Goal: Transaction & Acquisition: Purchase product/service

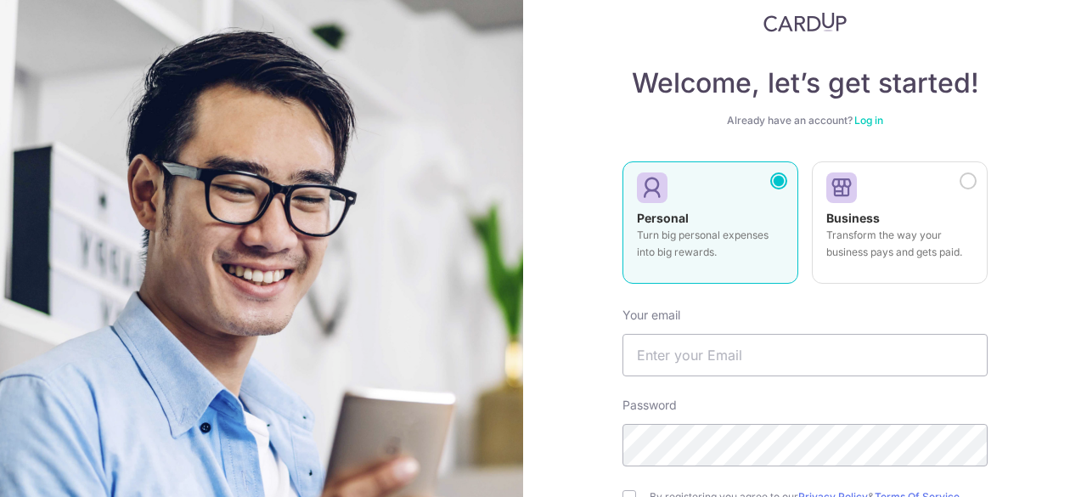
scroll to position [85, 0]
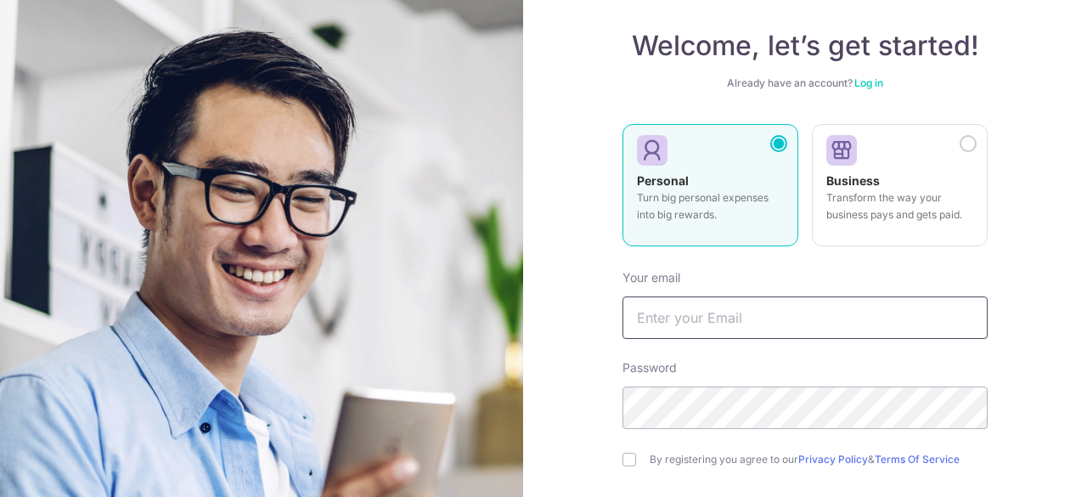
click at [797, 330] on input "text" at bounding box center [805, 317] width 365 height 42
type input "[EMAIL_ADDRESS][DOMAIN_NAME]"
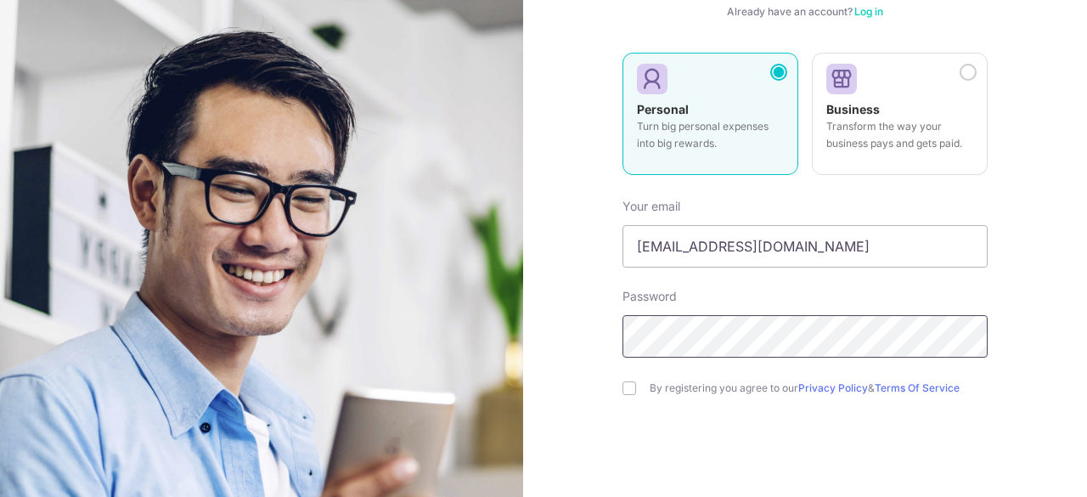
scroll to position [243, 0]
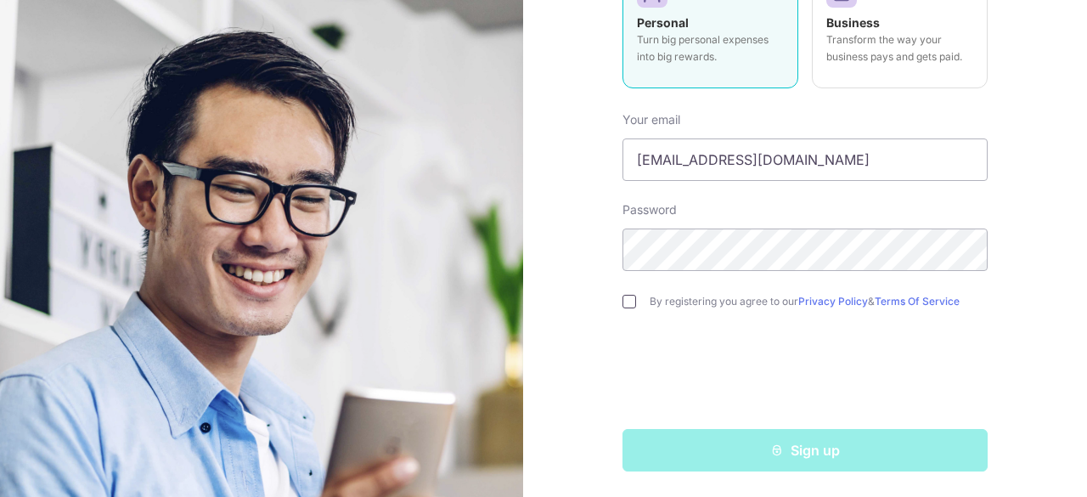
click at [623, 304] on input "checkbox" at bounding box center [630, 302] width 14 height 14
checkbox input "true"
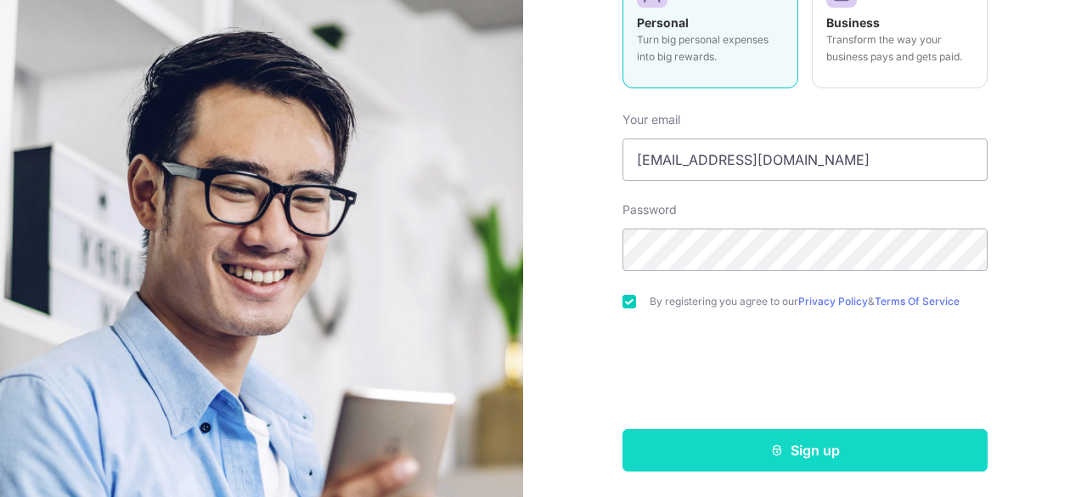
click at [800, 449] on button "Sign up" at bounding box center [805, 450] width 365 height 42
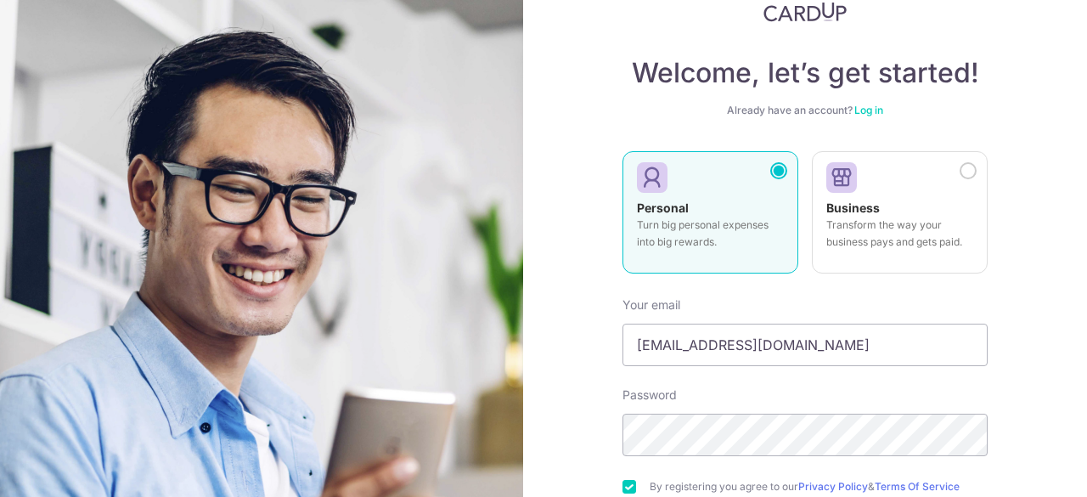
scroll to position [0, 0]
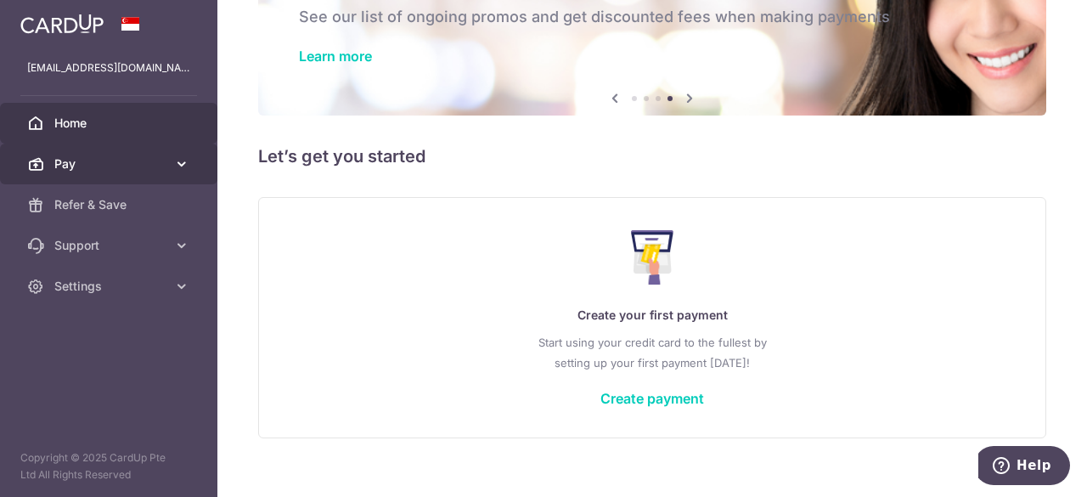
click at [119, 165] on span "Pay" at bounding box center [110, 163] width 112 height 17
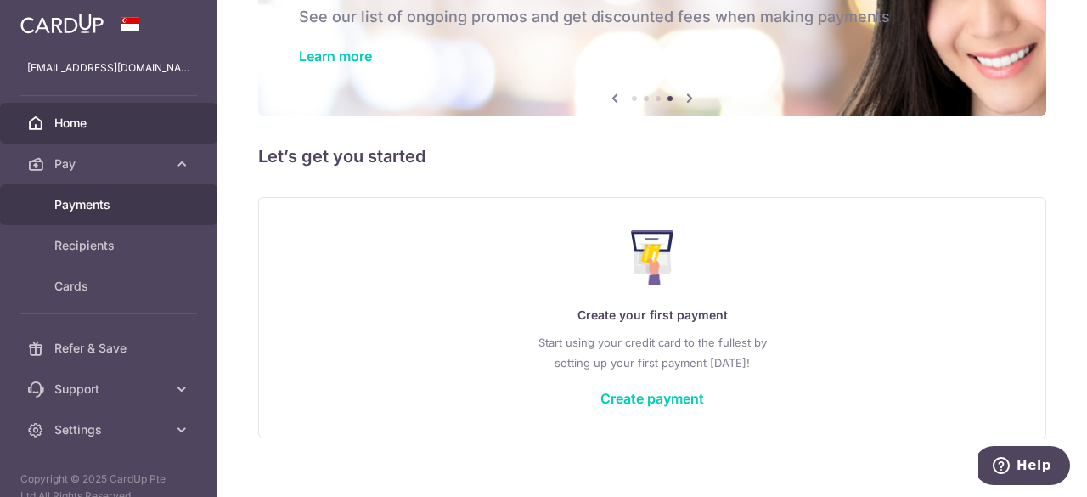
click at [124, 200] on span "Payments" at bounding box center [110, 204] width 112 height 17
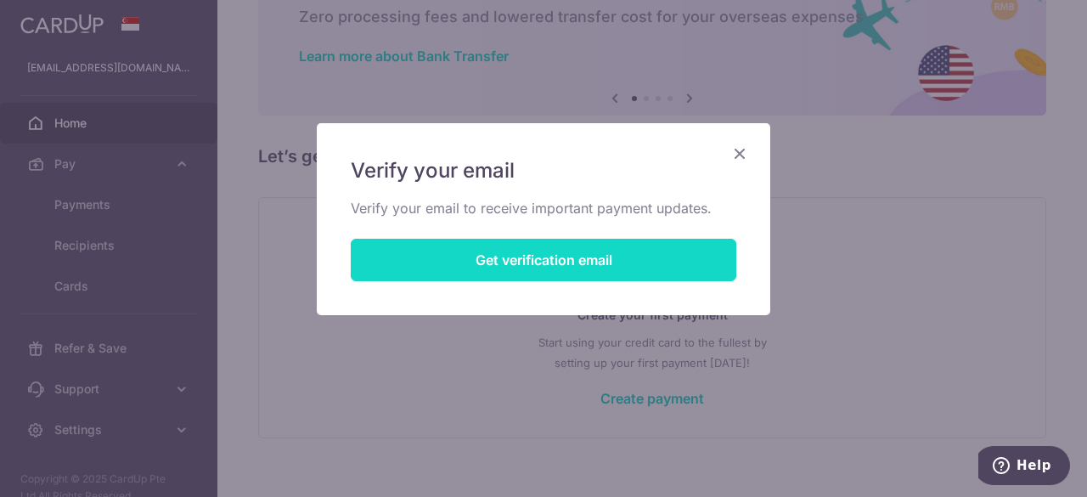
click at [532, 259] on button "Get verification email" at bounding box center [544, 260] width 386 height 42
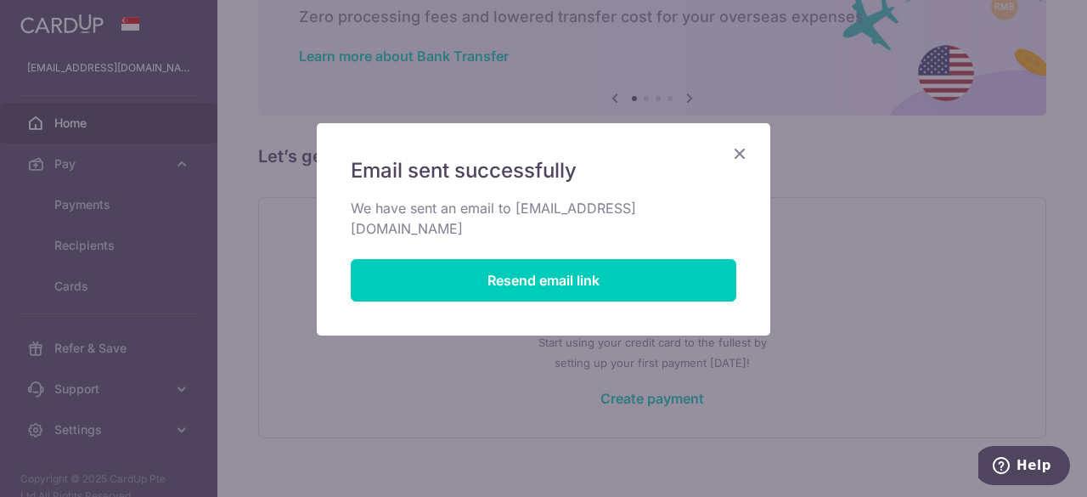
click at [735, 152] on icon "Close" at bounding box center [740, 153] width 20 height 21
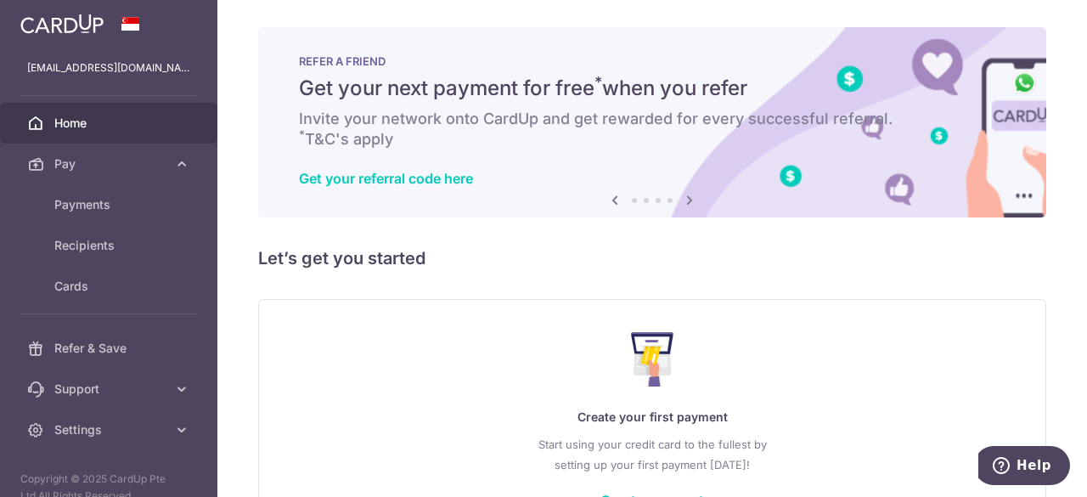
click at [527, 247] on h5 "Let’s get you started" at bounding box center [652, 258] width 788 height 27
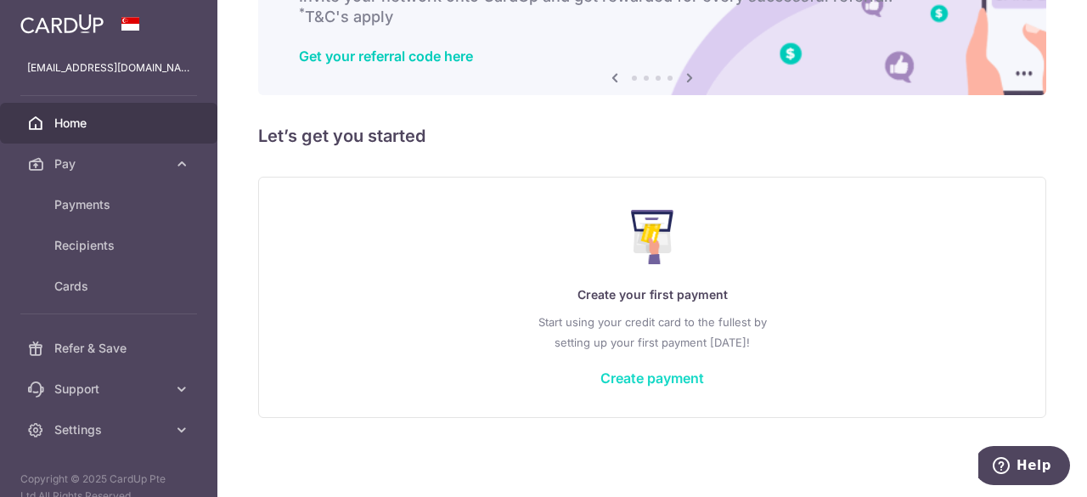
click at [662, 375] on link "Create payment" at bounding box center [652, 377] width 104 height 17
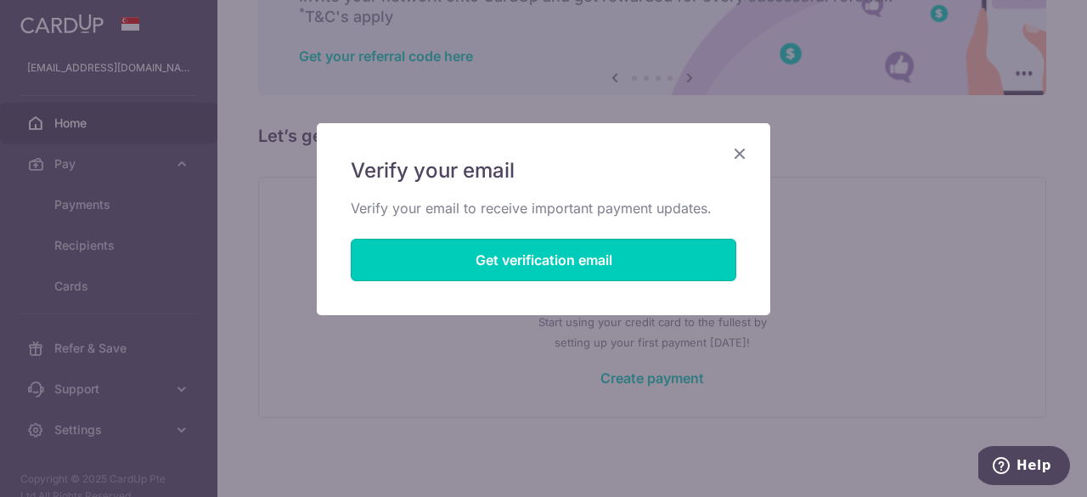
drag, startPoint x: 533, startPoint y: 264, endPoint x: 335, endPoint y: 375, distance: 227.0
click at [336, 375] on div "Verify your email Verify your email to receive important payment updates. Get v…" at bounding box center [543, 248] width 1087 height 497
click at [335, 376] on div "Verify your email Verify your email to receive important payment updates. Get v…" at bounding box center [543, 248] width 1087 height 497
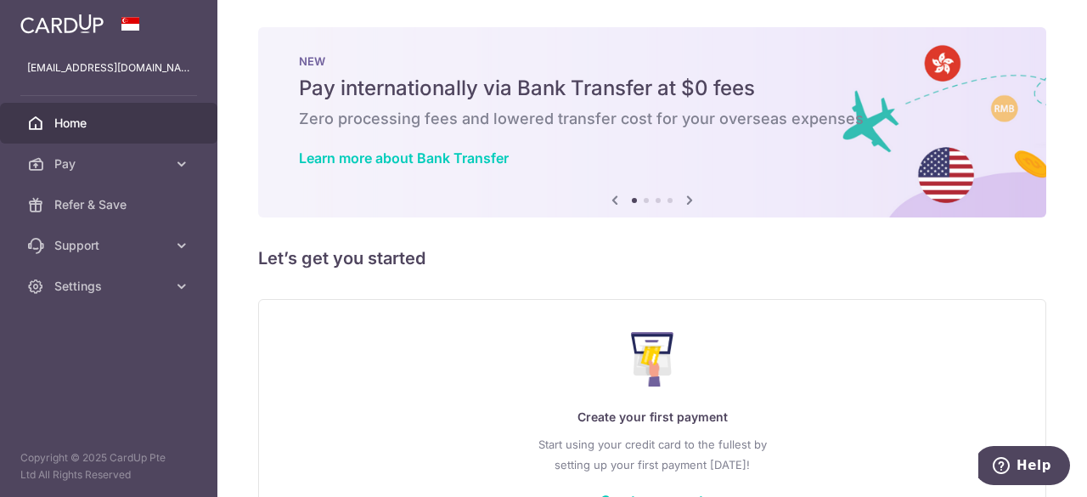
click at [84, 141] on link "Home" at bounding box center [108, 123] width 217 height 41
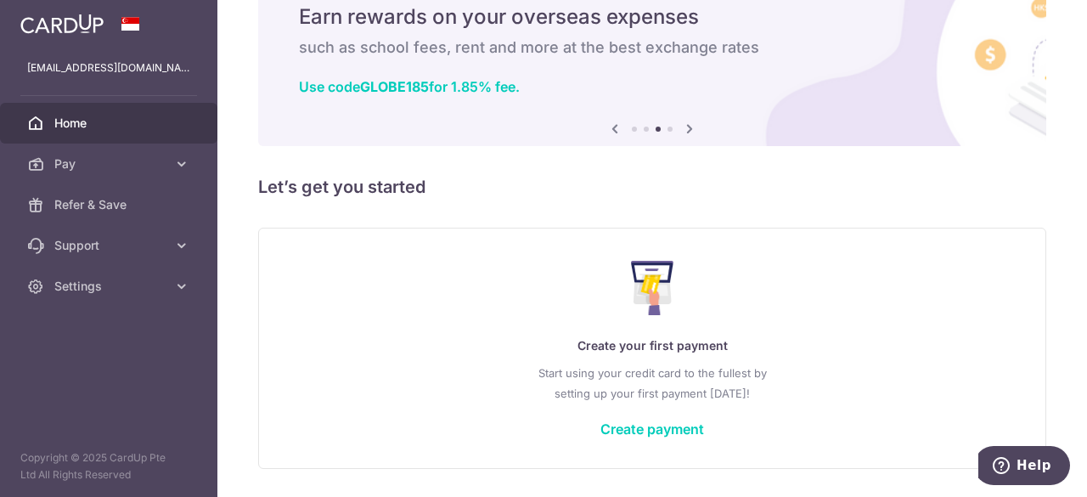
scroll to position [122, 0]
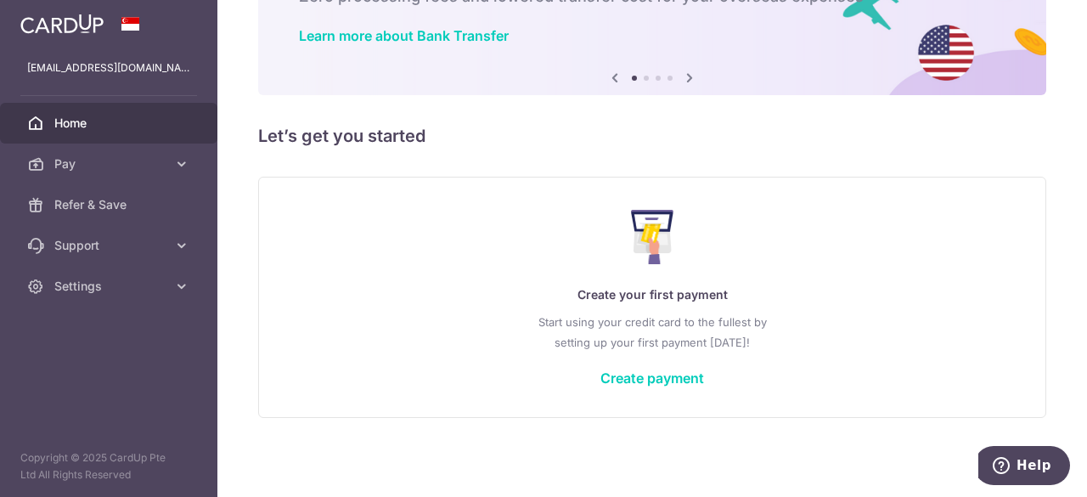
click at [75, 120] on span "Home" at bounding box center [110, 123] width 112 height 17
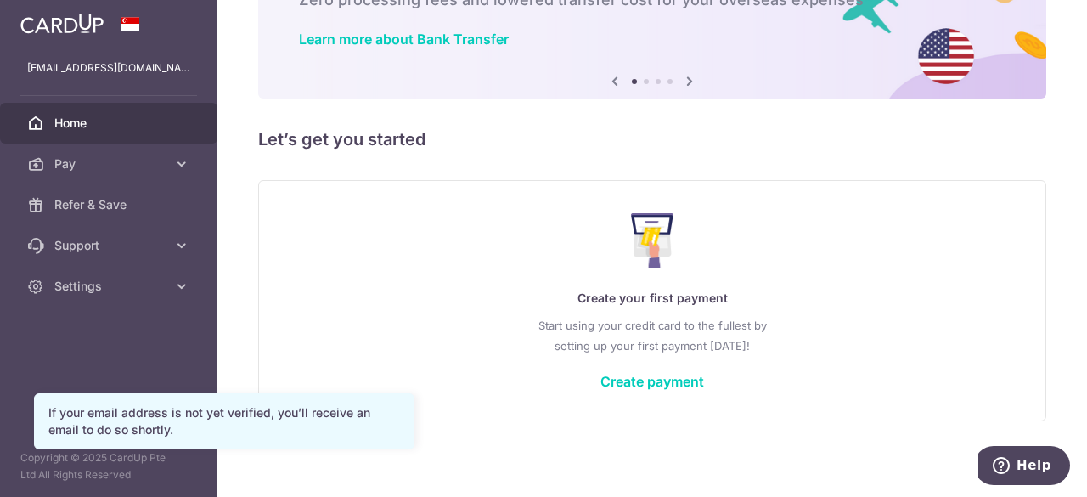
scroll to position [122, 0]
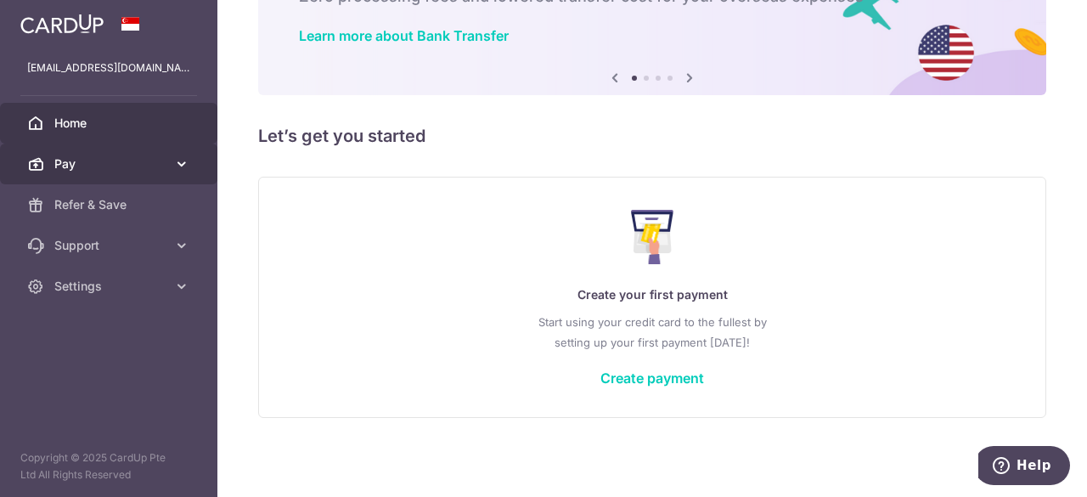
click at [95, 169] on span "Pay" at bounding box center [110, 163] width 112 height 17
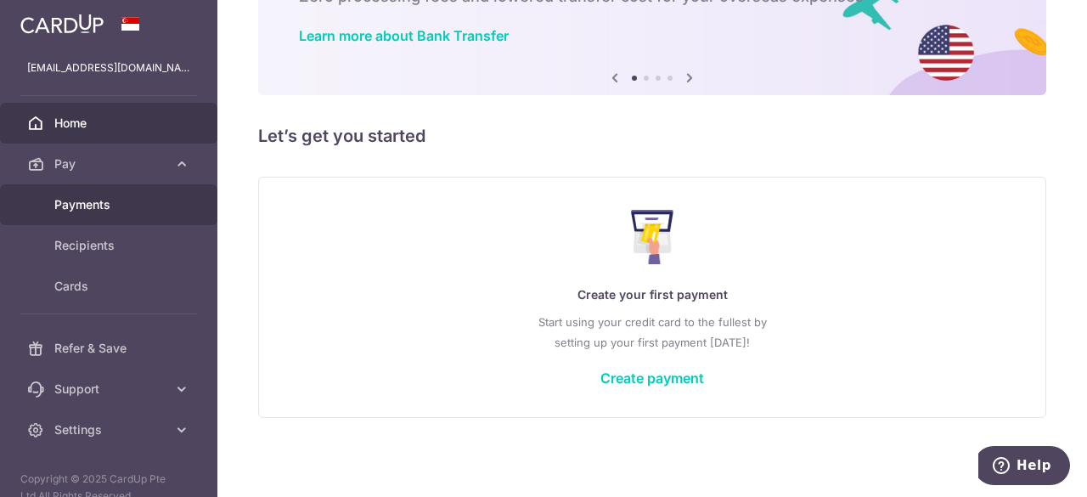
click at [124, 201] on span "Payments" at bounding box center [110, 204] width 112 height 17
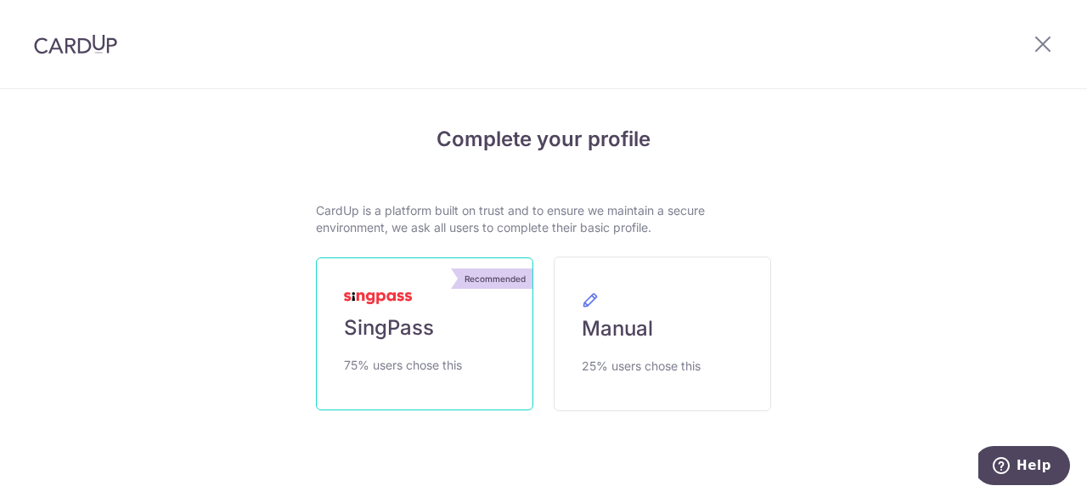
click at [413, 328] on span "SingPass" at bounding box center [389, 327] width 90 height 27
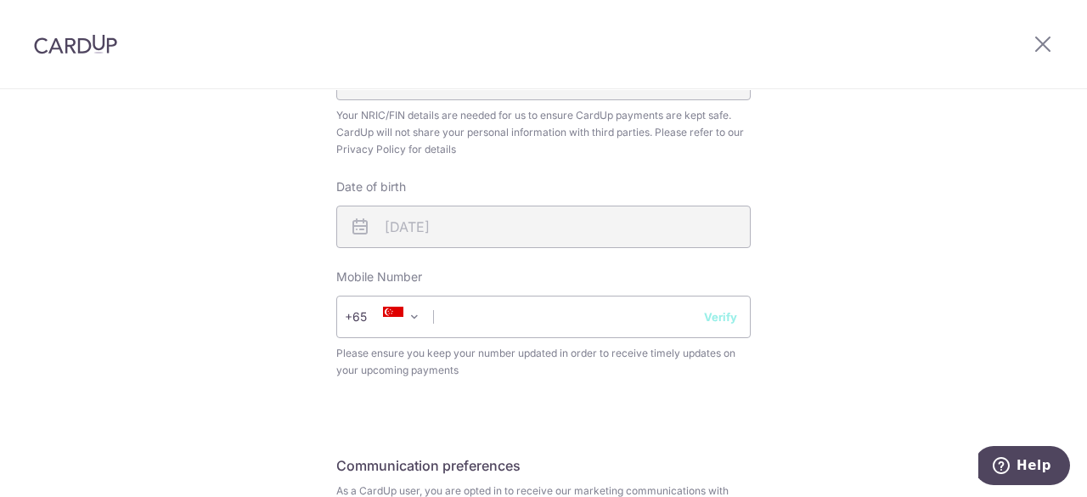
scroll to position [594, 0]
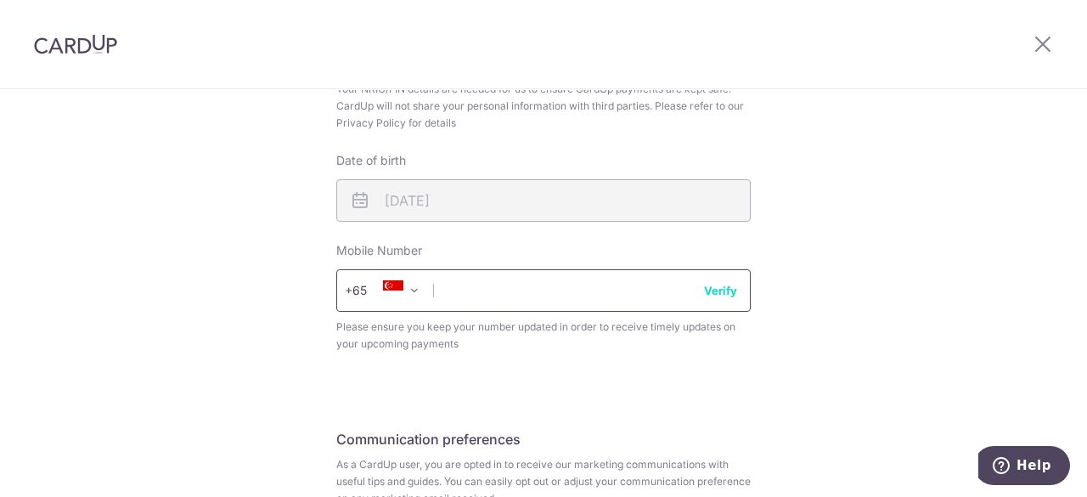
click at [559, 296] on input "text" at bounding box center [543, 290] width 414 height 42
type input "90088893"
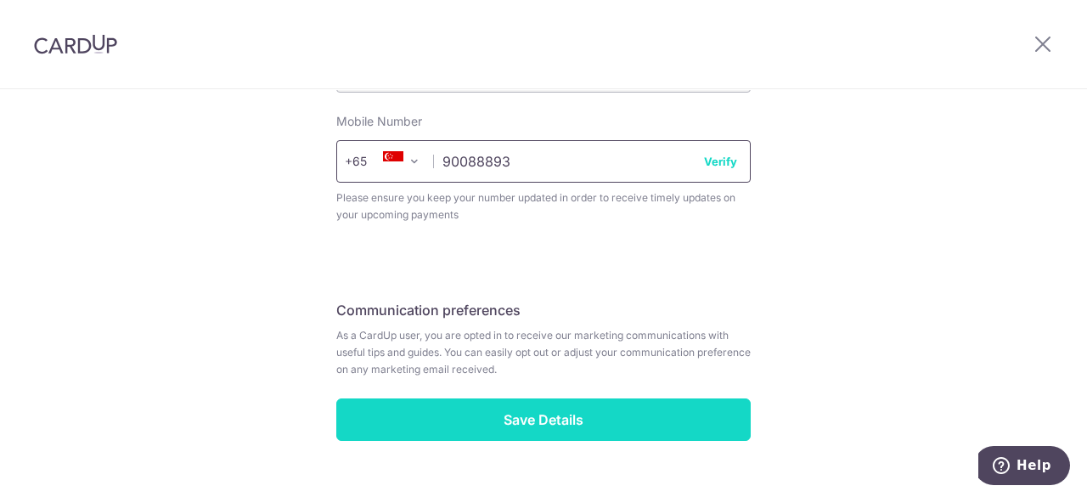
scroll to position [760, 0]
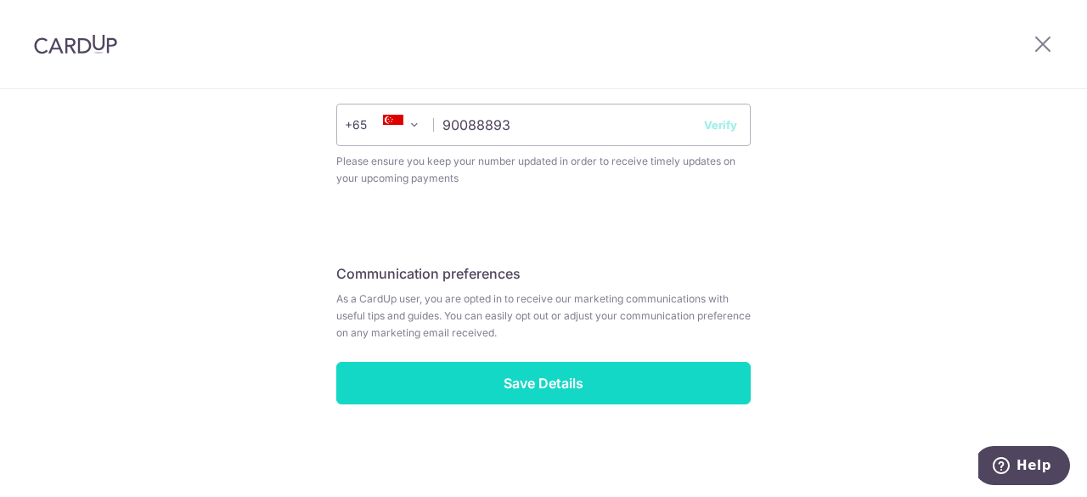
click at [544, 386] on input "Save Details" at bounding box center [543, 383] width 414 height 42
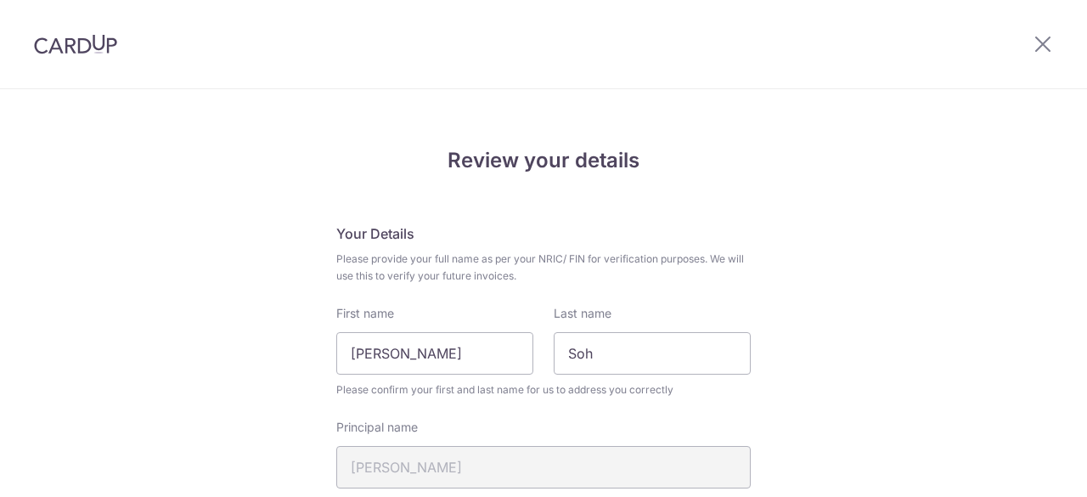
drag, startPoint x: 0, startPoint y: 0, endPoint x: 726, endPoint y: 110, distance: 734.4
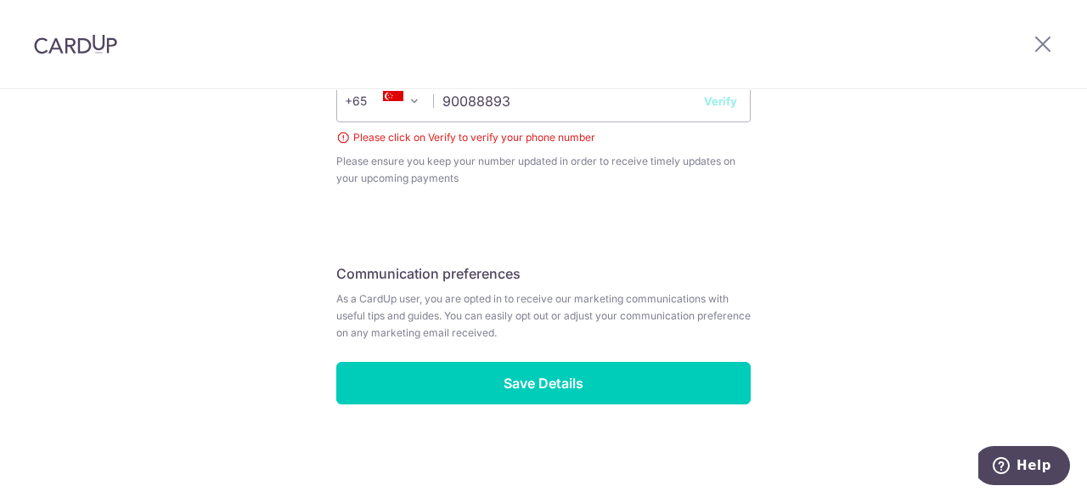
click at [718, 99] on button "Verify" at bounding box center [720, 101] width 33 height 17
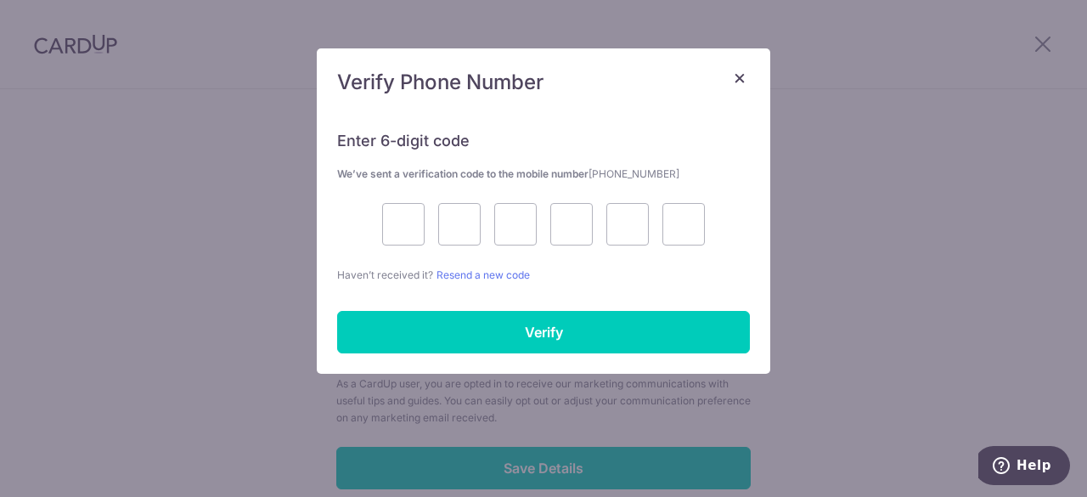
scroll to position [614, 0]
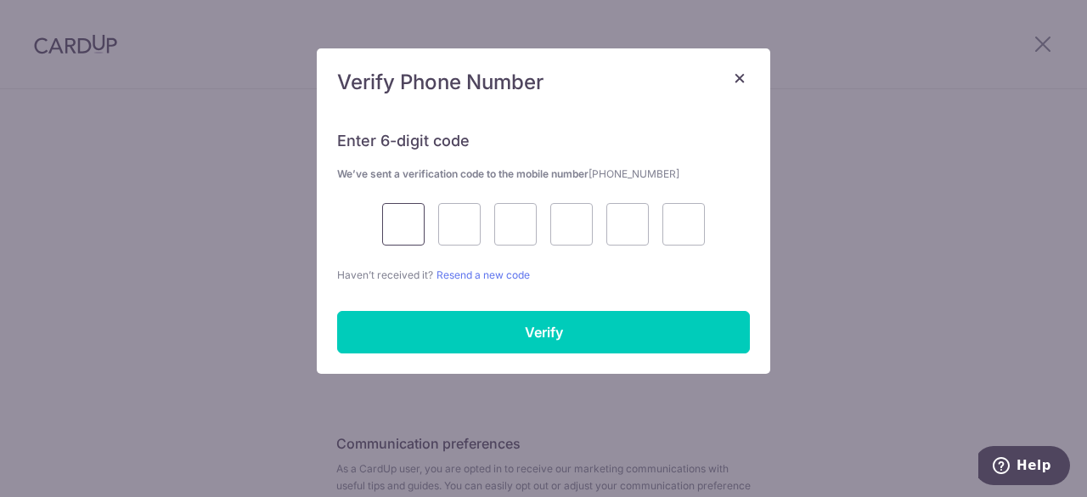
click at [401, 215] on input "text" at bounding box center [403, 224] width 42 height 42
type input "2"
type input "5"
type input "6"
type input "3"
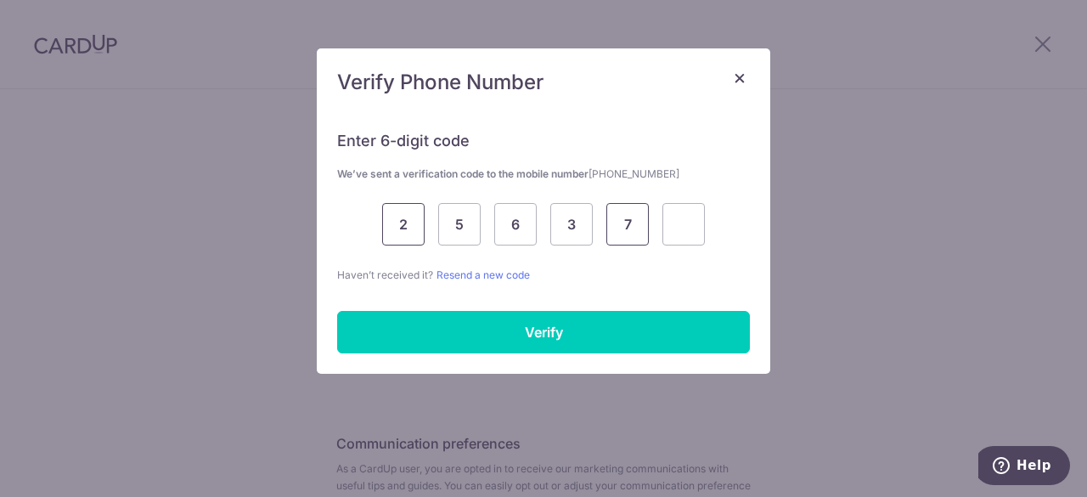
type input "7"
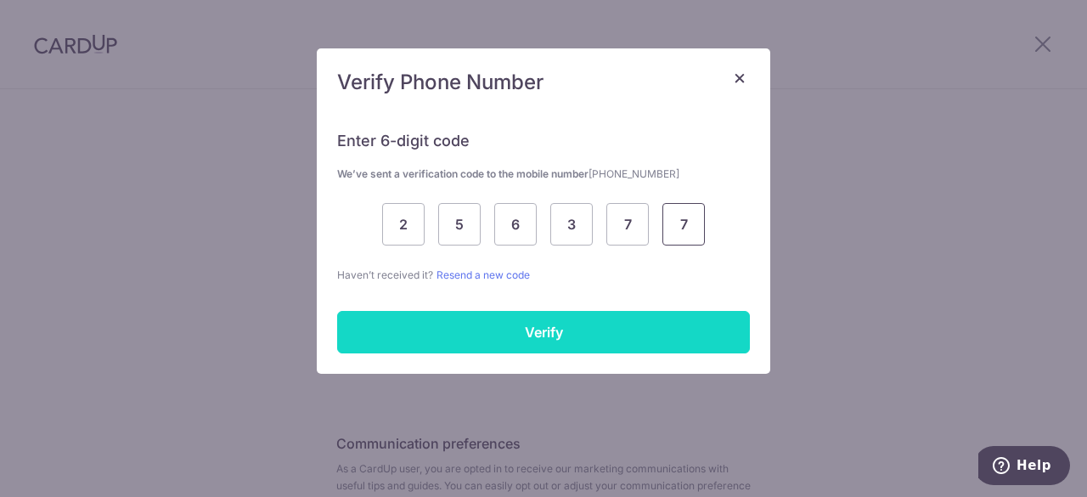
type input "7"
click at [561, 324] on input "Verify" at bounding box center [543, 332] width 413 height 42
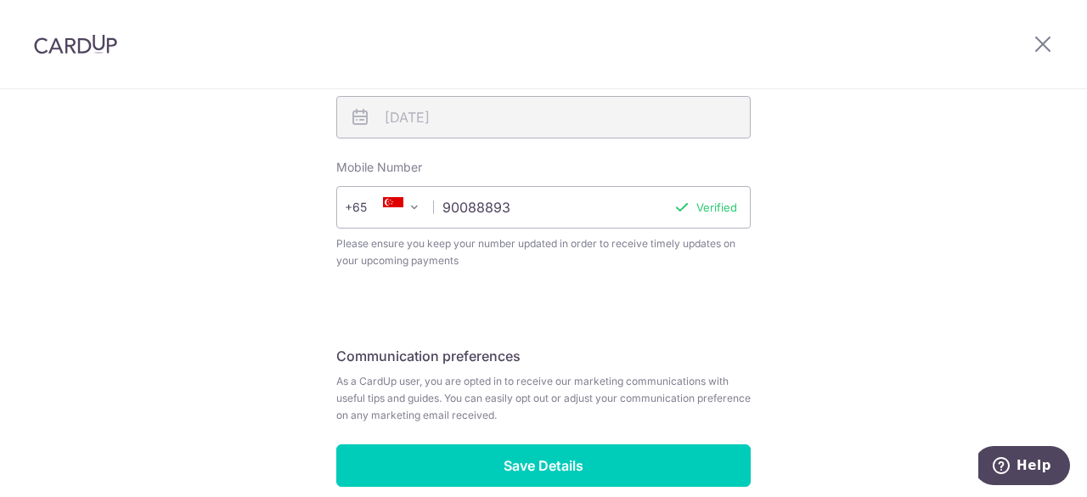
scroll to position [760, 0]
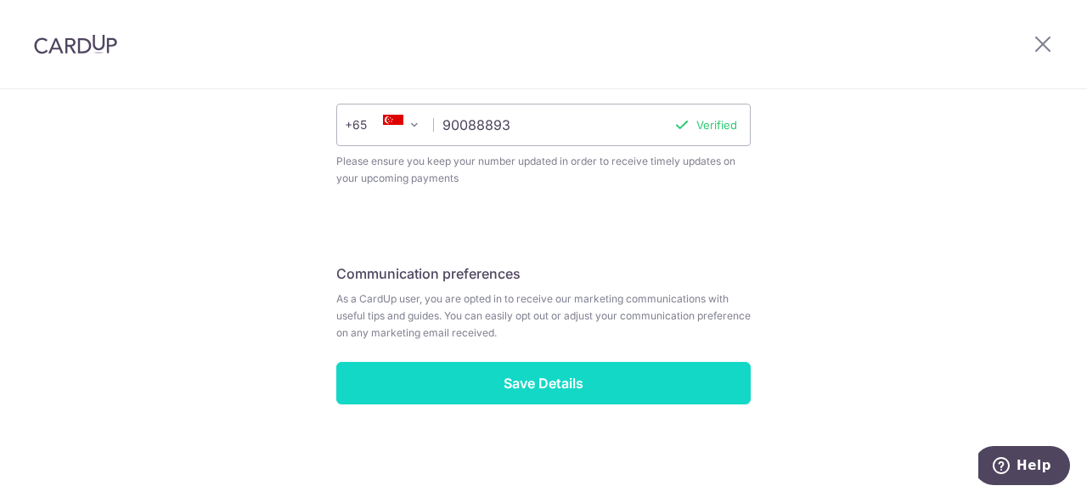
click at [564, 390] on input "Save Details" at bounding box center [543, 383] width 414 height 42
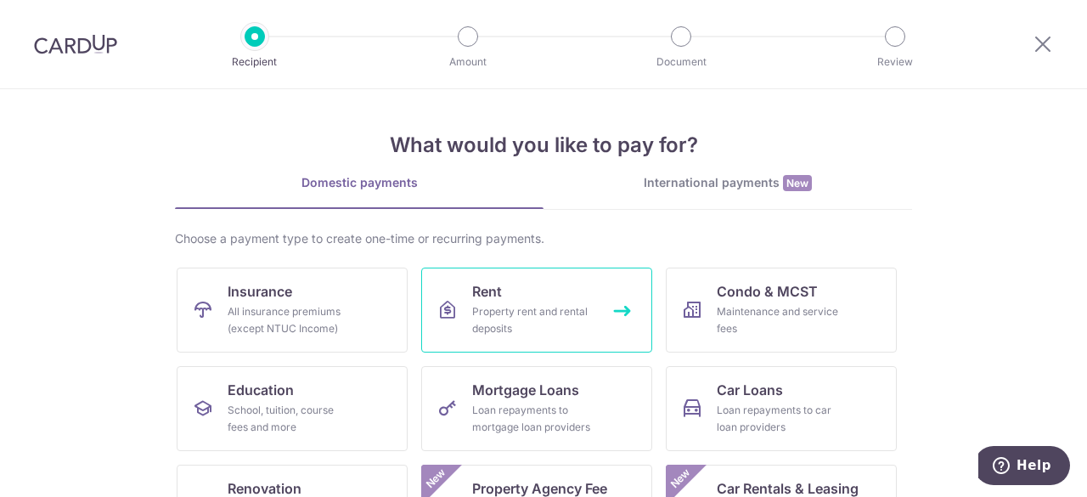
click at [511, 311] on div "Property rent and rental deposits" at bounding box center [533, 320] width 122 height 34
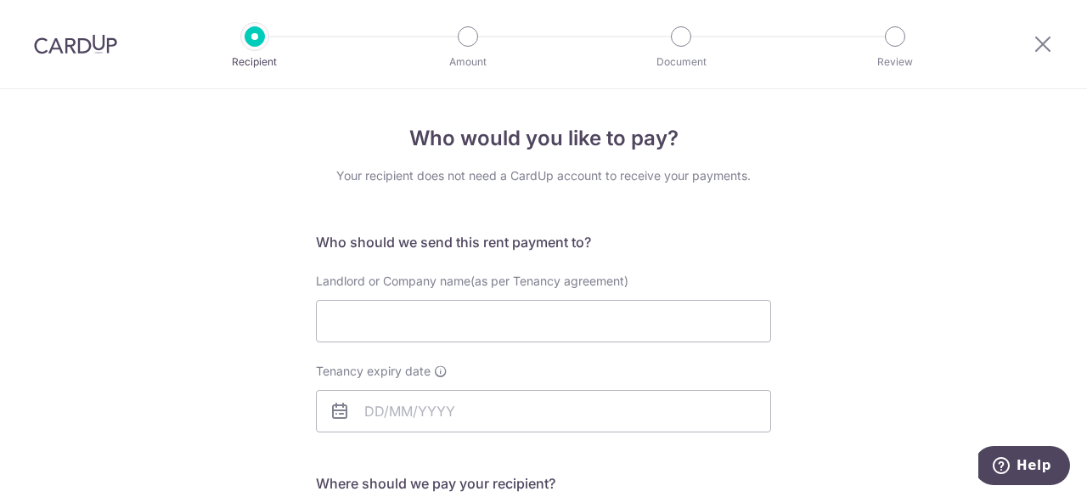
type input "S"
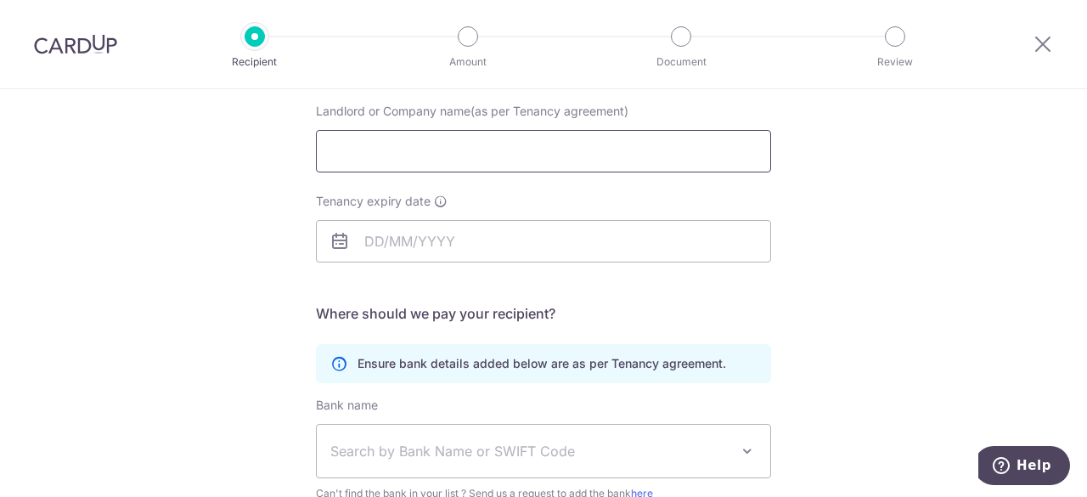
scroll to position [255, 0]
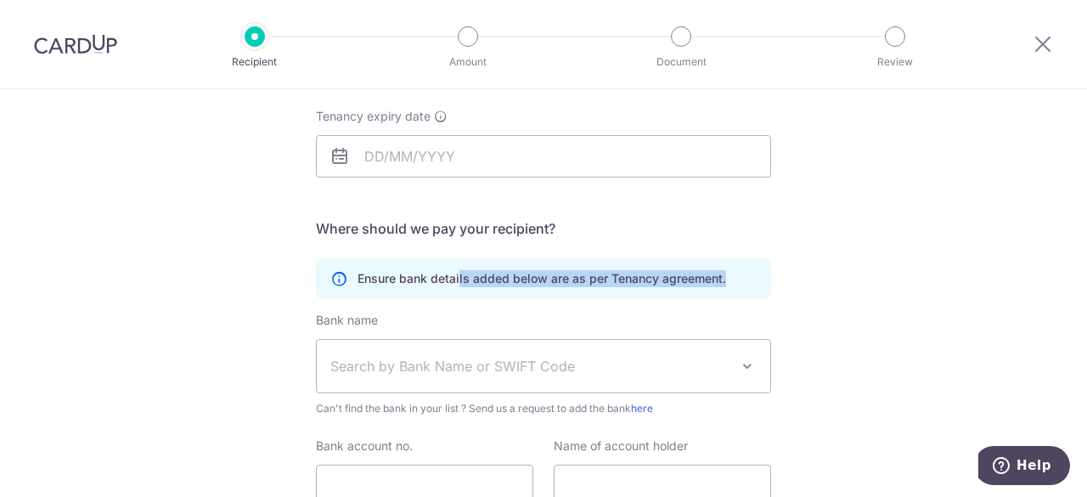
drag, startPoint x: 455, startPoint y: 279, endPoint x: 750, endPoint y: 281, distance: 294.7
click at [750, 281] on div "Ensure bank details added below are as per Tenancy agreement." at bounding box center [543, 278] width 455 height 39
click at [809, 293] on div "Who would you like to pay? Your recipient does not need a CardUp account to rec…" at bounding box center [543, 238] width 1087 height 809
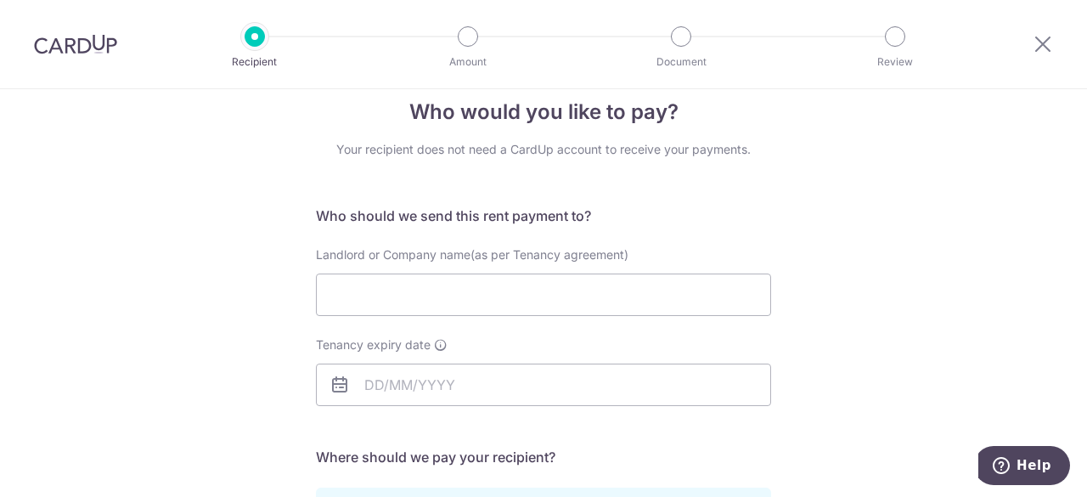
scroll to position [0, 0]
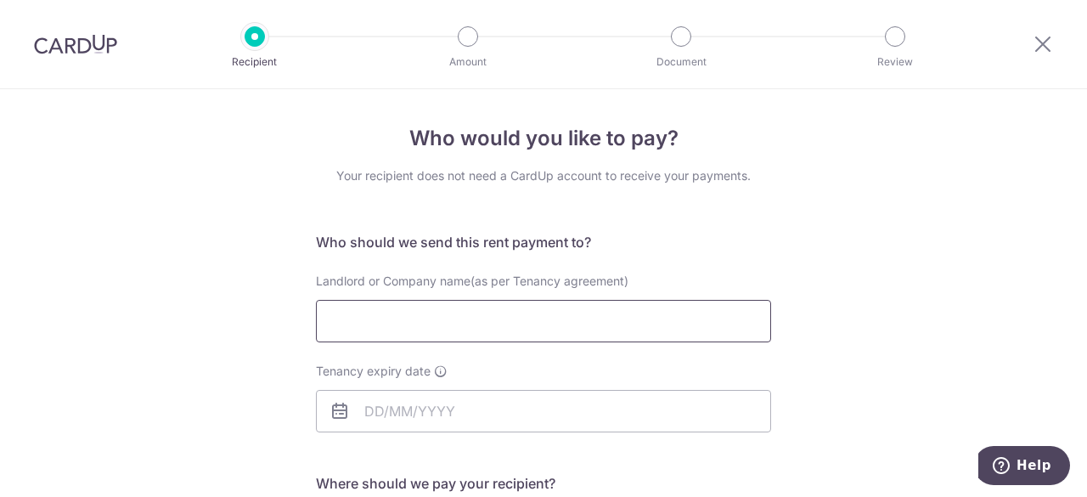
click at [520, 305] on input "Landlord or Company name(as per Tenancy agreement)" at bounding box center [543, 321] width 455 height 42
click at [404, 324] on input "Landlord or Company name(as per Tenancy agreement)" at bounding box center [543, 321] width 455 height 42
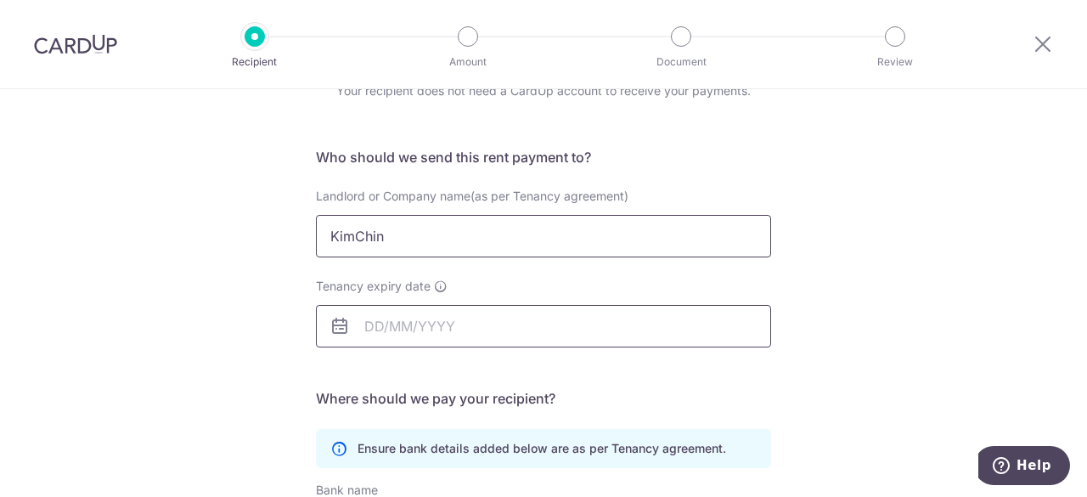
type input "KimChin"
click at [425, 326] on input "Tenancy expiry date" at bounding box center [543, 326] width 455 height 42
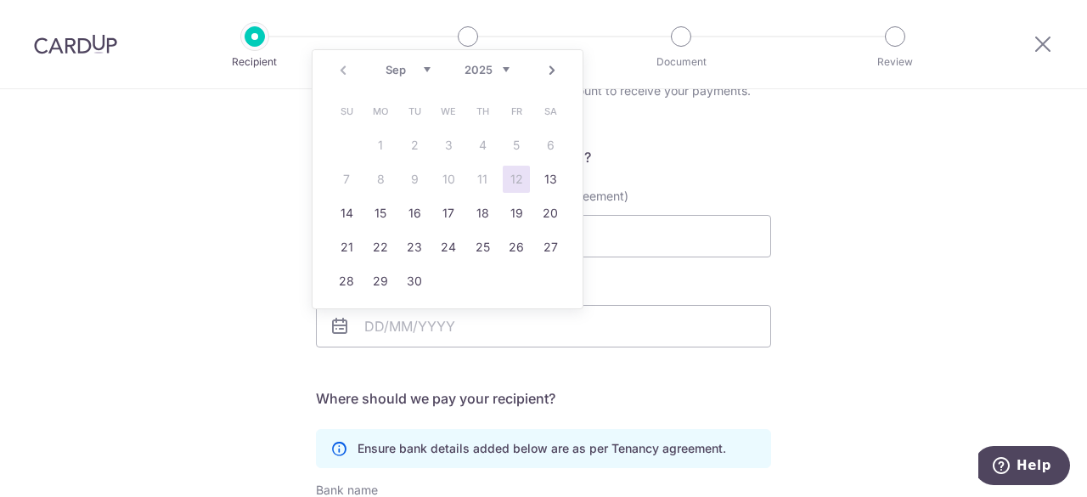
click at [419, 69] on select "Sep Oct Nov Dec" at bounding box center [408, 70] width 45 height 14
click at [516, 178] on link "10" at bounding box center [516, 179] width 27 height 27
type input "[DATE]"
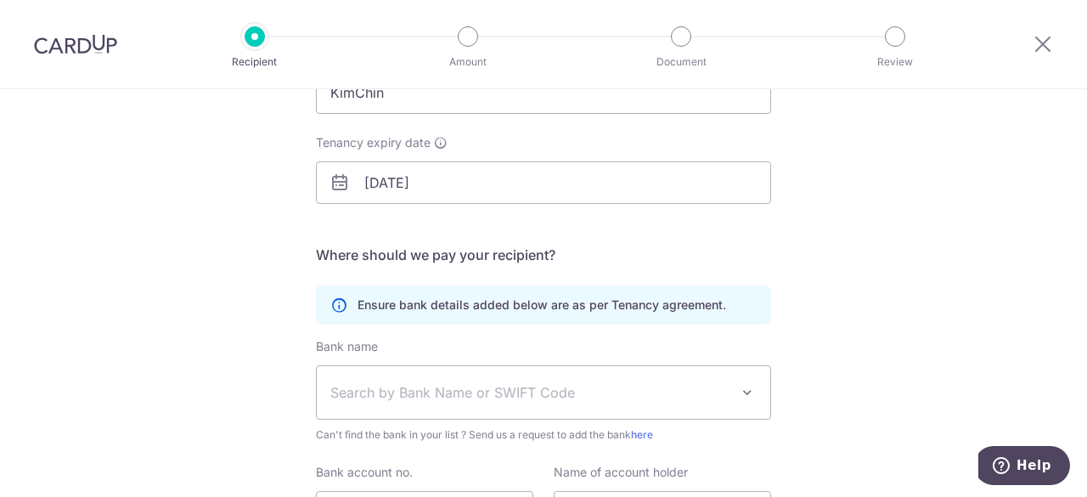
scroll to position [255, 0]
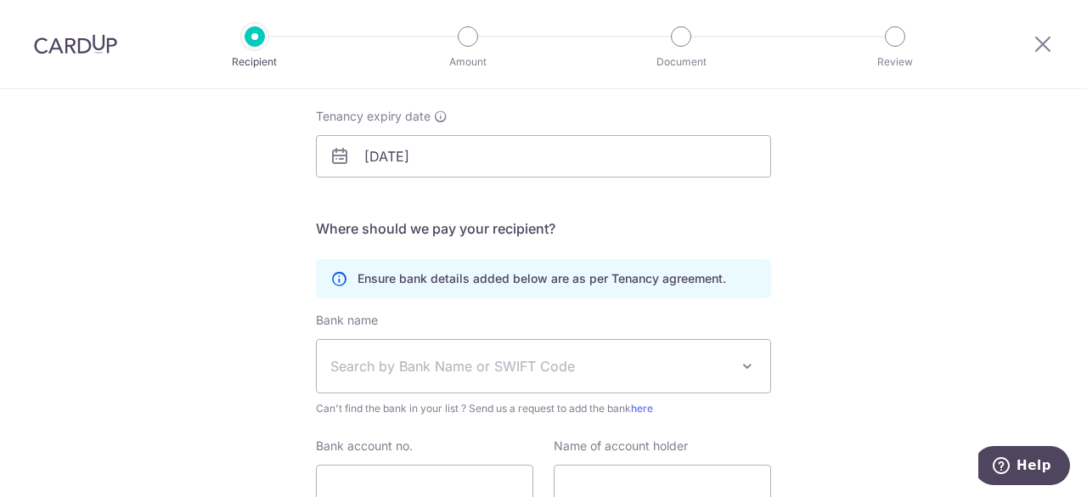
click at [439, 378] on span "Search by Bank Name or SWIFT Code" at bounding box center [544, 366] width 454 height 53
click at [443, 363] on span "Search by Bank Name or SWIFT Code" at bounding box center [529, 366] width 399 height 20
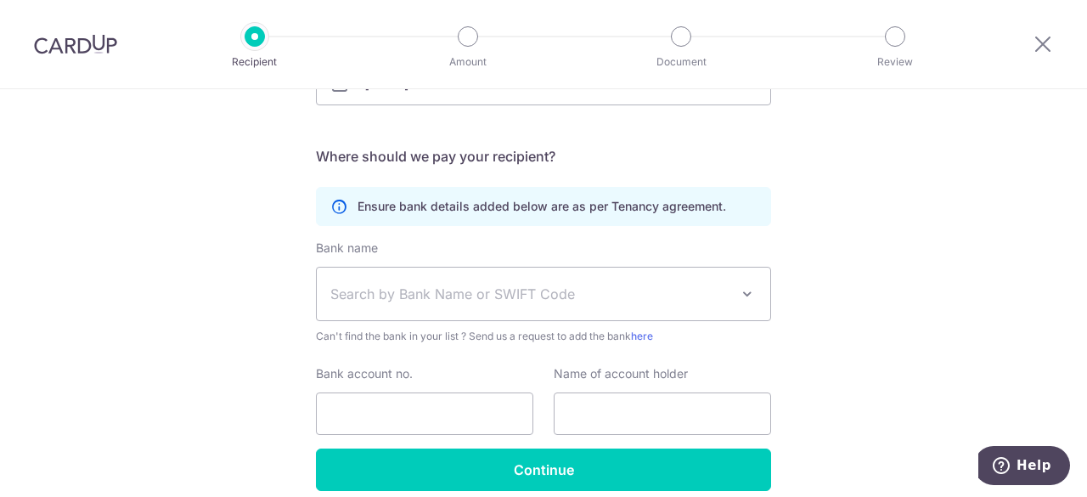
scroll to position [399, 0]
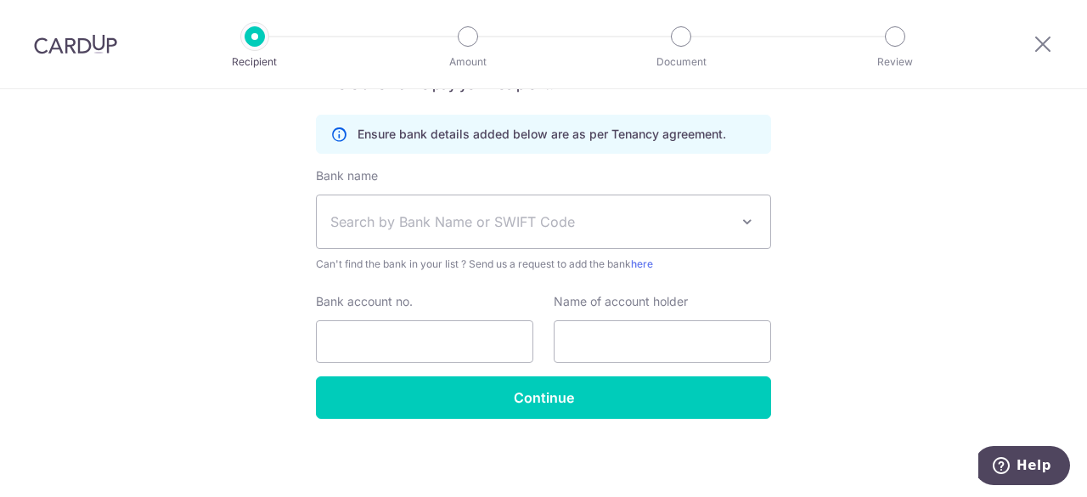
click at [738, 219] on span at bounding box center [747, 221] width 20 height 20
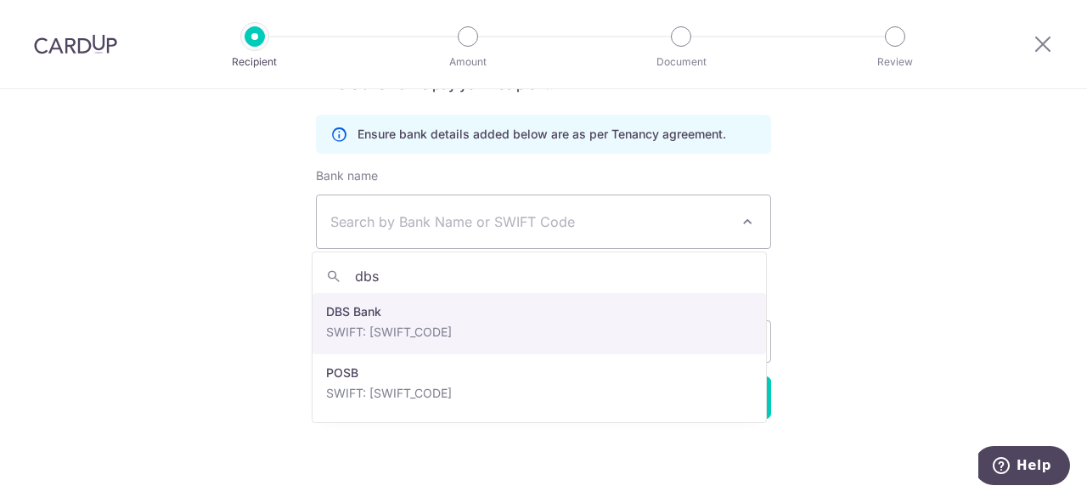
type input "dbs"
select select "6"
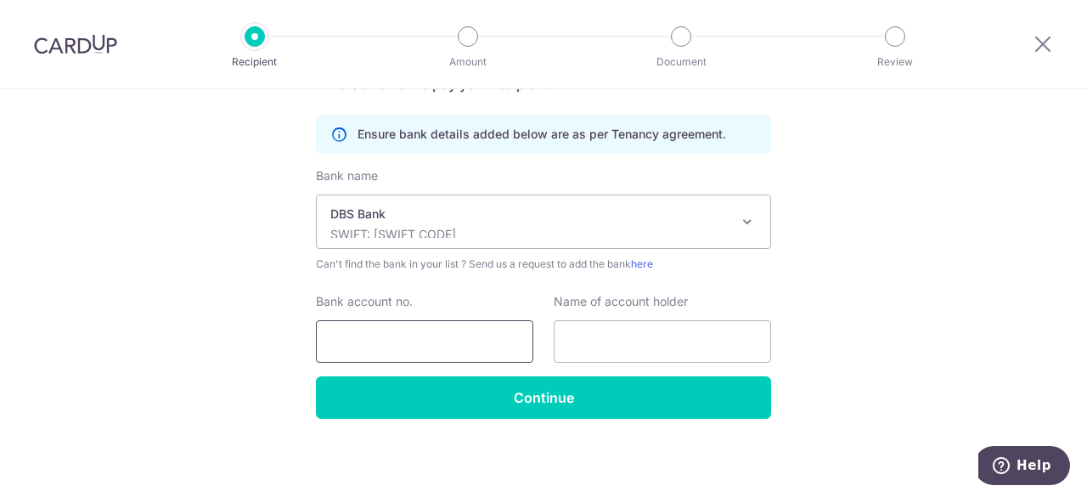
click at [427, 344] on input "Bank account no." at bounding box center [424, 341] width 217 height 42
click at [372, 351] on input "Bank account no." at bounding box center [424, 341] width 217 height 42
type input "027065511"
click at [669, 341] on input "text" at bounding box center [662, 341] width 217 height 42
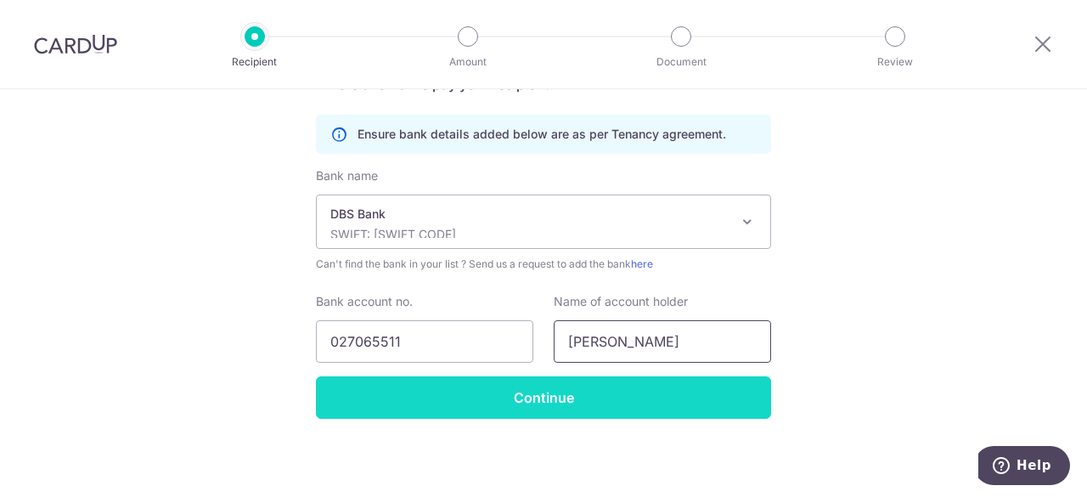
type input "Soh Kim Chin"
click at [535, 403] on input "Continue" at bounding box center [543, 397] width 455 height 42
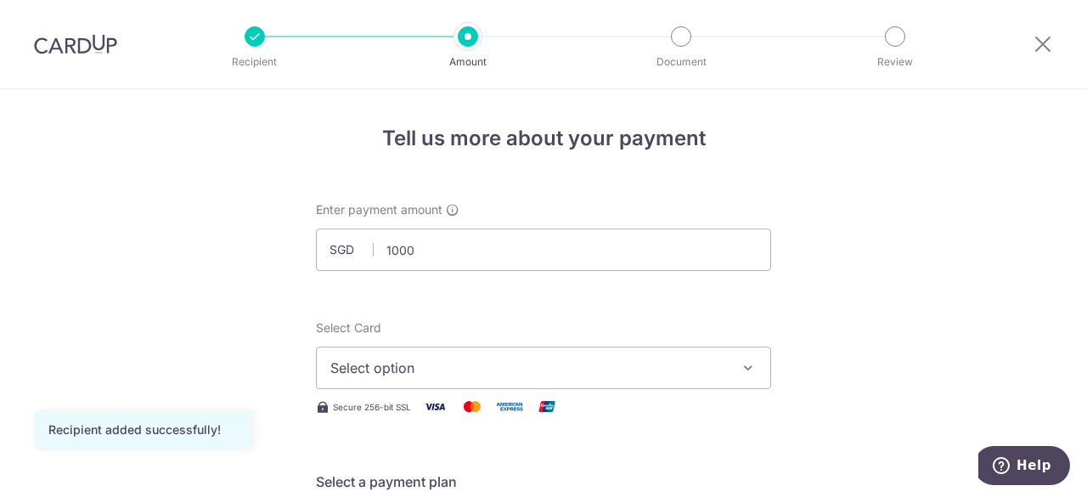
type input "1,000.00"
click at [473, 319] on div "Select Card Select option Add credit card" at bounding box center [543, 354] width 455 height 70
click at [443, 378] on button "Select option" at bounding box center [543, 368] width 455 height 42
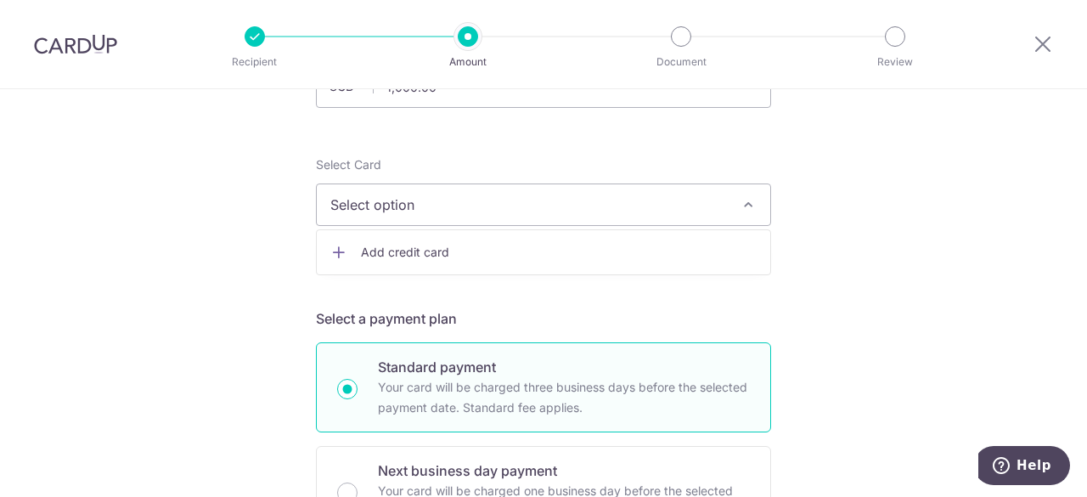
scroll to position [170, 0]
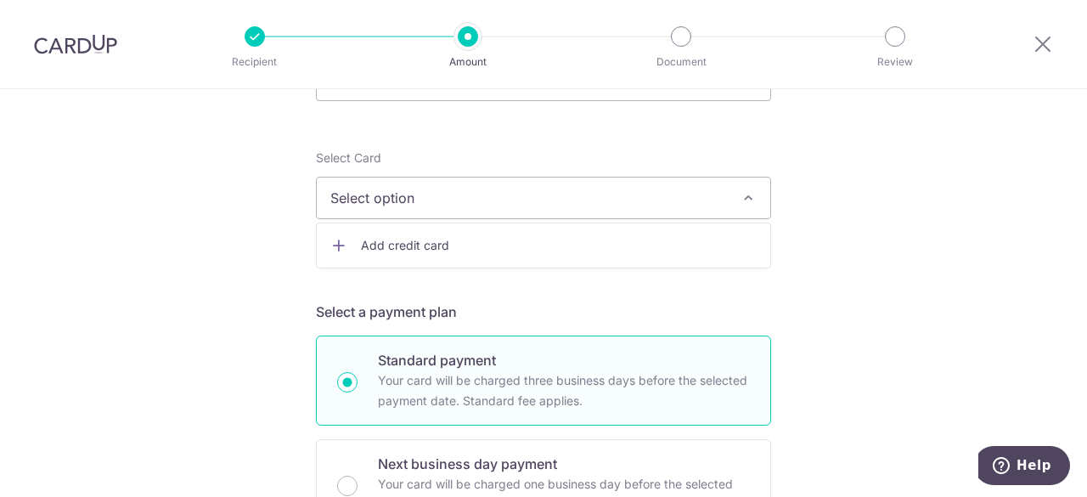
click at [394, 246] on span "Add credit card" at bounding box center [559, 245] width 396 height 17
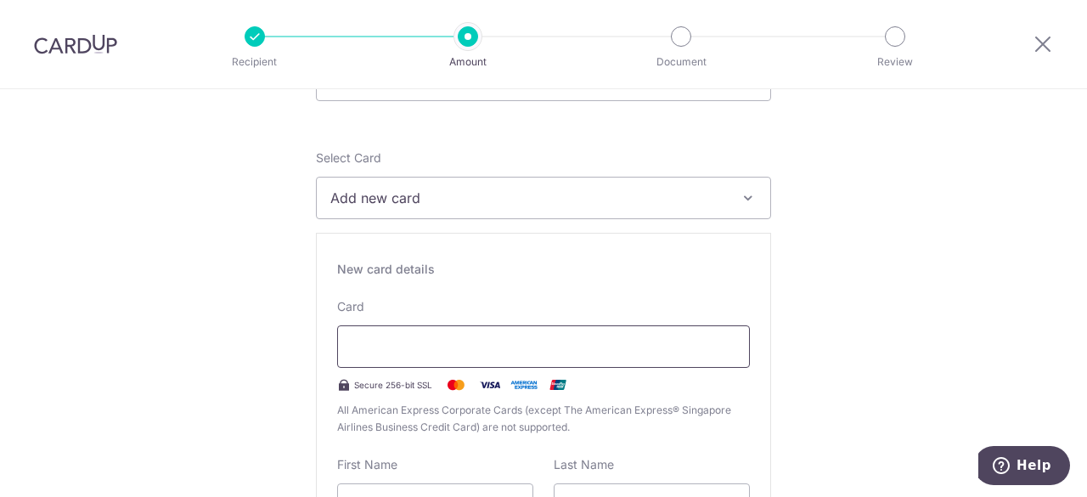
click at [511, 360] on div at bounding box center [543, 346] width 413 height 42
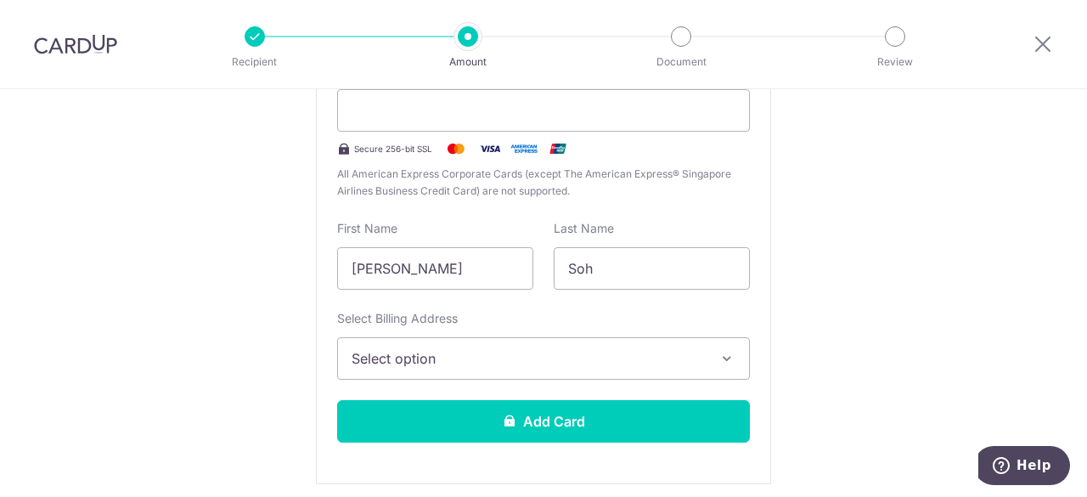
scroll to position [510, 0]
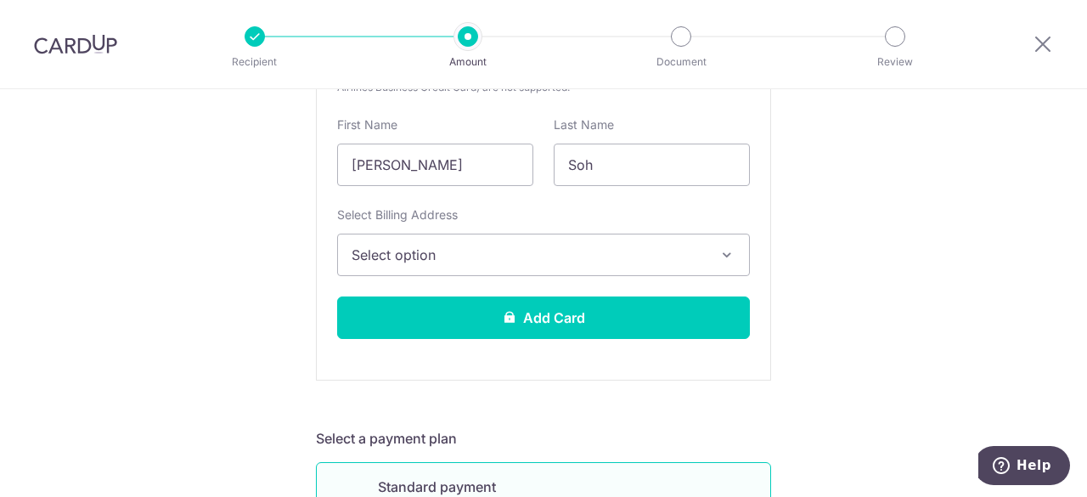
click at [498, 260] on span "Select option" at bounding box center [528, 255] width 353 height 20
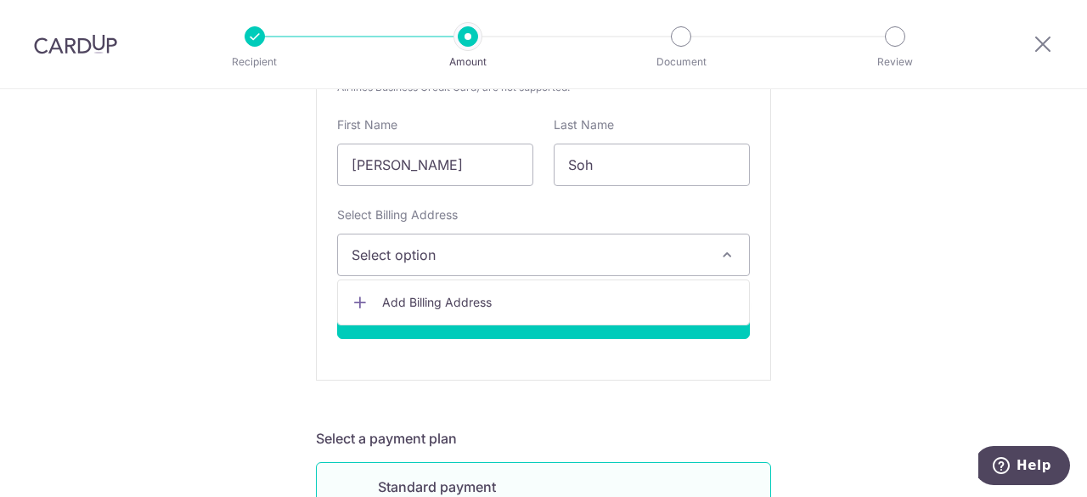
click at [453, 301] on span "Add Billing Address" at bounding box center [558, 302] width 353 height 17
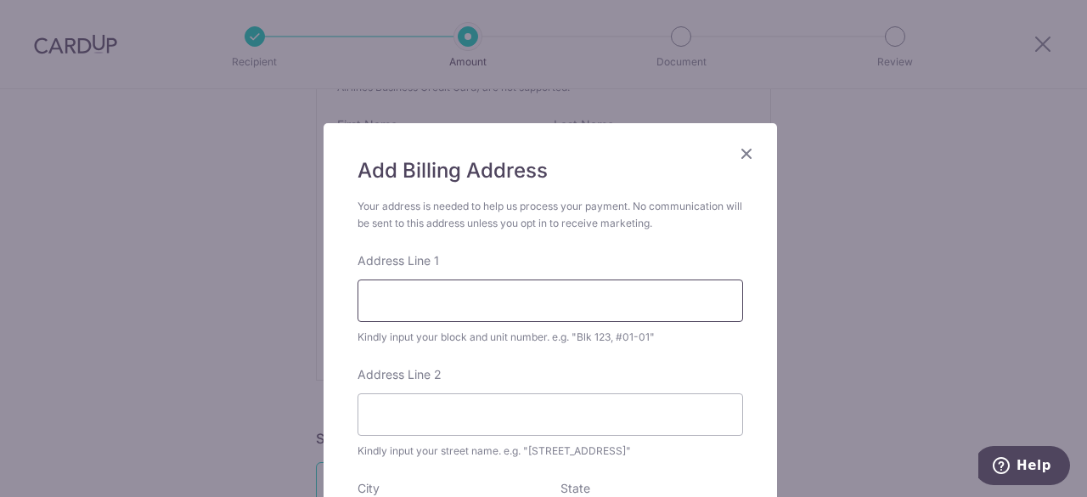
click at [479, 304] on input "Address Line 1" at bounding box center [551, 300] width 386 height 42
type input "Blk 125 aljunied road"
type input "#05-02"
type input "380125"
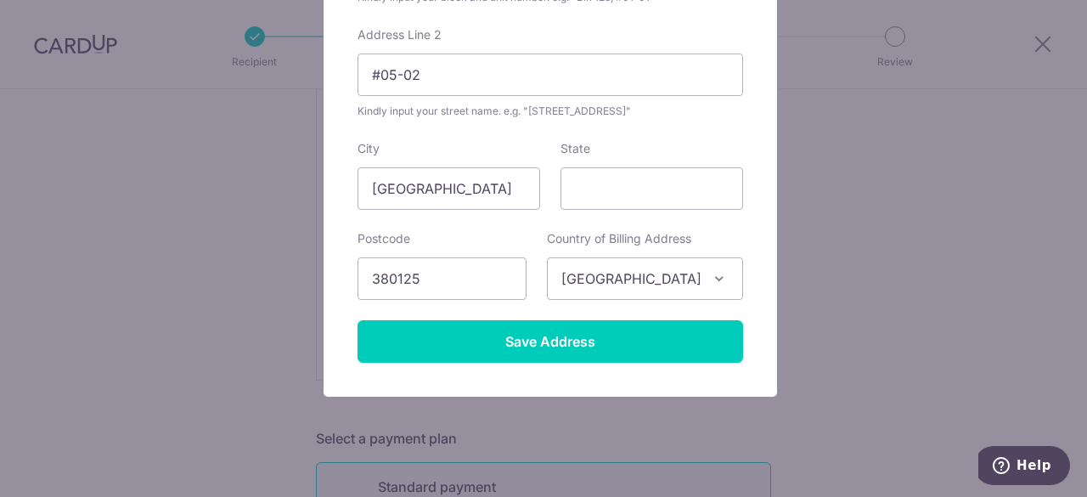
scroll to position [361, 0]
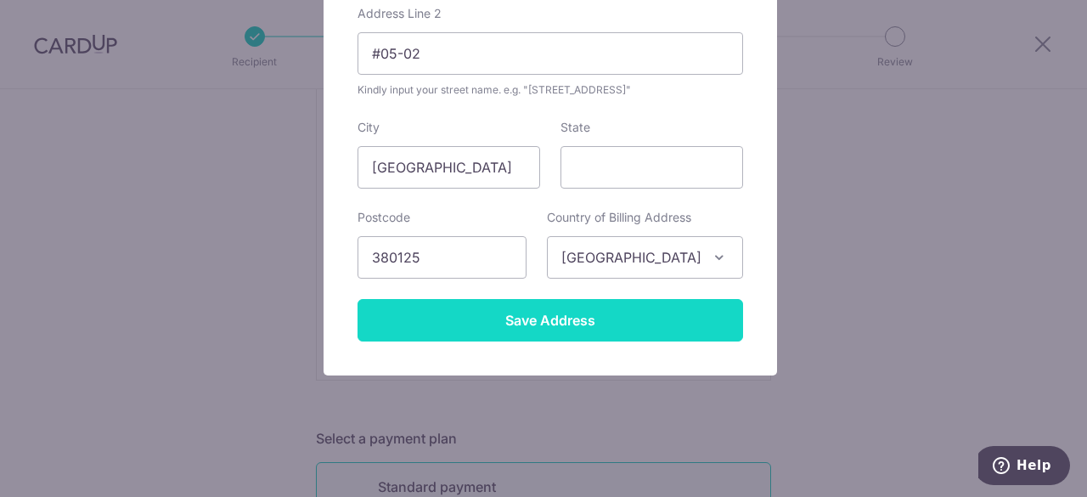
click at [647, 308] on input "Save Address" at bounding box center [551, 320] width 386 height 42
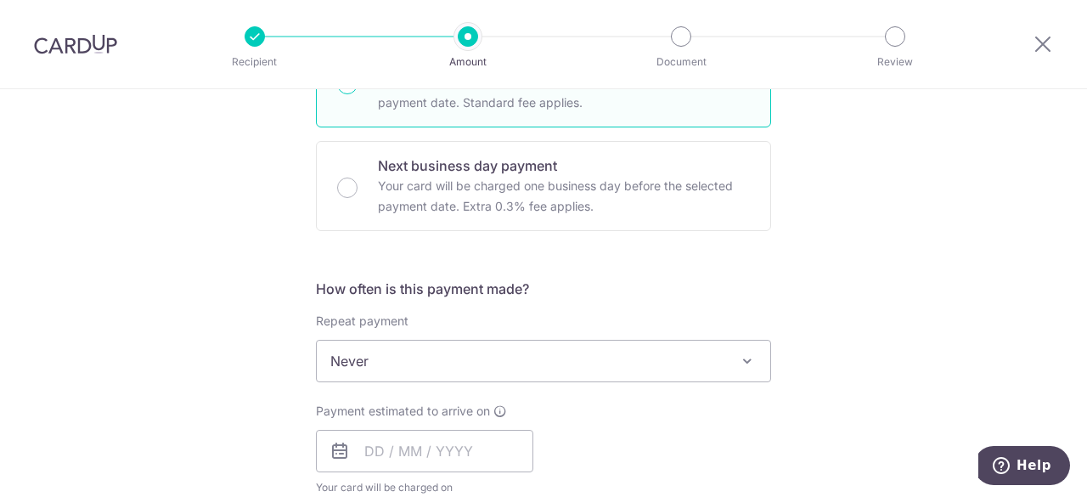
scroll to position [1019, 0]
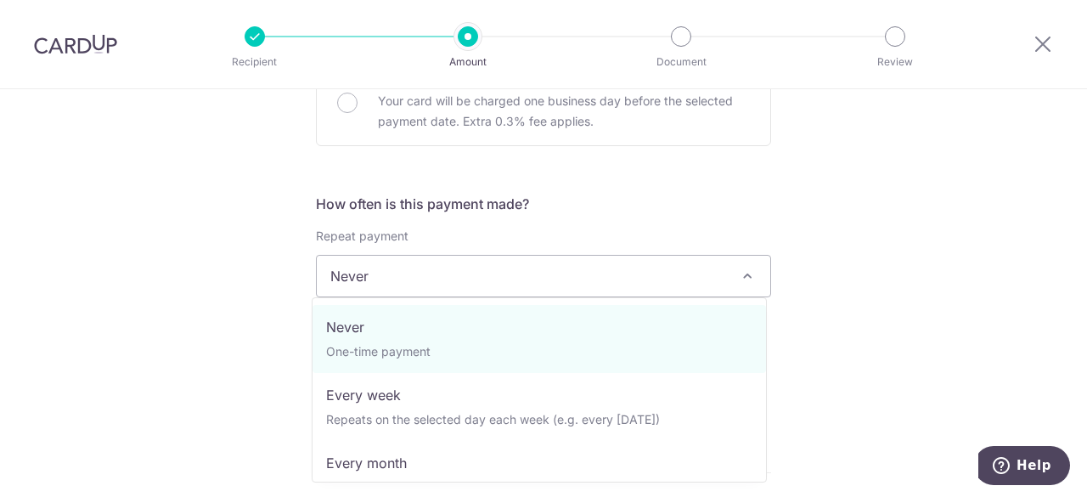
click at [467, 273] on span "Never" at bounding box center [544, 276] width 454 height 41
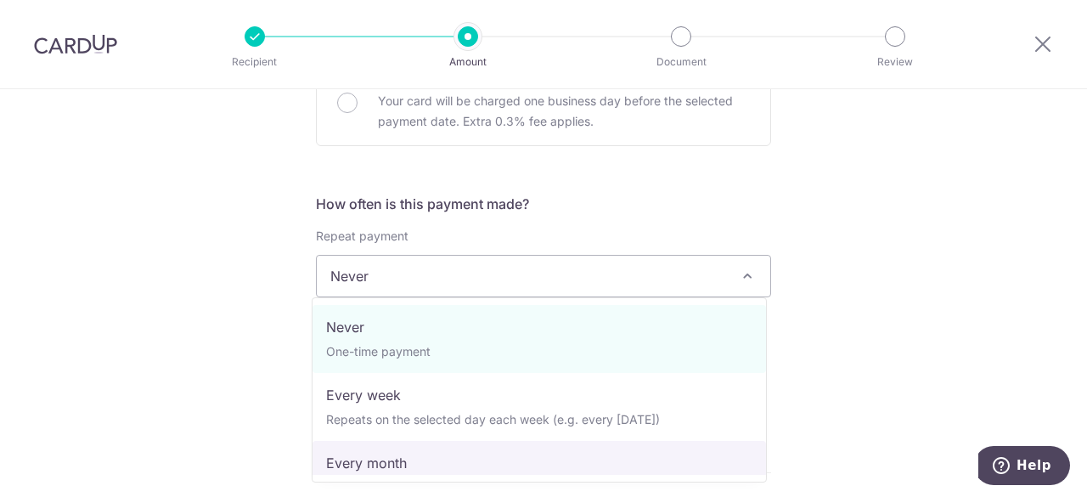
select select "3"
type input "10/10/2025"
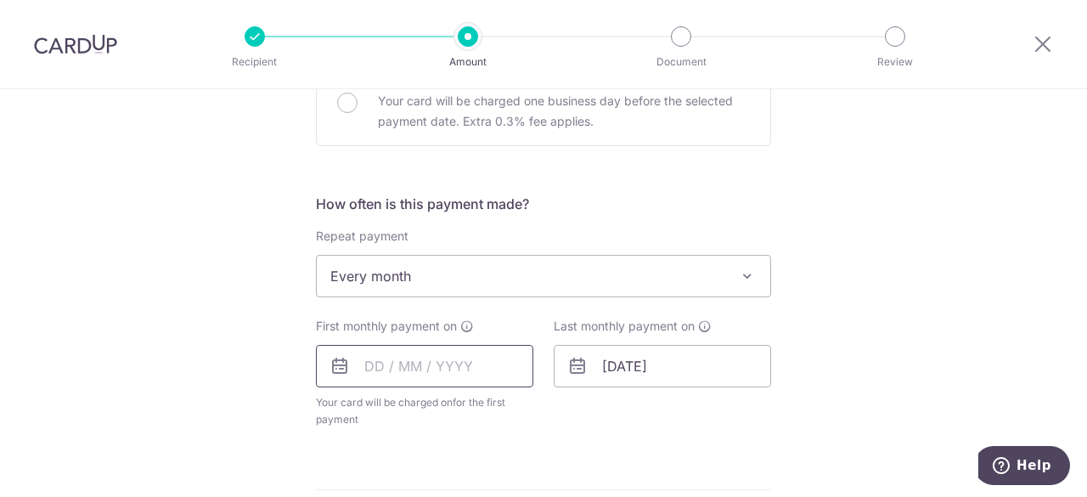
click at [464, 363] on input "text" at bounding box center [424, 366] width 217 height 42
click at [649, 374] on input "[DATE]" at bounding box center [662, 366] width 217 height 42
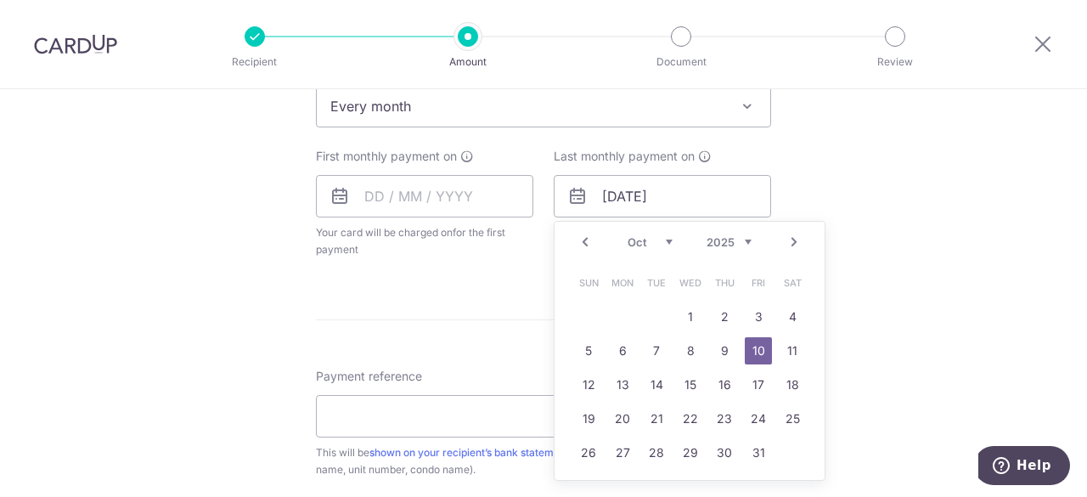
click at [665, 239] on select "Sep Oct Nov Dec" at bounding box center [650, 242] width 45 height 14
click at [659, 237] on select "Sep Oct Nov Dec" at bounding box center [650, 242] width 45 height 14
click at [658, 242] on select "Sep Oct Nov Dec" at bounding box center [650, 242] width 45 height 14
click at [661, 239] on select "Sep Oct Nov Dec" at bounding box center [650, 242] width 45 height 14
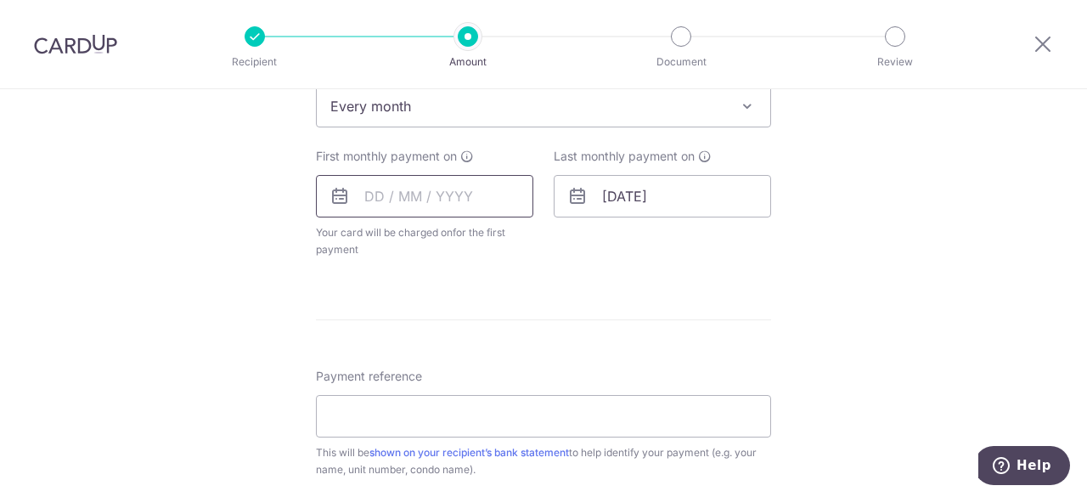
click at [431, 200] on input "text" at bounding box center [424, 196] width 217 height 42
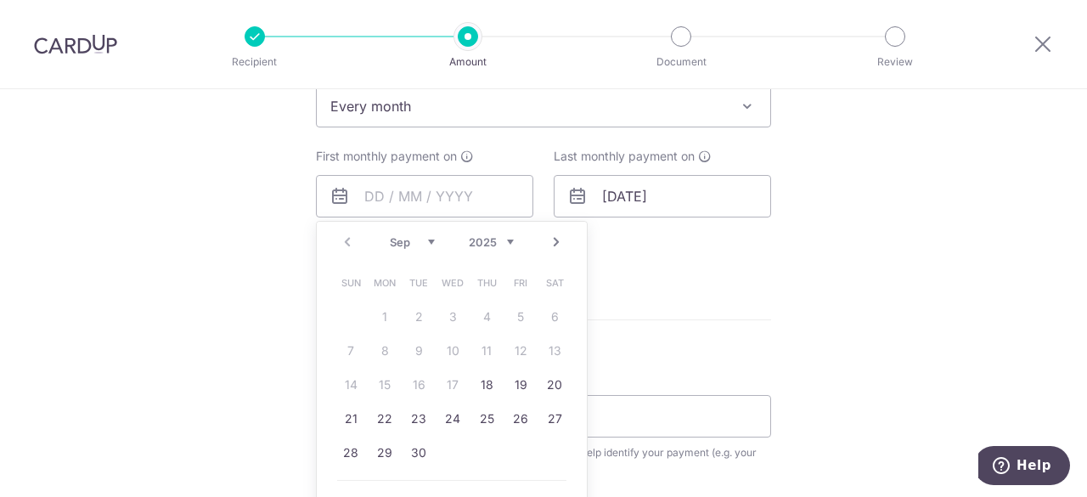
click at [425, 230] on div "Prev Next Sep Oct Nov Dec 2025 2026 2027 2028 2029 2030 2031 2032 2033 2034 2035" at bounding box center [452, 242] width 270 height 41
click at [425, 235] on select "Sep Oct Nov Dec" at bounding box center [412, 242] width 45 height 14
drag, startPoint x: 520, startPoint y: 337, endPoint x: 578, endPoint y: 325, distance: 59.8
click at [520, 339] on link "10" at bounding box center [520, 350] width 27 height 27
type input "10/10/2025"
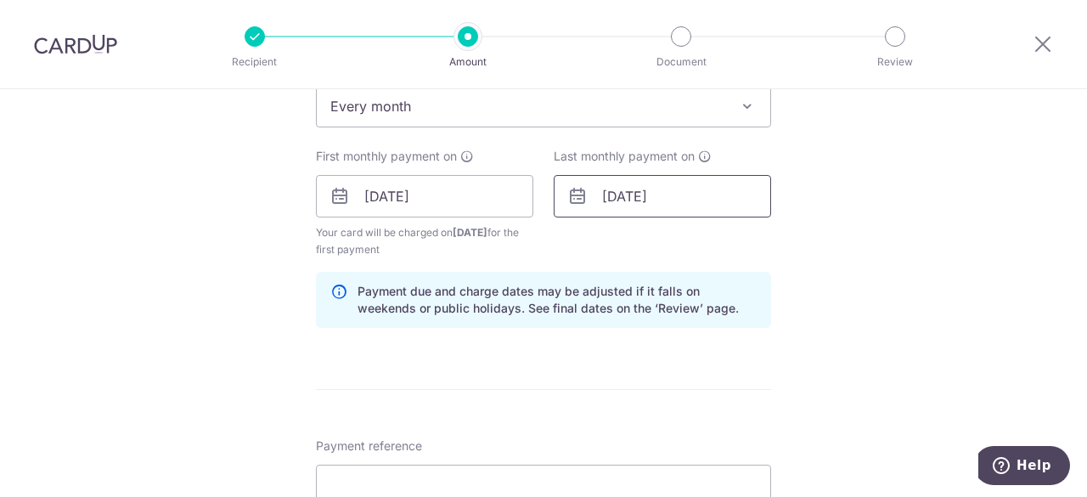
click at [647, 198] on input "10/10/2025" at bounding box center [662, 196] width 217 height 42
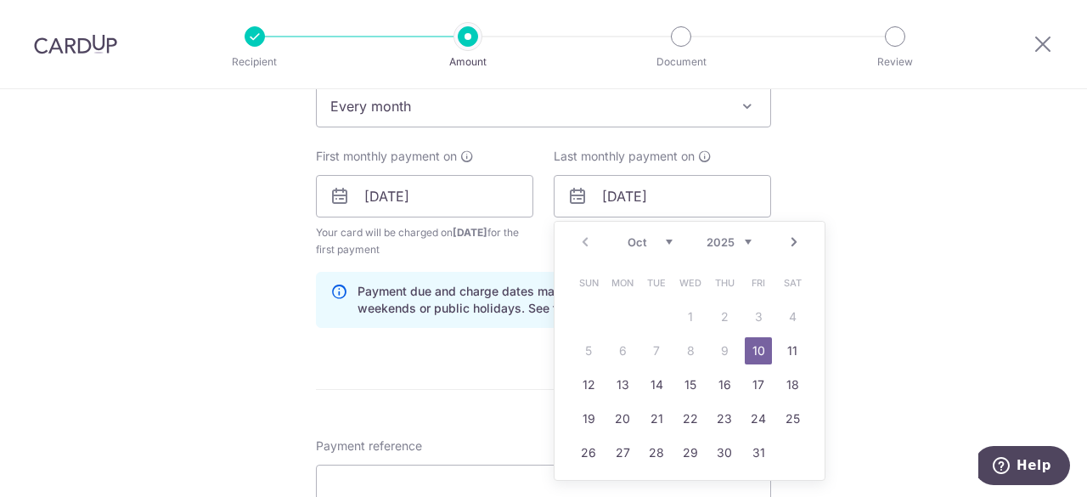
click at [656, 235] on select "Oct Nov Dec" at bounding box center [650, 242] width 45 height 14
click at [752, 415] on link "21" at bounding box center [758, 418] width 27 height 27
type input "21/11/2025"
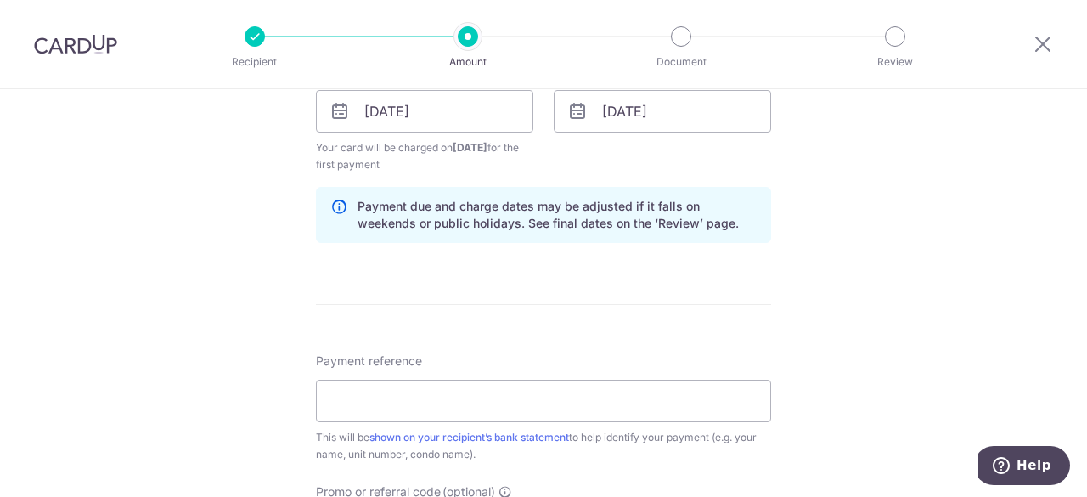
scroll to position [1359, 0]
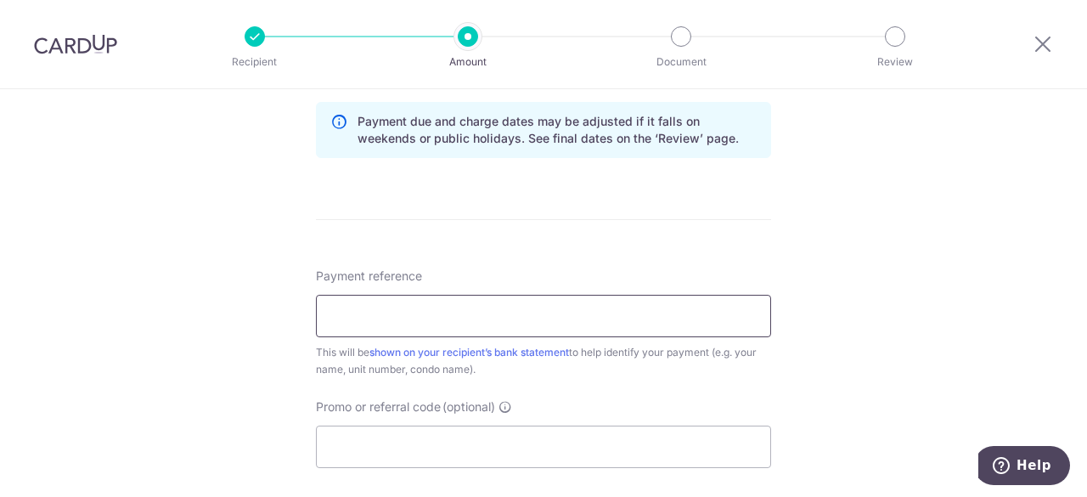
click at [391, 313] on input "Payment reference" at bounding box center [543, 316] width 455 height 42
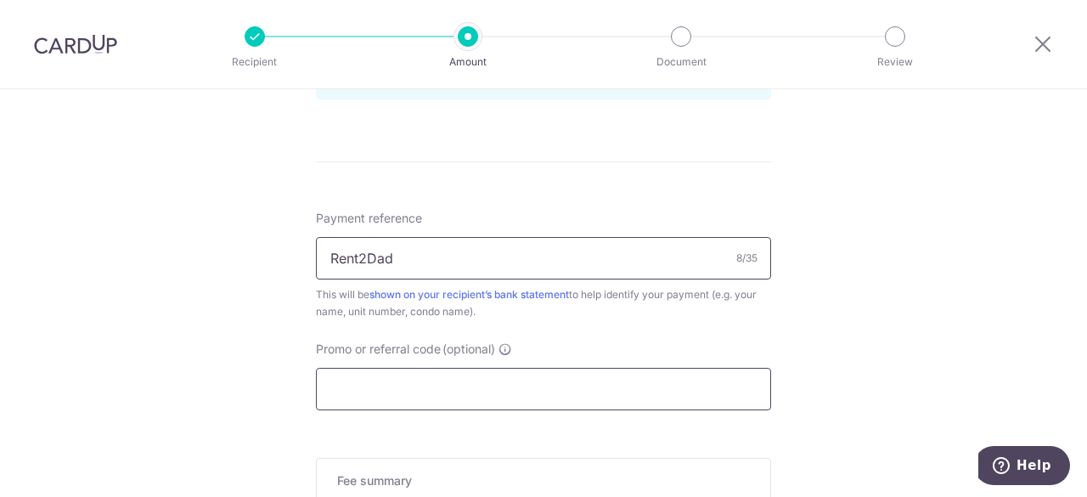
scroll to position [1444, 0]
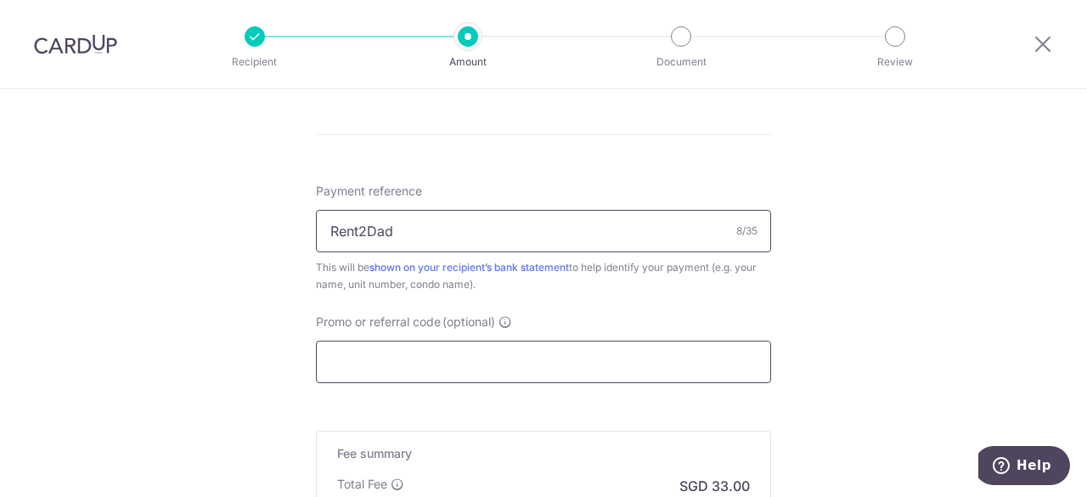
type input "Rent2Dad"
click at [456, 368] on input "Promo or referral code (optional)" at bounding box center [543, 362] width 455 height 42
click at [437, 353] on input "Promo or referral code (optional)" at bounding box center [543, 362] width 455 height 42
paste input "LAYSANA37"
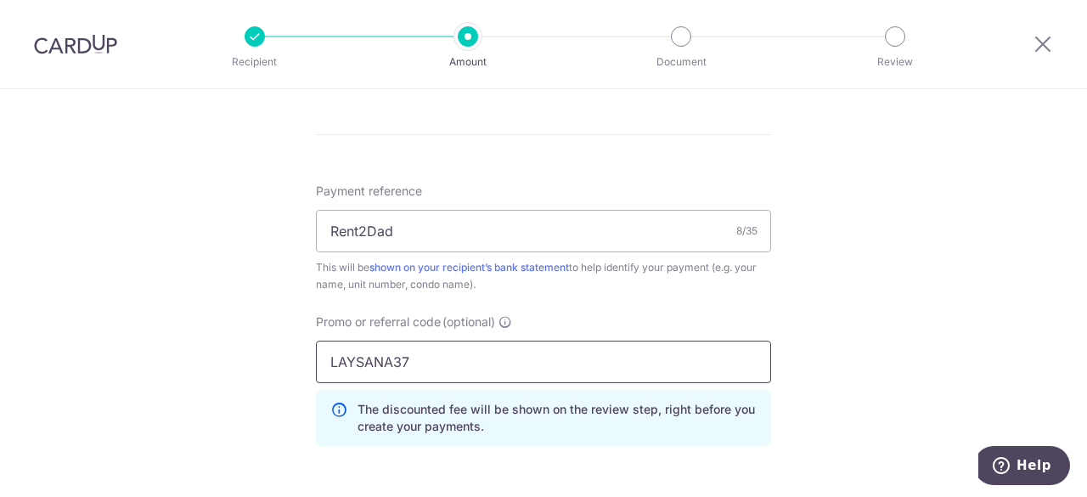
click at [326, 359] on input "LAYSANA37" at bounding box center [543, 362] width 455 height 42
type input "LAYSANA37"
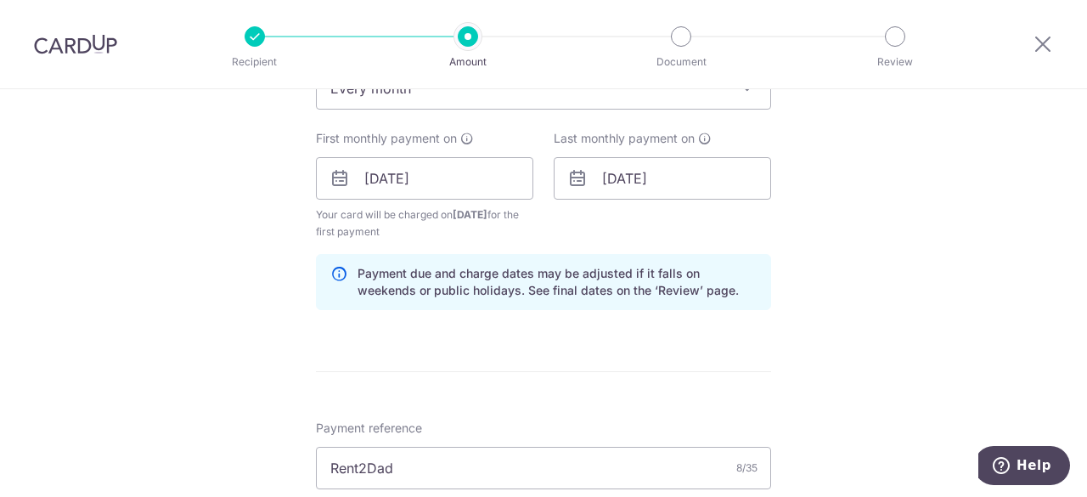
scroll to position [1104, 0]
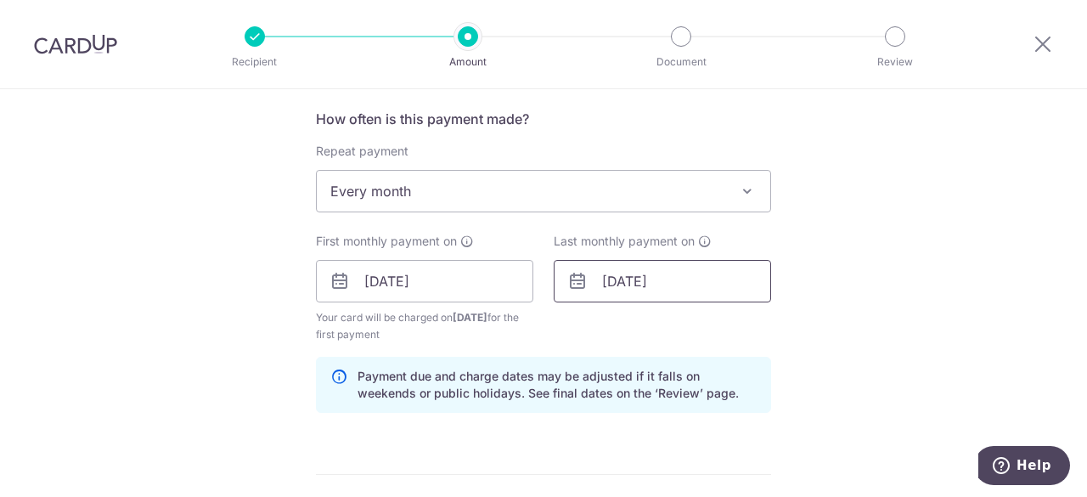
click at [615, 271] on input "21/11/2025" at bounding box center [662, 281] width 217 height 42
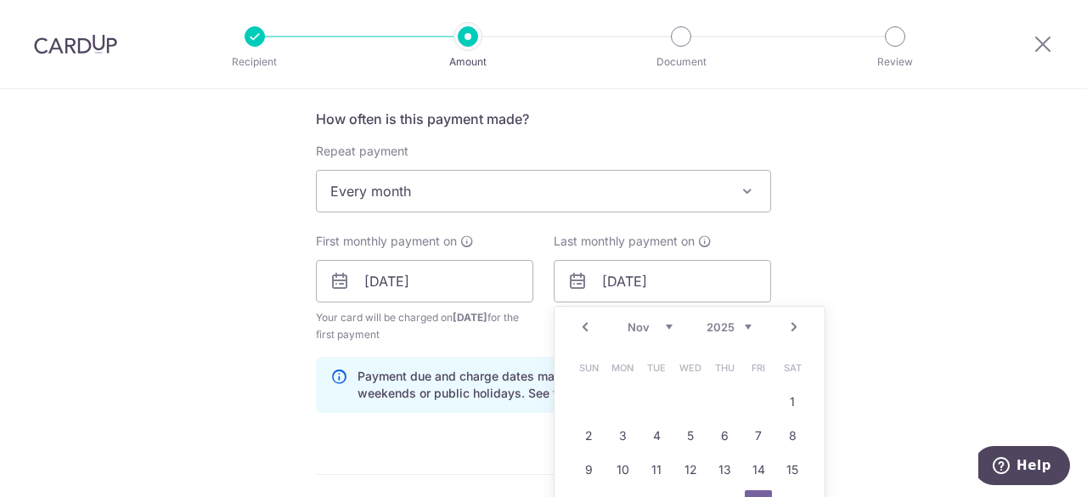
click at [666, 325] on select "Oct Nov Dec" at bounding box center [650, 327] width 45 height 14
click at [859, 284] on div "Tell us more about your payment Enter payment amount SGD 1,000.00 1000.00 Recip…" at bounding box center [543, 68] width 1087 height 2166
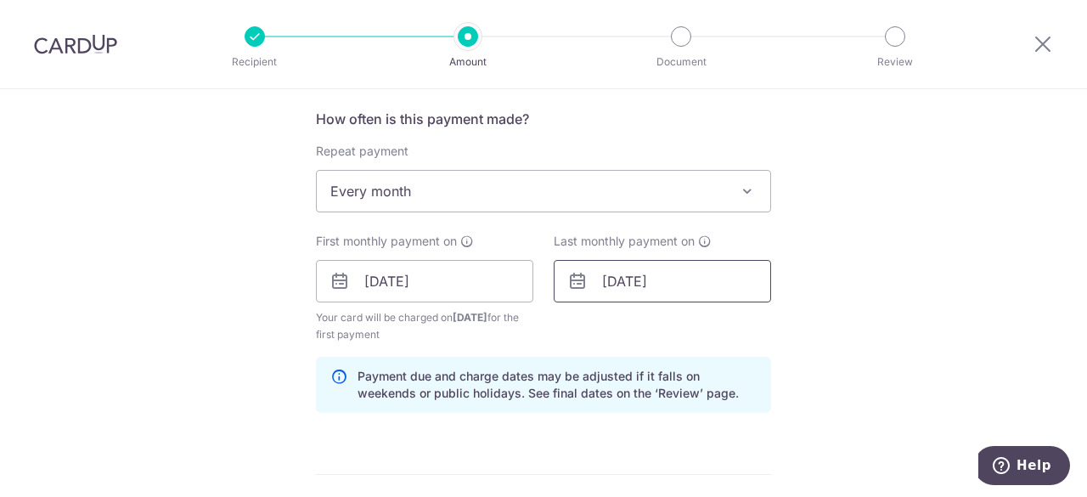
click at [666, 274] on input "21/11/2025" at bounding box center [662, 281] width 217 height 42
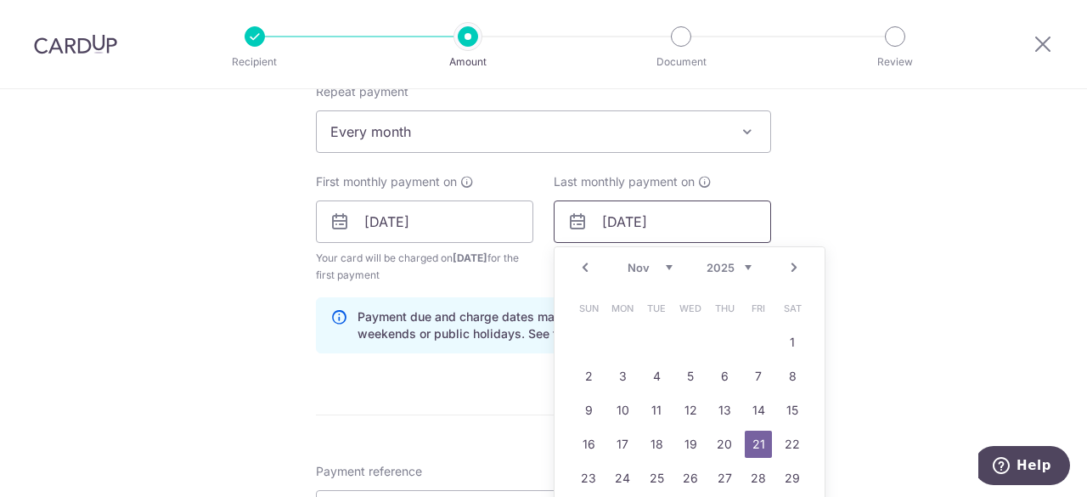
scroll to position [1189, 0]
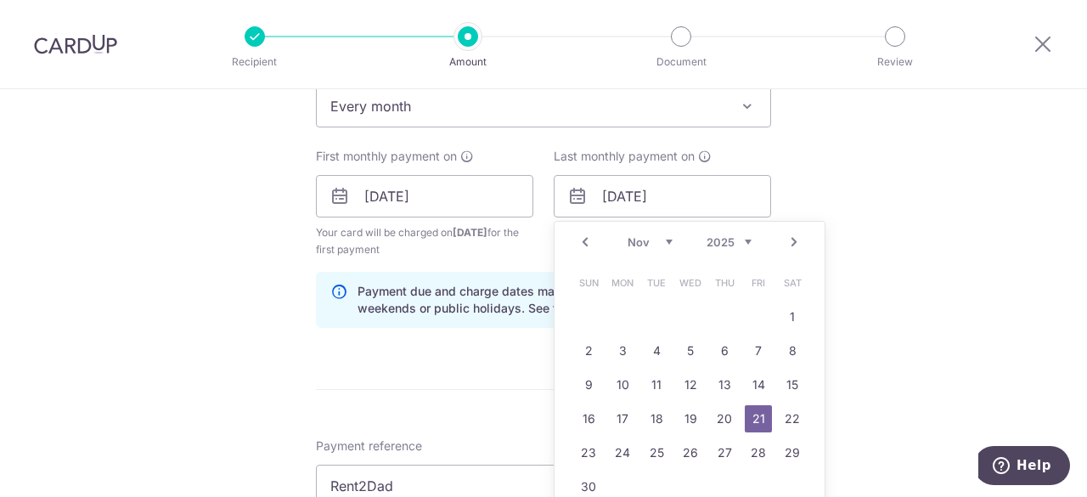
click at [664, 244] on select "Oct Nov Dec" at bounding box center [650, 242] width 45 height 14
click at [690, 448] on link "31" at bounding box center [690, 452] width 27 height 27
type input "31/12/2025"
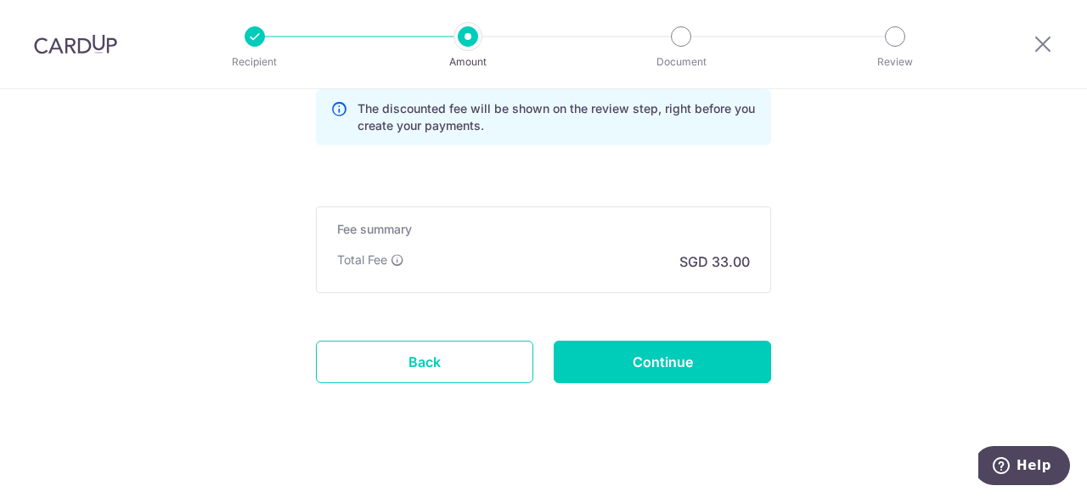
scroll to position [1751, 0]
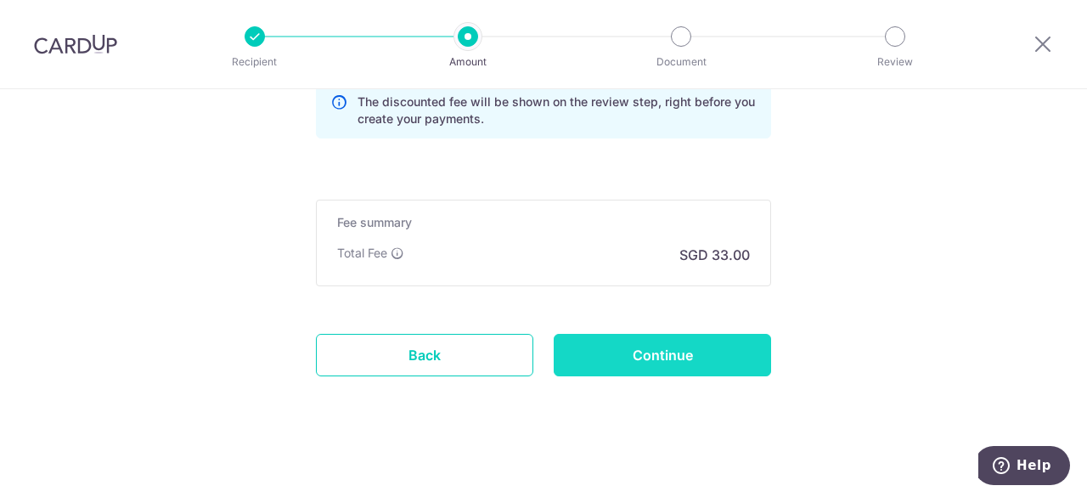
click at [693, 349] on input "Continue" at bounding box center [662, 355] width 217 height 42
type input "Create Schedule"
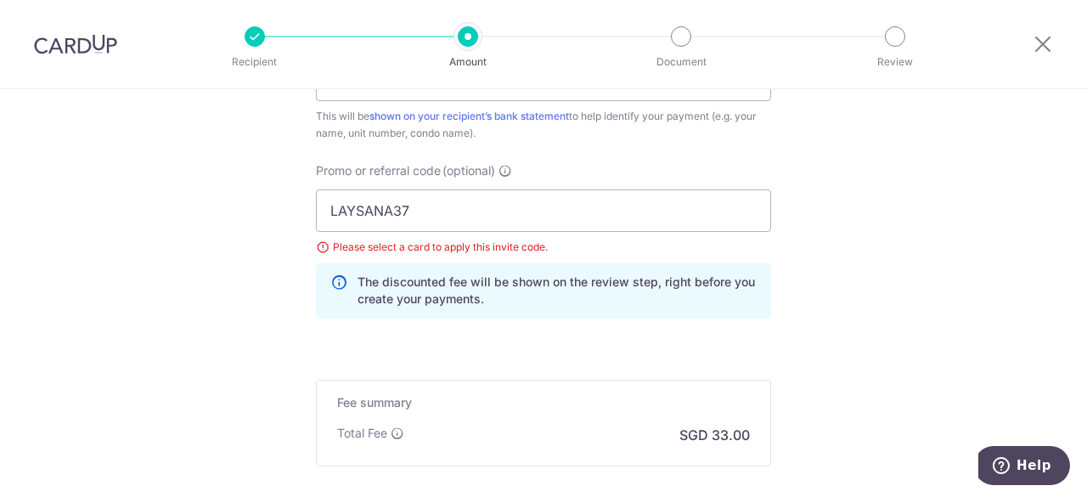
scroll to position [1189, 0]
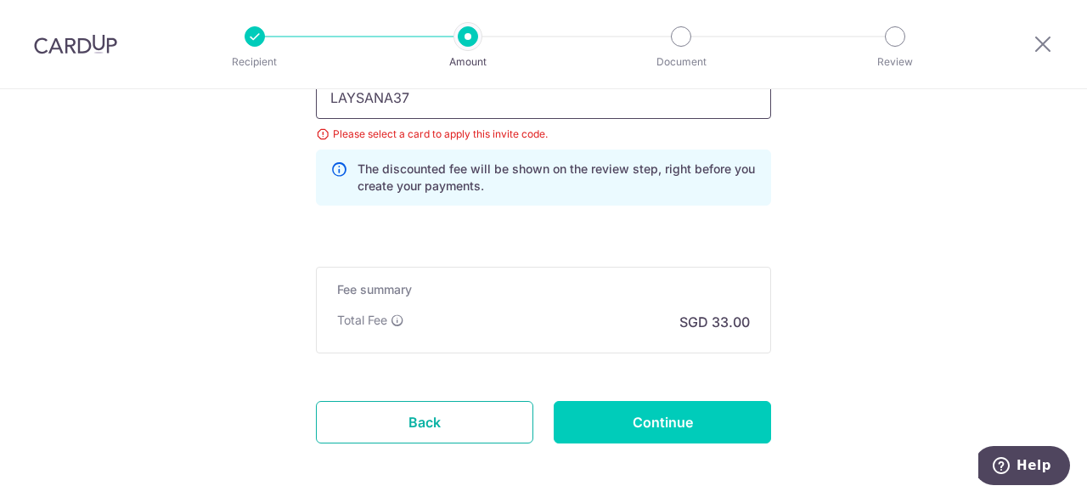
drag, startPoint x: 448, startPoint y: 417, endPoint x: 629, endPoint y: 100, distance: 364.8
click at [448, 417] on link "Back" at bounding box center [424, 422] width 217 height 42
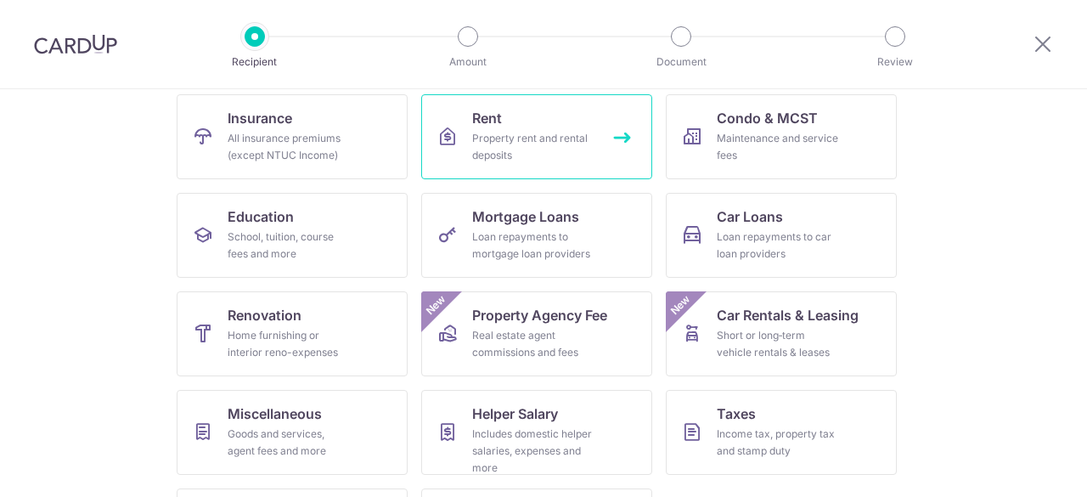
scroll to position [85, 0]
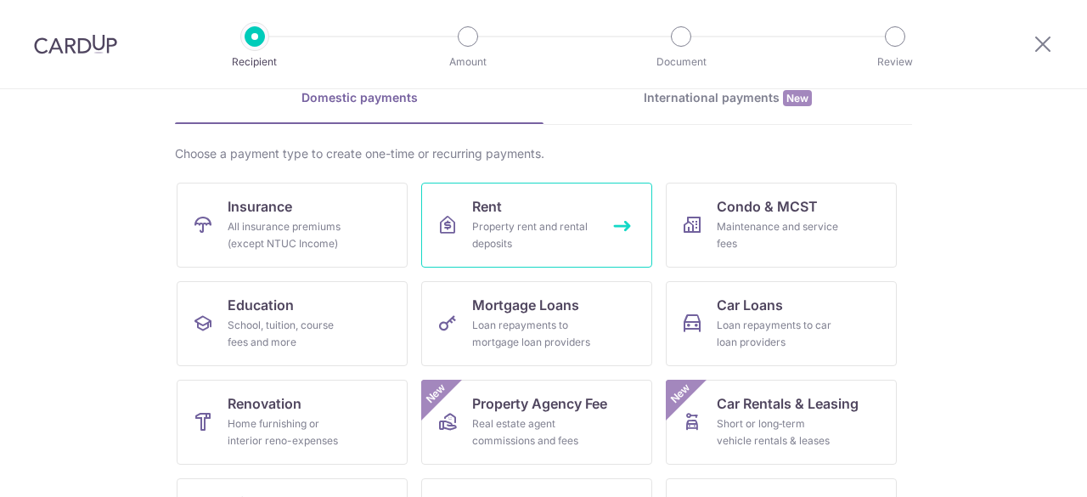
click at [553, 218] on div "Property rent and rental deposits" at bounding box center [533, 235] width 122 height 34
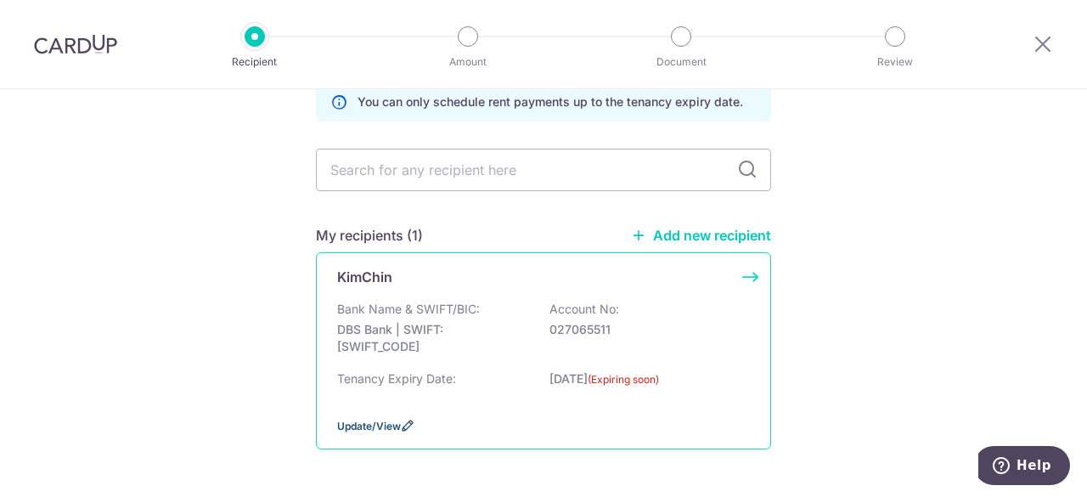
click at [396, 421] on span "Update/View" at bounding box center [369, 426] width 64 height 13
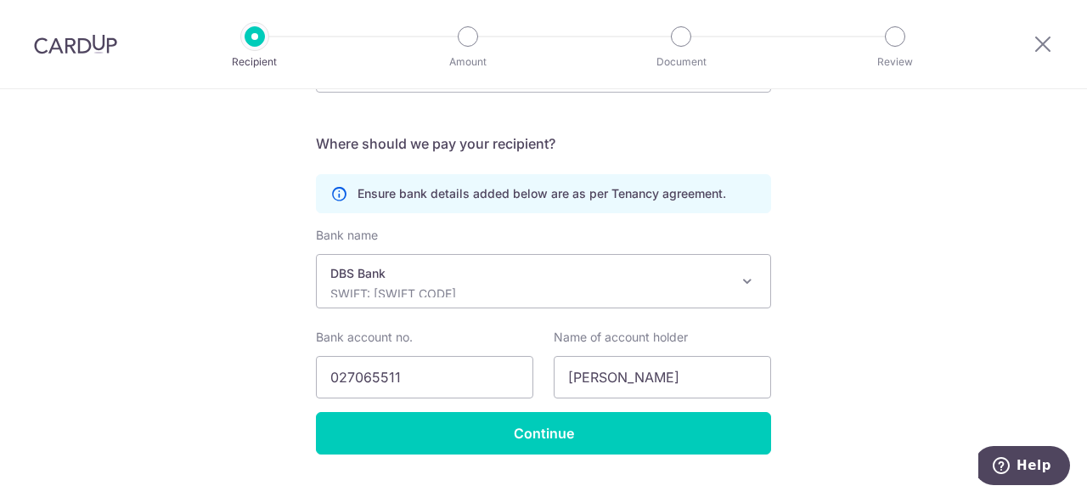
scroll to position [170, 0]
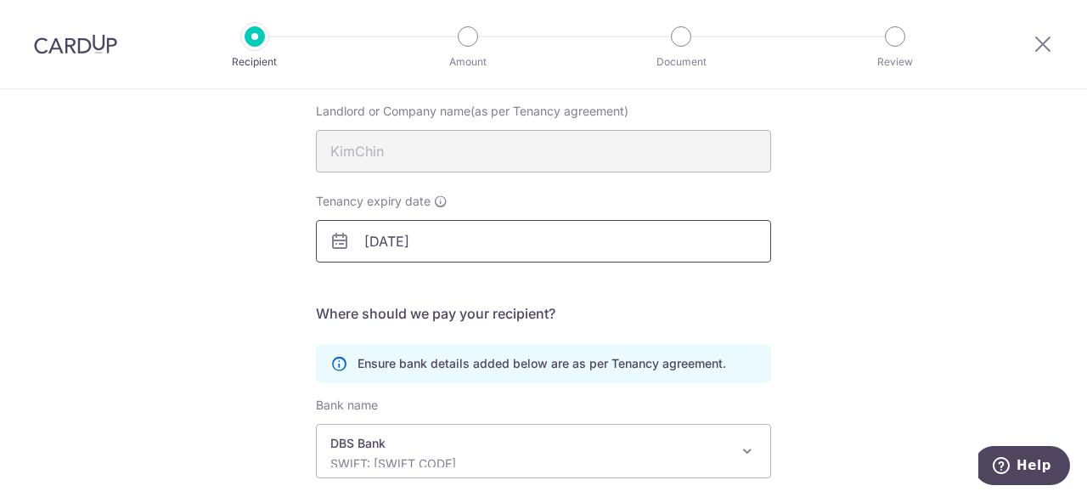
click at [460, 246] on body "Recipient Amount Document Review Recipient Details Your recipient does not need…" at bounding box center [543, 248] width 1087 height 497
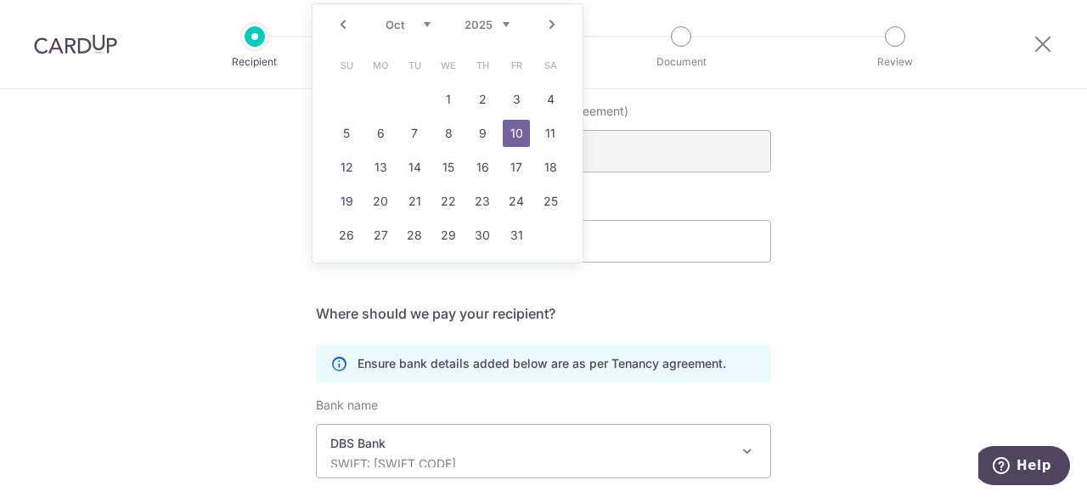
click at [504, 22] on select "2025 2026 2027 2028 2029 2030 2031 2032 2033 2034 2035" at bounding box center [487, 25] width 45 height 14
click at [727, 216] on div "Tenancy expiry date [DATE]" at bounding box center [543, 228] width 455 height 70
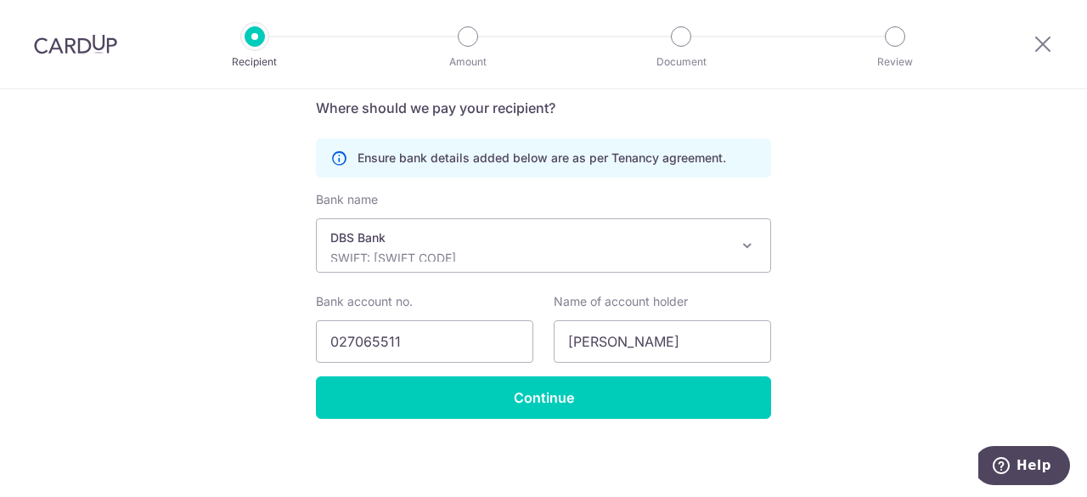
scroll to position [121, 0]
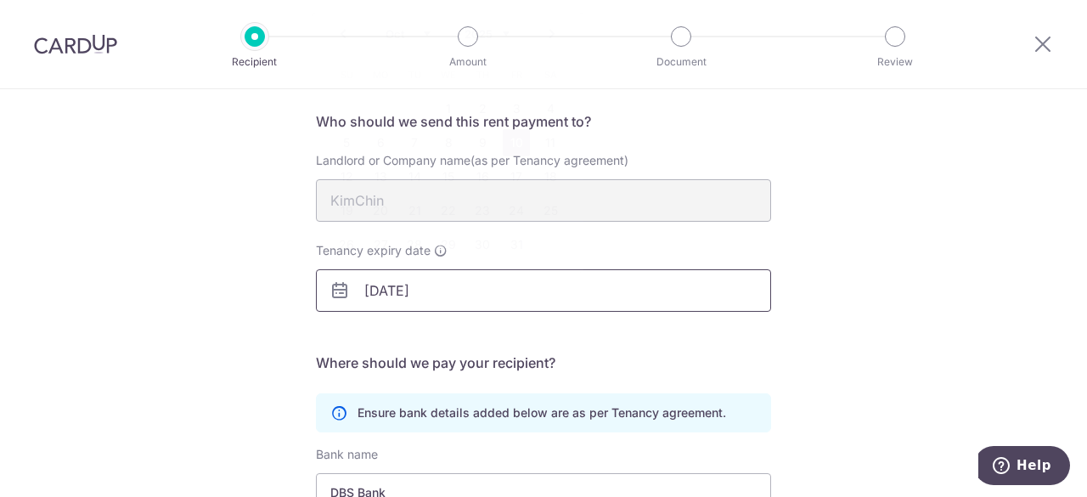
click at [395, 287] on input "[DATE]" at bounding box center [543, 290] width 455 height 42
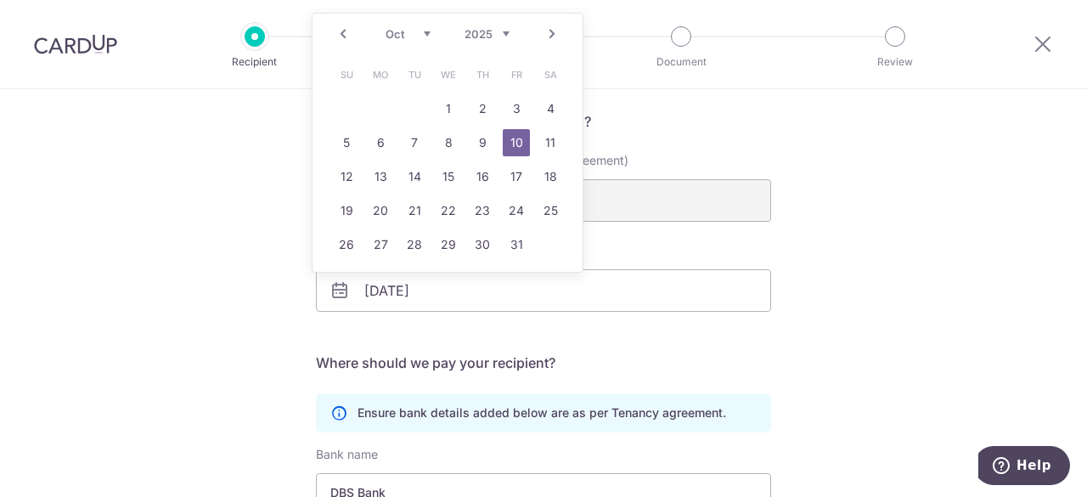
click at [510, 34] on div "Prev Next Sep Oct Nov [DATE] 2026 2027 2028 2029 2030 2031 2032 2033 2034 2035" at bounding box center [448, 34] width 270 height 41
click at [507, 33] on select "2025 2026 2027 2028 2029 2030 2031 2032 2033 2034 2035" at bounding box center [487, 34] width 45 height 14
click at [547, 244] on link "31" at bounding box center [550, 244] width 27 height 27
type input "31/10/2026"
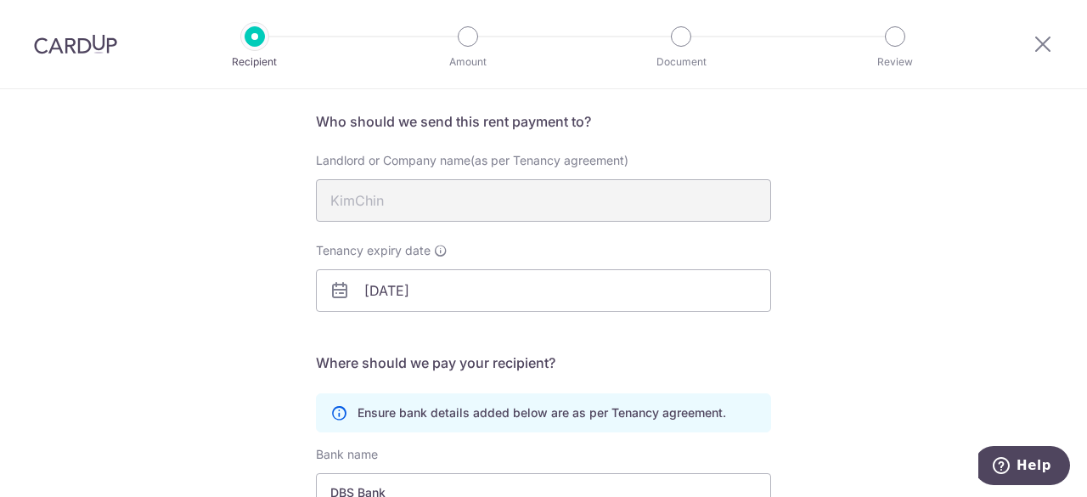
click at [792, 268] on div "Recipient Details Your recipient does not need a CardUp account to receive your…" at bounding box center [543, 361] width 1087 height 785
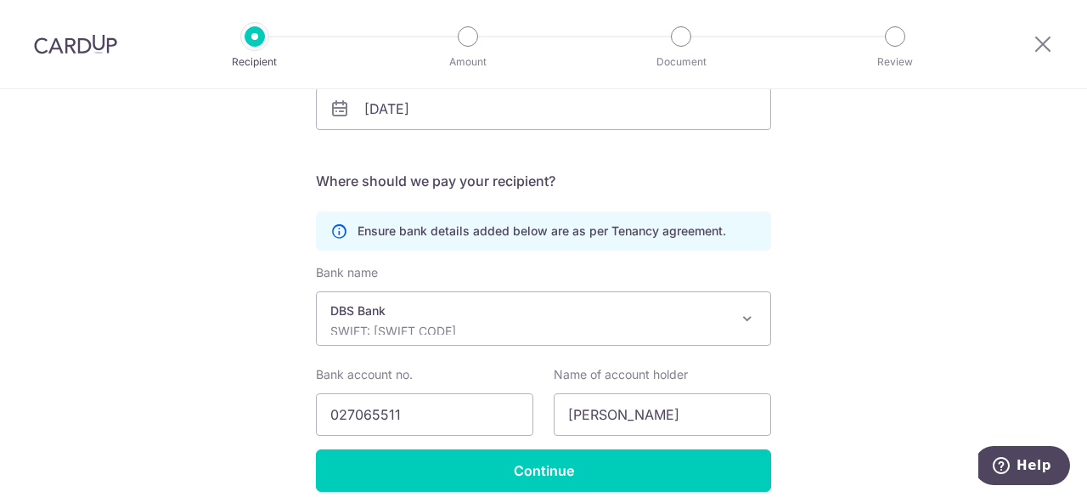
scroll to position [375, 0]
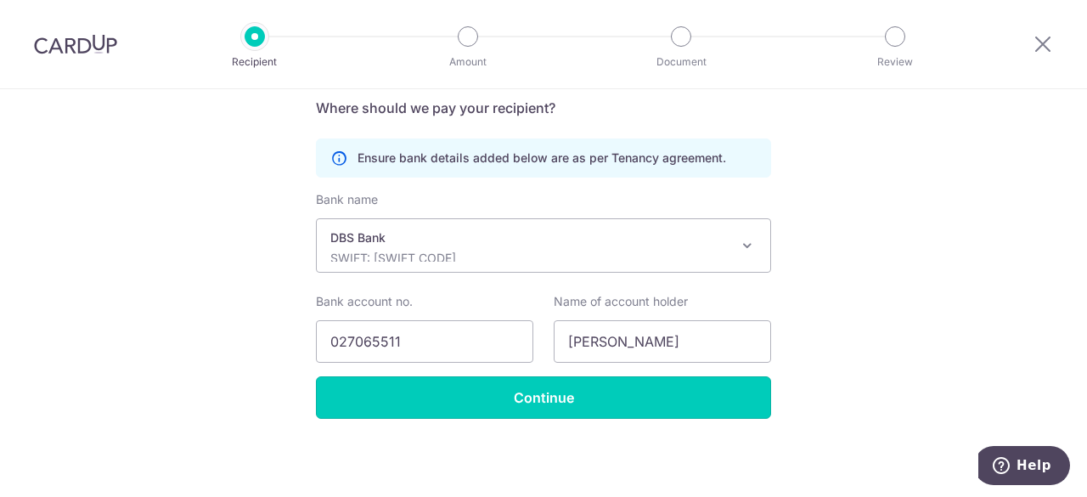
drag, startPoint x: 642, startPoint y: 407, endPoint x: 642, endPoint y: 430, distance: 22.9
click at [642, 430] on div "Recipient Details Your recipient does not need a CardUp account to receive your…" at bounding box center [543, 106] width 1087 height 785
click at [559, 417] on div "Recipient Details Your recipient does not need a CardUp account to receive your…" at bounding box center [543, 106] width 1087 height 785
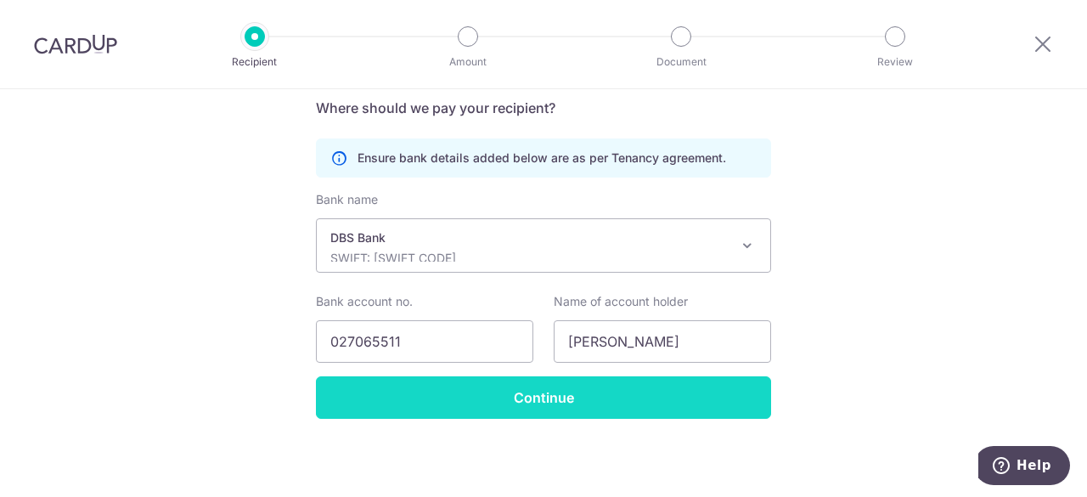
click at [561, 405] on input "Continue" at bounding box center [543, 397] width 455 height 42
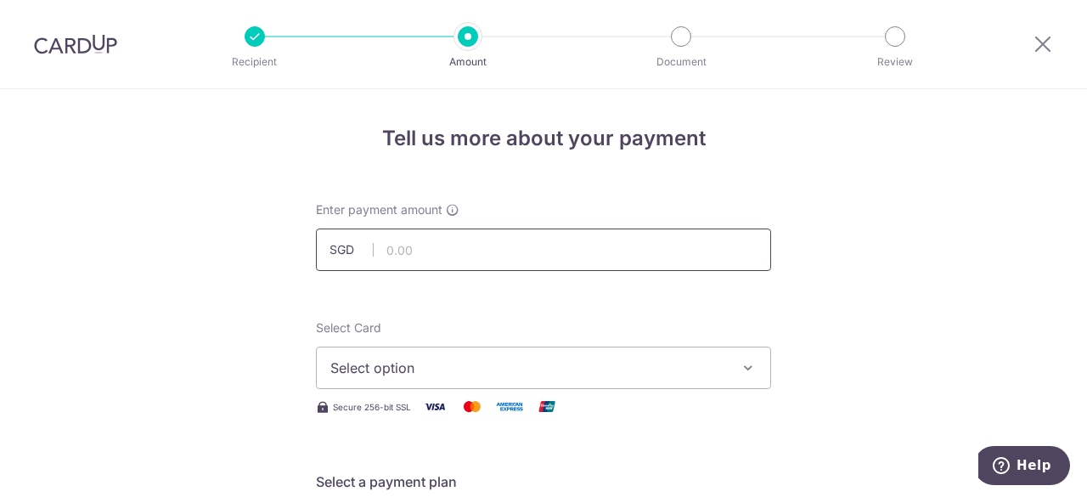
click at [448, 251] on input "text" at bounding box center [543, 249] width 455 height 42
type input "1,000.00"
click at [557, 373] on span "Select option" at bounding box center [528, 368] width 396 height 20
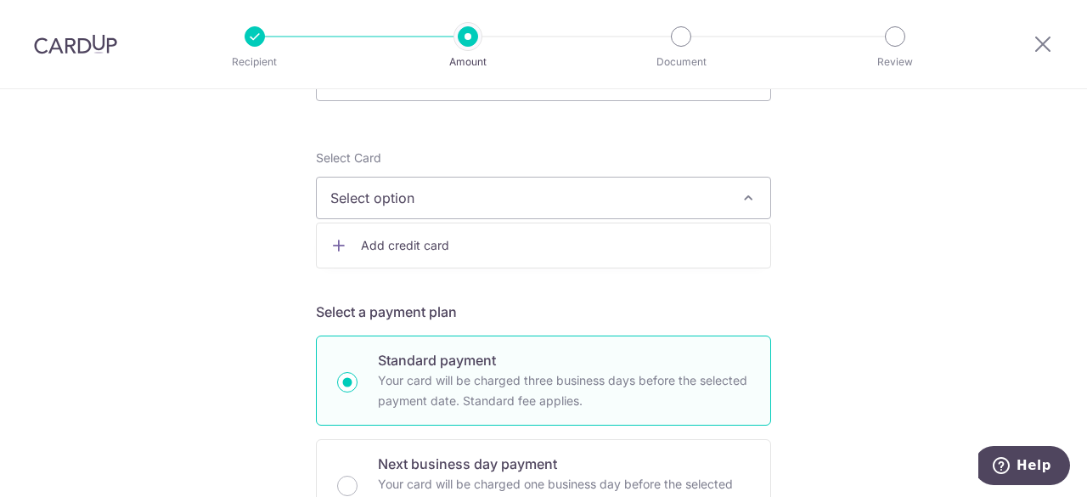
click at [387, 237] on span "Add credit card" at bounding box center [559, 245] width 396 height 17
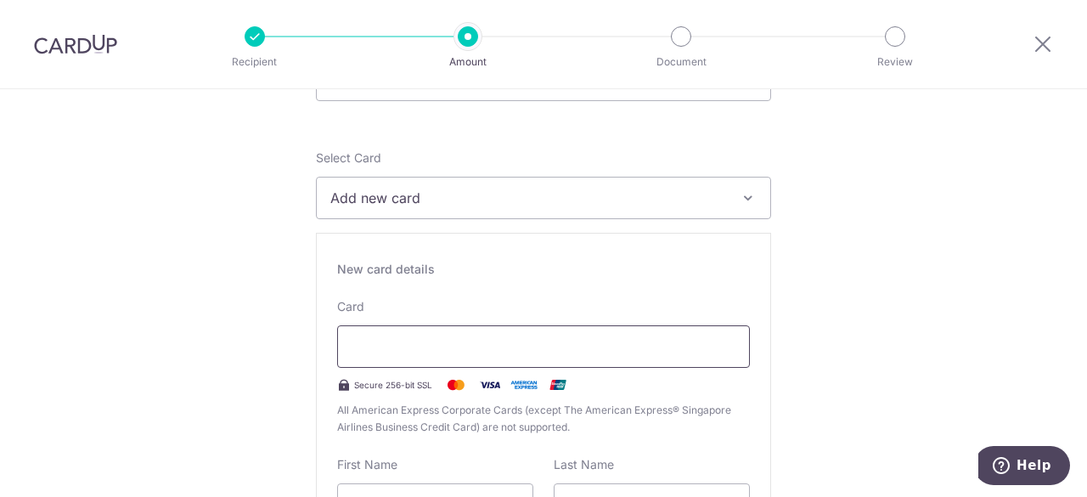
click at [437, 330] on div at bounding box center [543, 346] width 413 height 42
type input "08 / 2030"
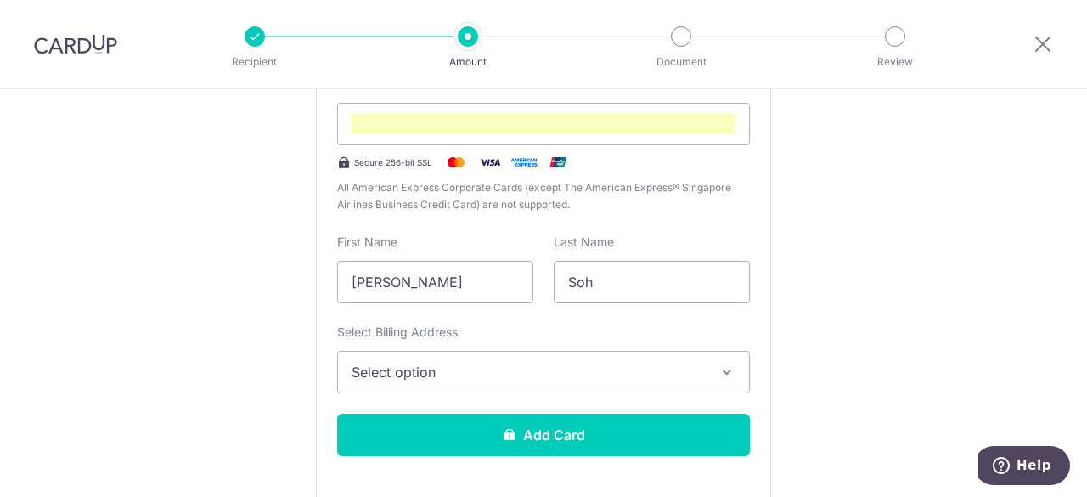
scroll to position [562, 0]
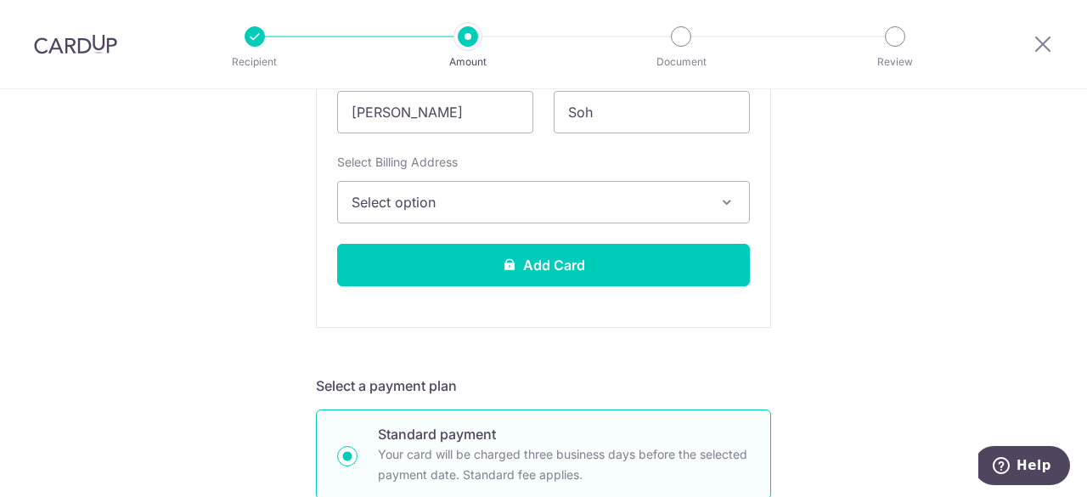
click at [437, 205] on span "Select option" at bounding box center [528, 202] width 353 height 20
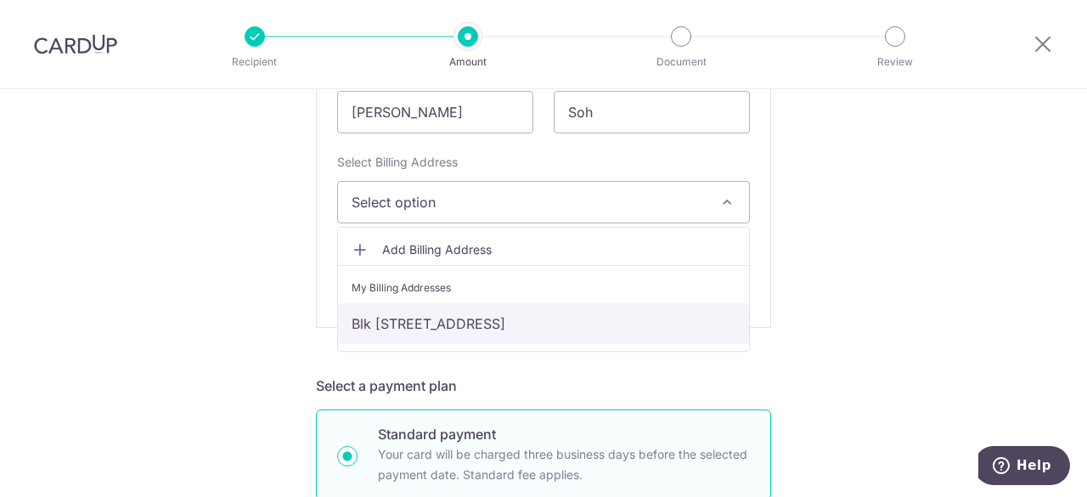
click at [450, 316] on link "Blk [STREET_ADDRESS]" at bounding box center [543, 323] width 411 height 41
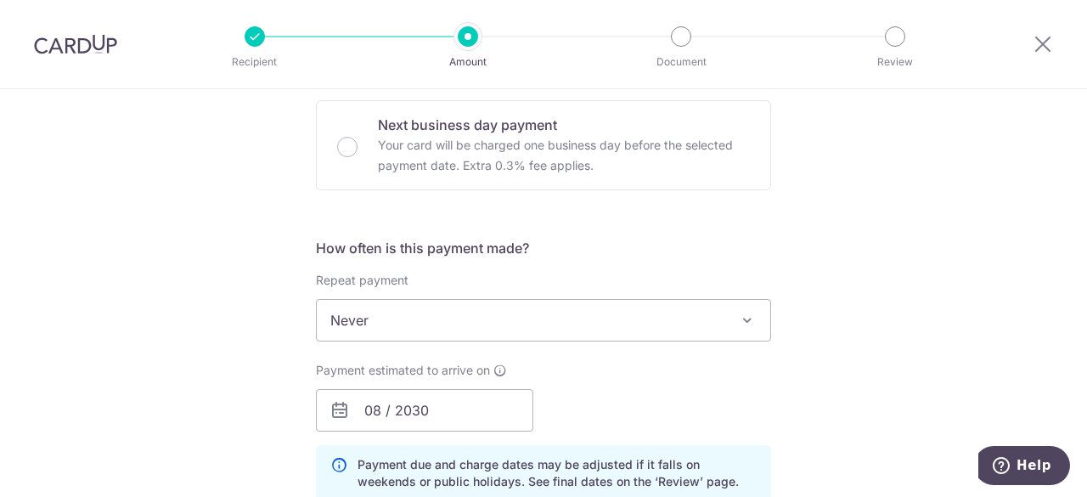
scroll to position [1072, 0]
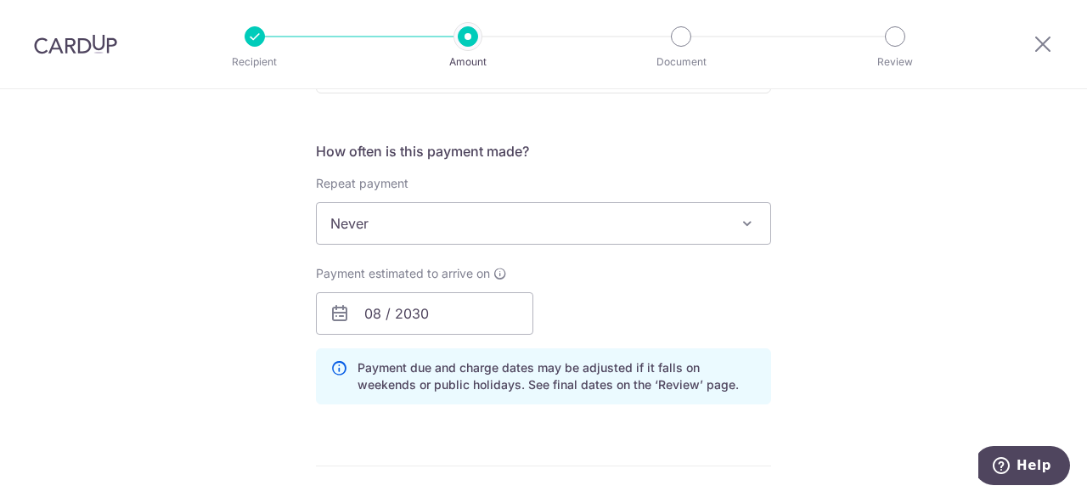
click at [533, 222] on span "Never" at bounding box center [544, 223] width 454 height 41
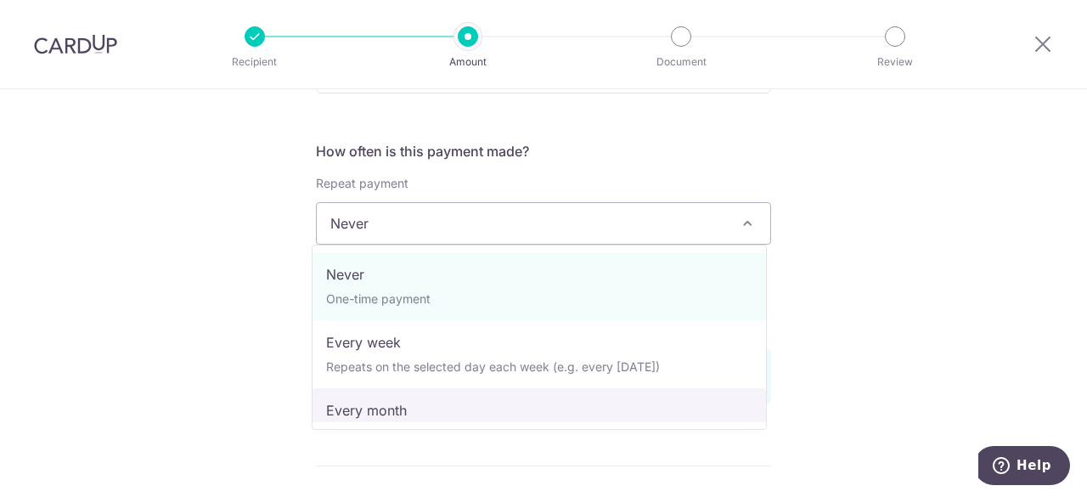
drag, startPoint x: 509, startPoint y: 339, endPoint x: 508, endPoint y: 398, distance: 59.5
select select "3"
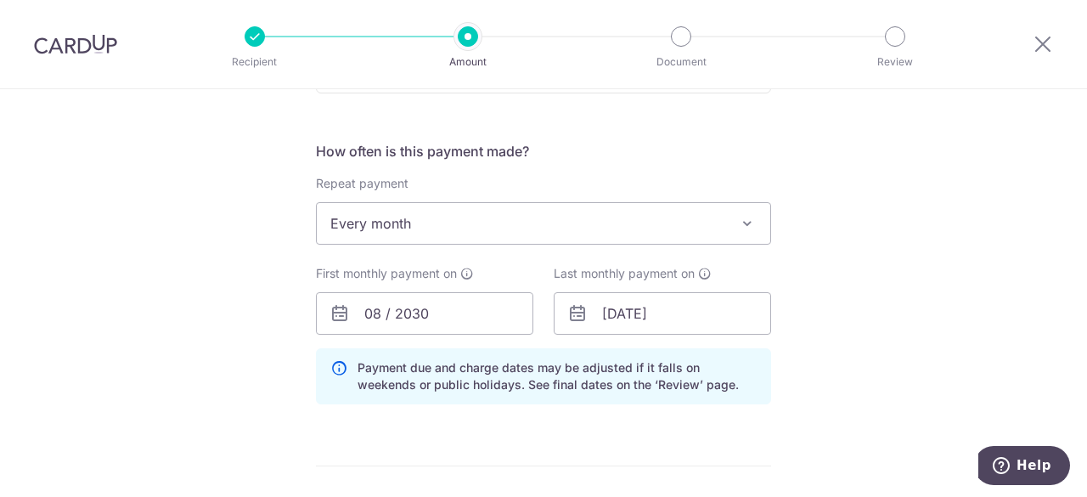
click at [849, 316] on div "Tell us more about your payment Enter payment amount SGD 1,000.00 1000.00 Selec…" at bounding box center [543, 41] width 1087 height 2048
click at [658, 313] on input "12/04/2031" at bounding box center [662, 313] width 217 height 42
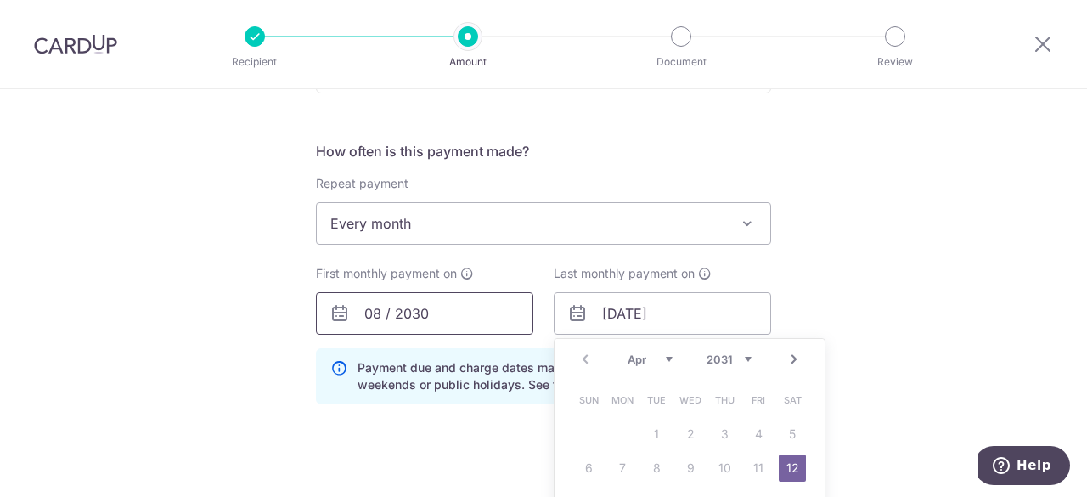
click at [438, 322] on input "08 / 2030" at bounding box center [424, 313] width 217 height 42
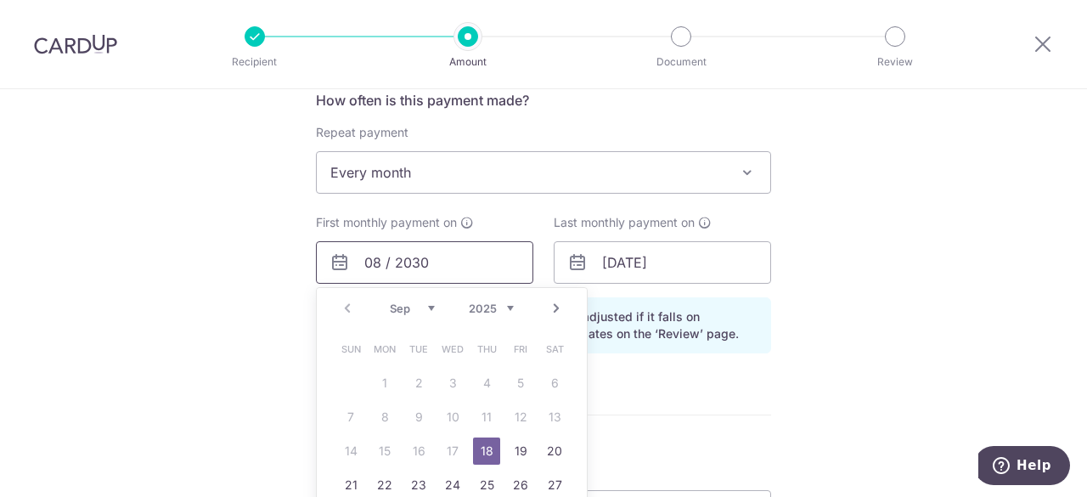
scroll to position [1157, 0]
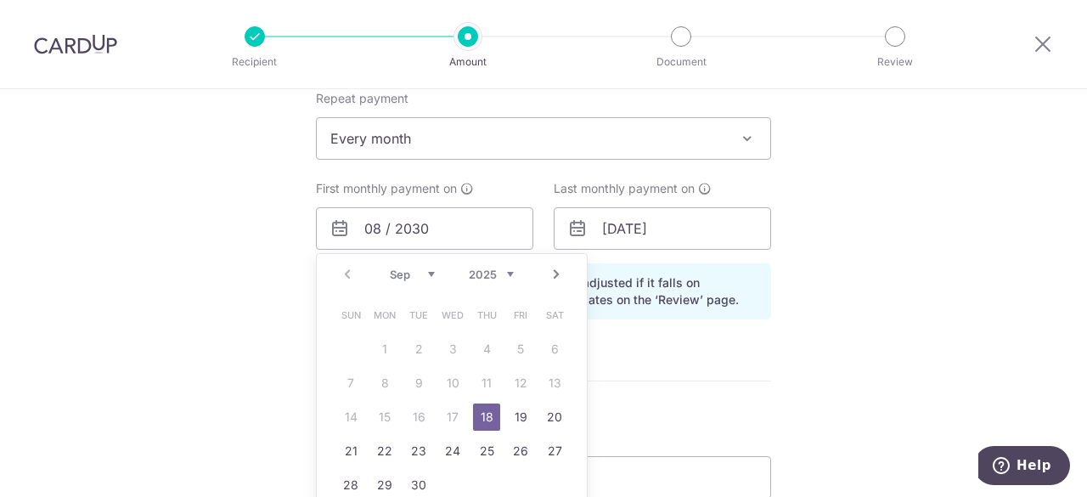
click at [423, 278] on div "Prev Next Sep Oct Nov Dec 2025 2026 2027 2028 2029 2030 2031 2032 2033 2034 2035" at bounding box center [452, 274] width 270 height 41
click at [424, 271] on select "Sep Oct Nov Dec" at bounding box center [412, 275] width 45 height 14
click at [511, 380] on link "10" at bounding box center [520, 382] width 27 height 27
type input "10/10/2025"
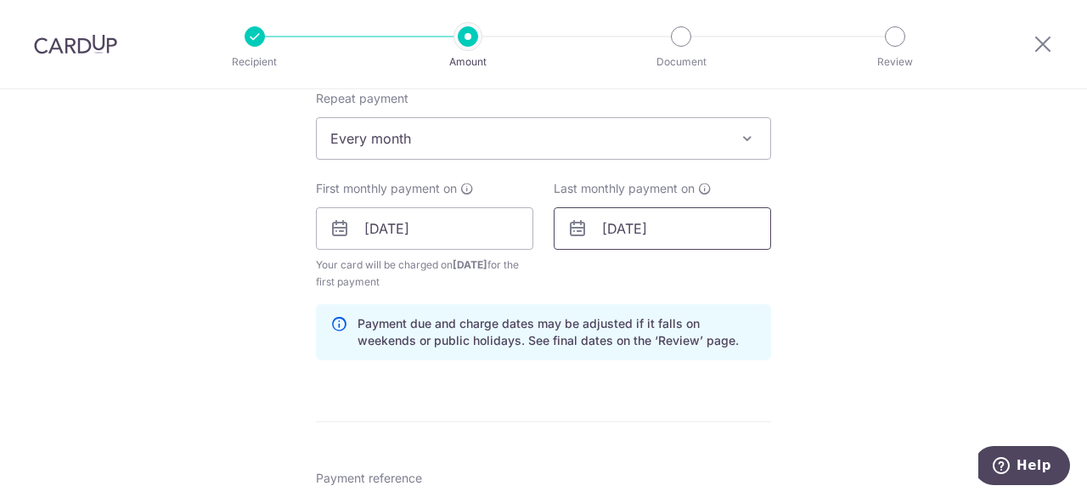
click at [664, 230] on input "12/04/2031" at bounding box center [662, 228] width 217 height 42
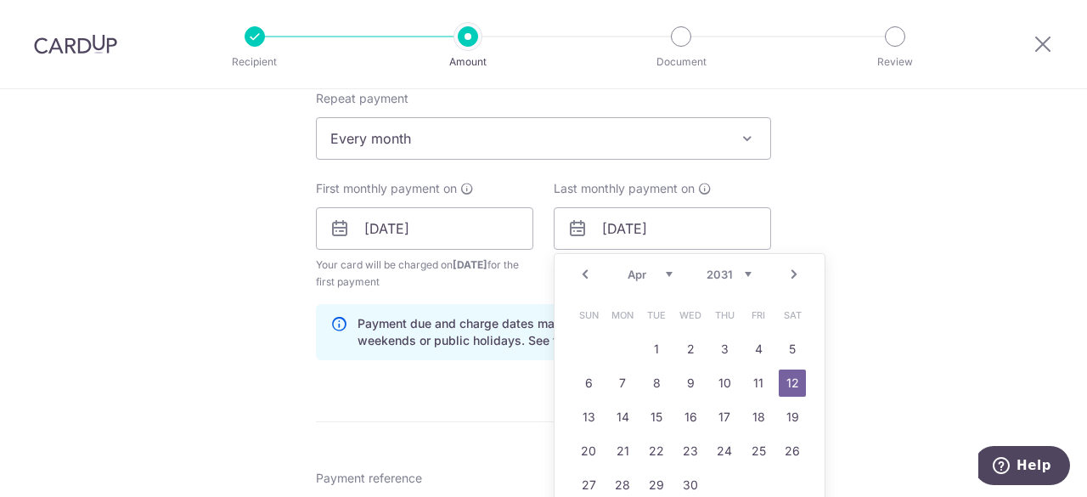
click at [728, 268] on select "2025 2026 2027 2028 2029 2030 2031 2032 2033 2034 2035" at bounding box center [729, 275] width 45 height 14
click at [668, 268] on select "Oct Nov Dec" at bounding box center [650, 275] width 45 height 14
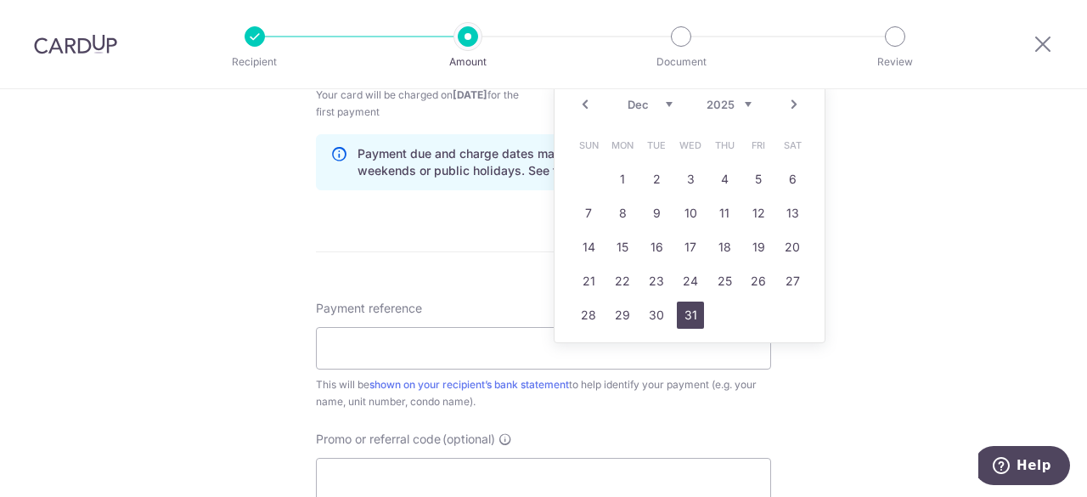
click at [683, 307] on link "31" at bounding box center [690, 314] width 27 height 27
type input "31/12/2025"
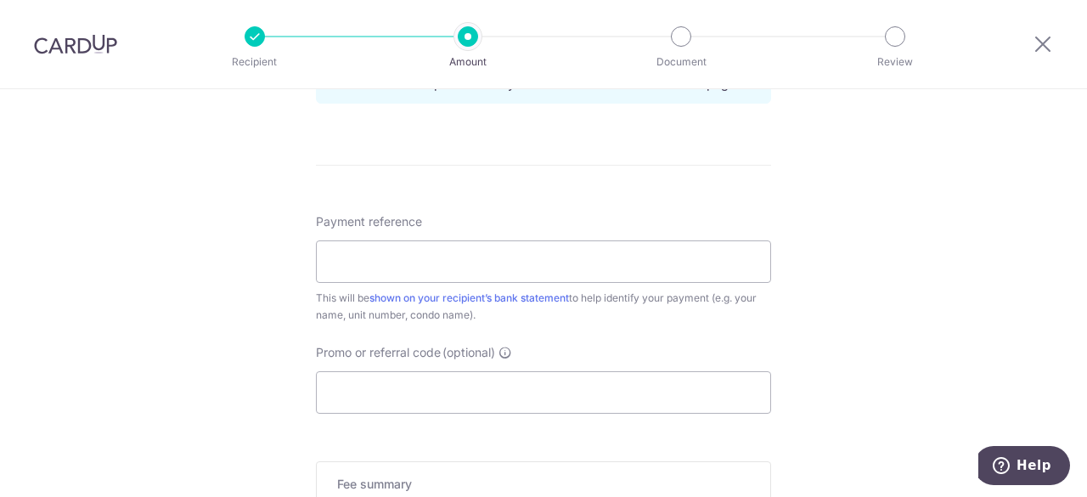
scroll to position [1496, 0]
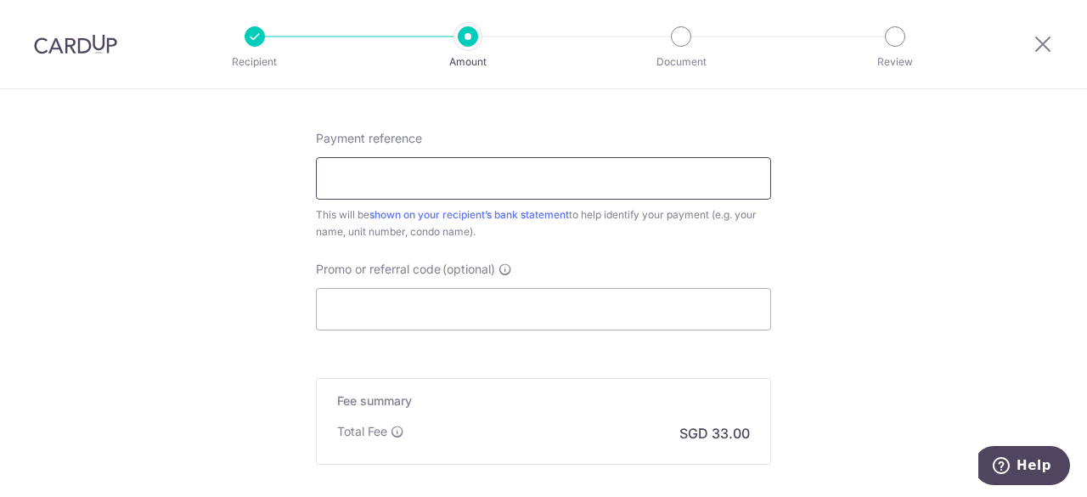
click at [402, 189] on input "Payment reference" at bounding box center [543, 178] width 455 height 42
type input "Rent2Dad"
click at [401, 303] on input "Promo or referral code (optional)" at bounding box center [543, 309] width 455 height 42
paste input "LAYSANA37"
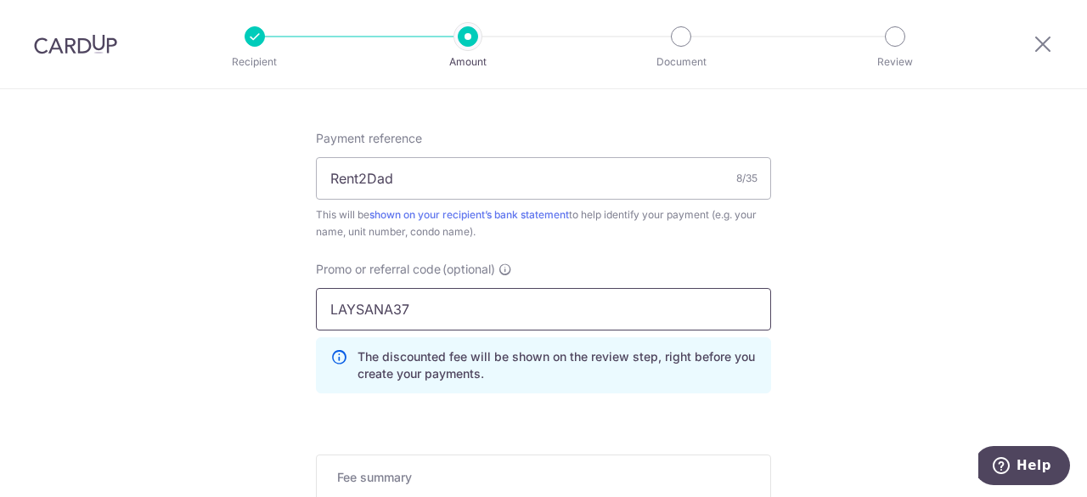
type input "LAYSANA37"
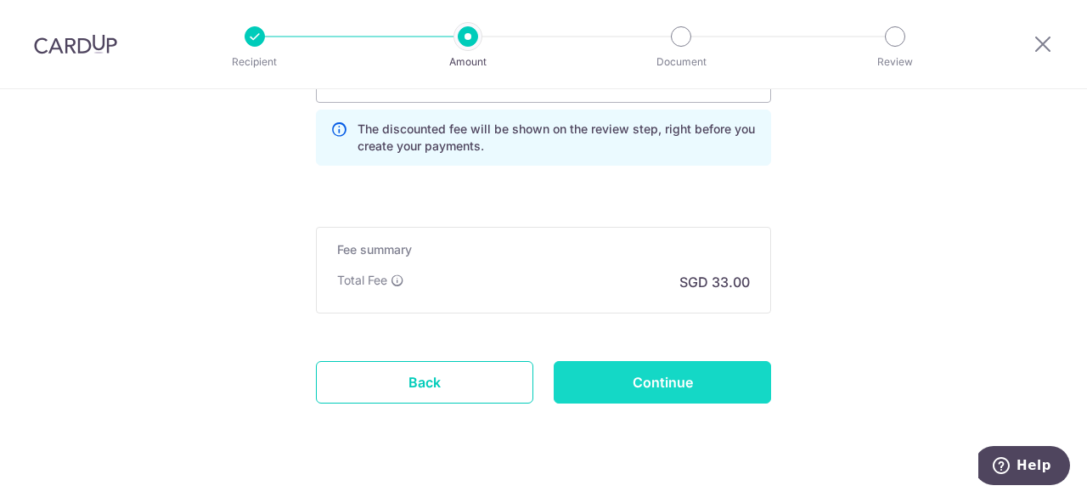
scroll to position [1751, 0]
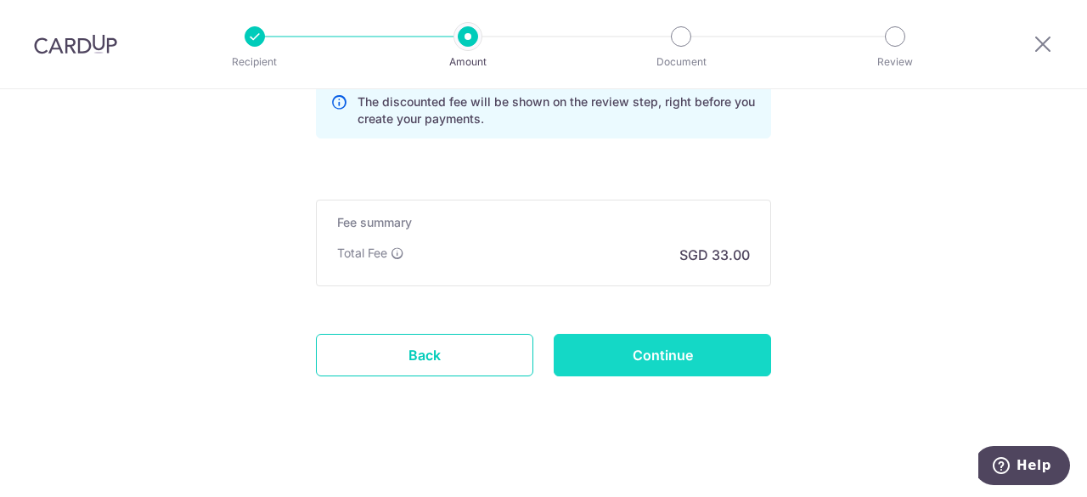
click at [688, 352] on input "Continue" at bounding box center [662, 355] width 217 height 42
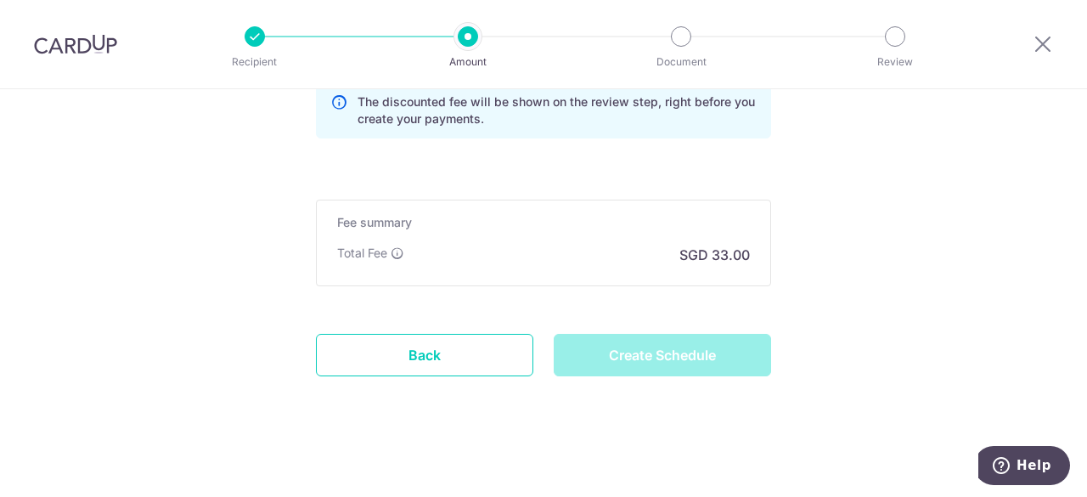
type input "Create Schedule"
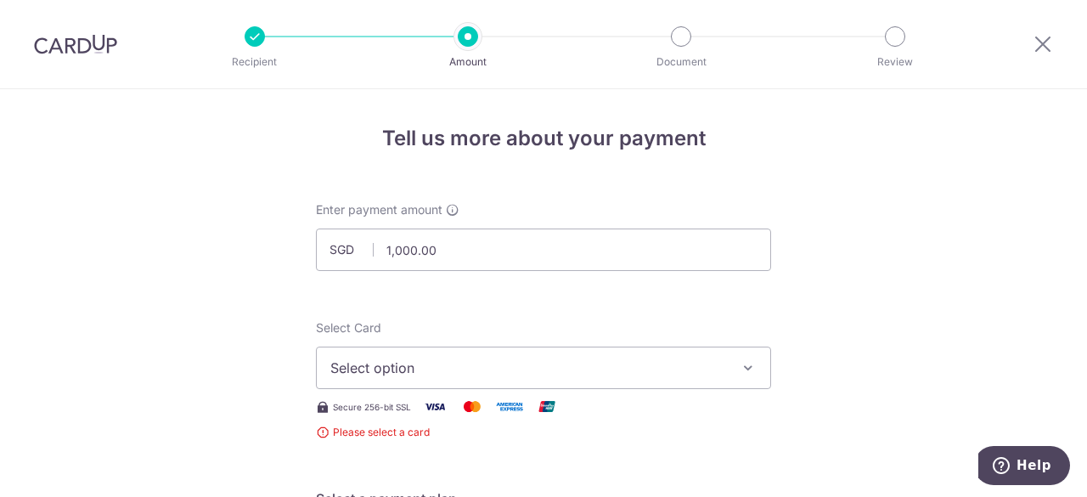
click at [481, 372] on span "Select option" at bounding box center [528, 368] width 396 height 20
click at [444, 410] on span "Add credit card" at bounding box center [559, 415] width 396 height 17
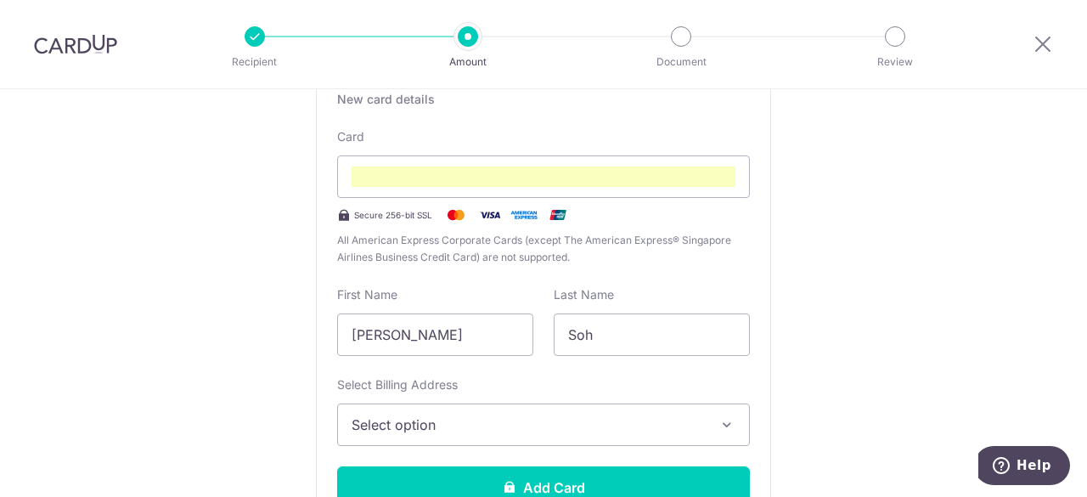
scroll to position [425, 0]
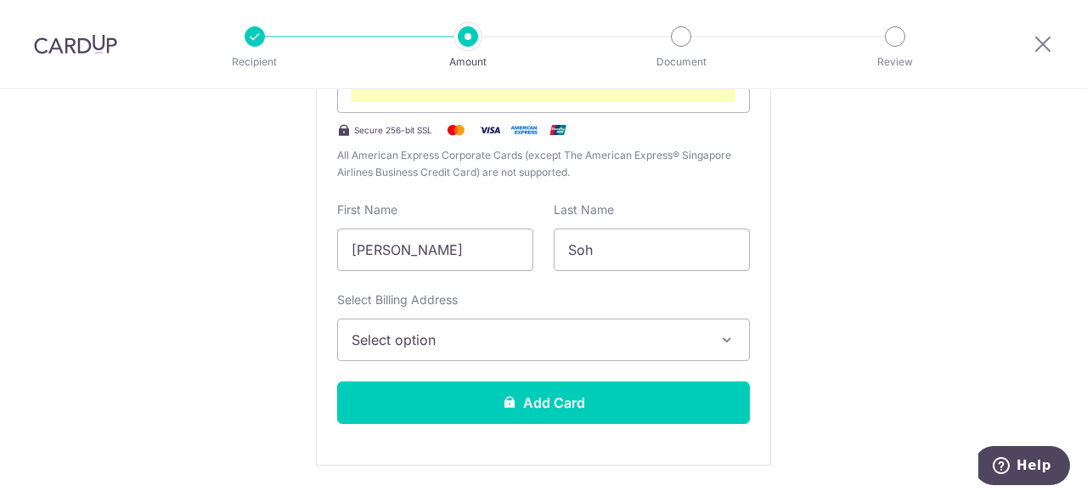
click at [603, 345] on span "Select option" at bounding box center [528, 340] width 353 height 20
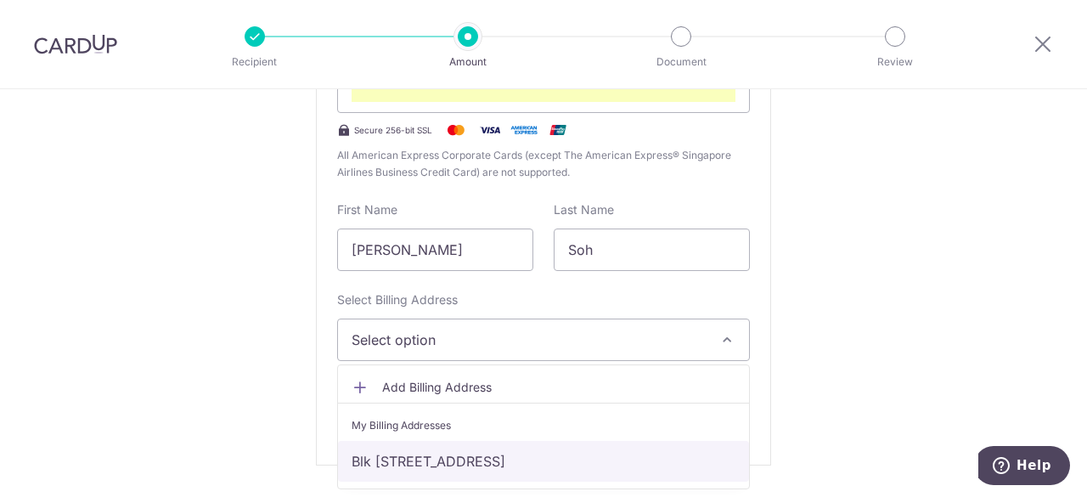
click at [552, 453] on link "Blk [STREET_ADDRESS]" at bounding box center [543, 461] width 411 height 41
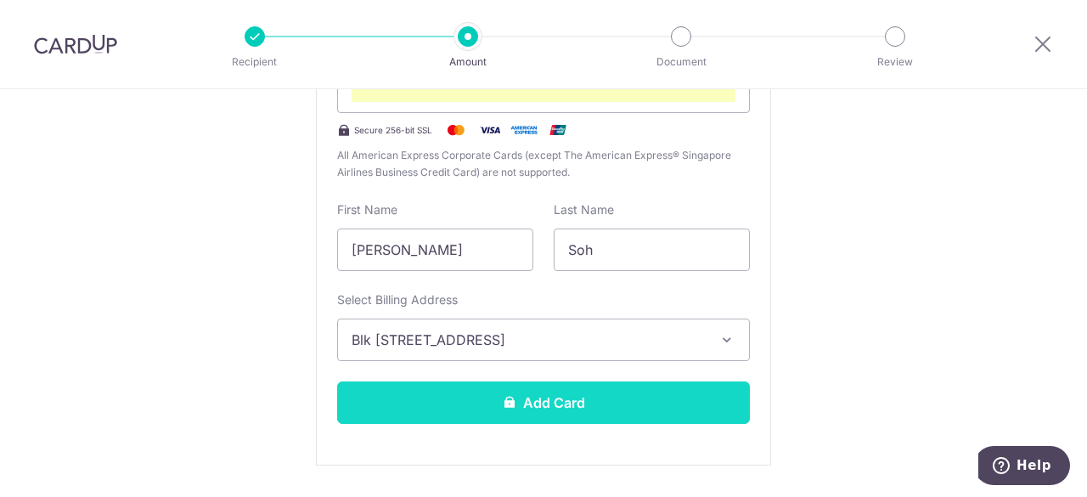
click at [625, 400] on button "Add Card" at bounding box center [543, 402] width 413 height 42
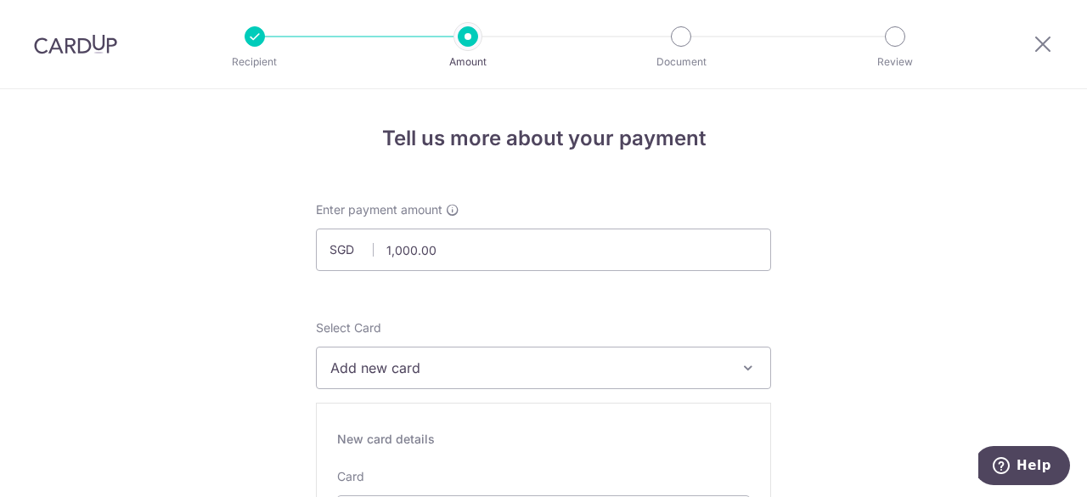
scroll to position [31, 0]
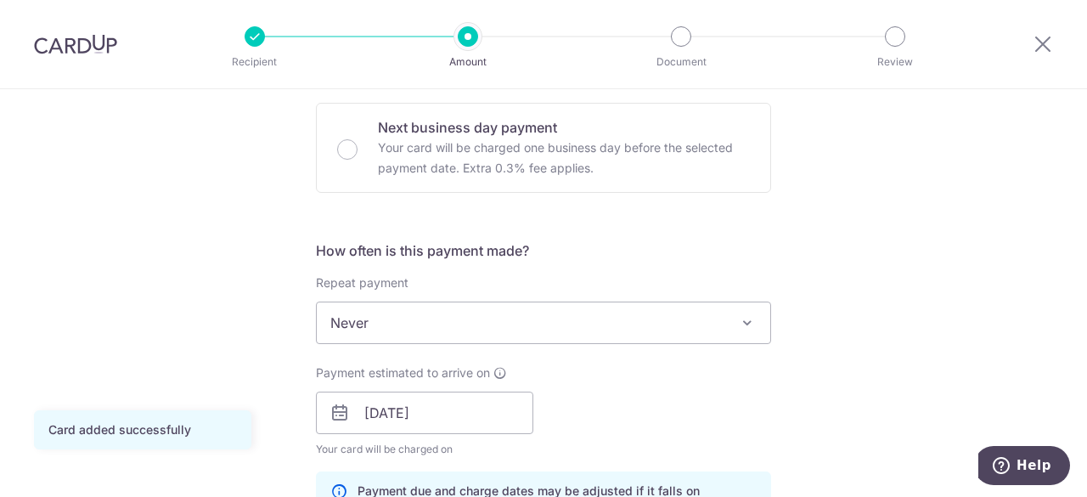
scroll to position [594, 0]
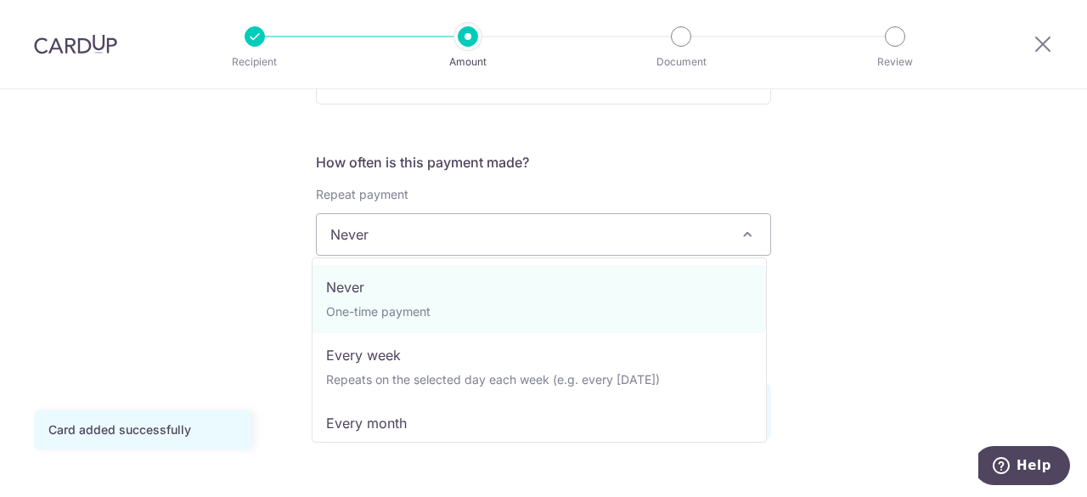
click at [591, 240] on span "Never" at bounding box center [544, 234] width 454 height 41
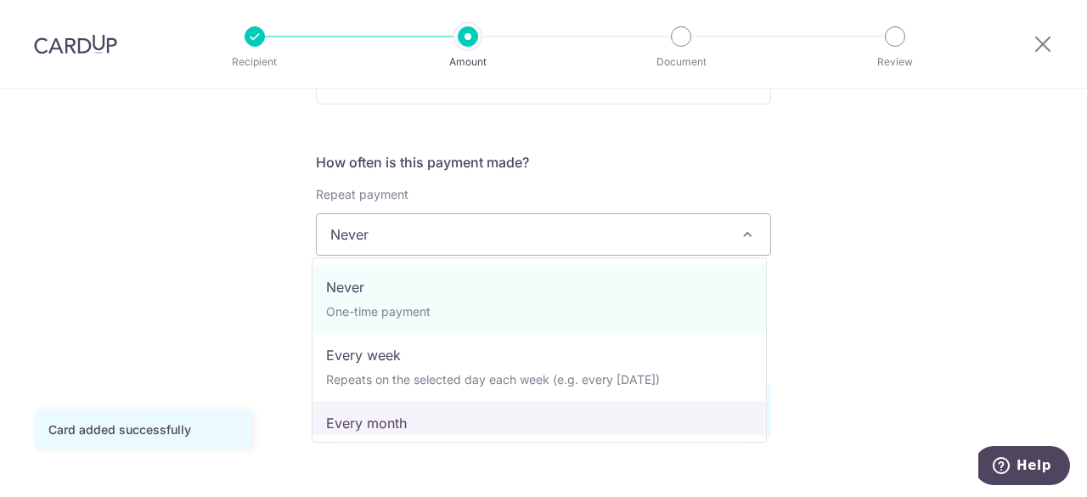
select select "3"
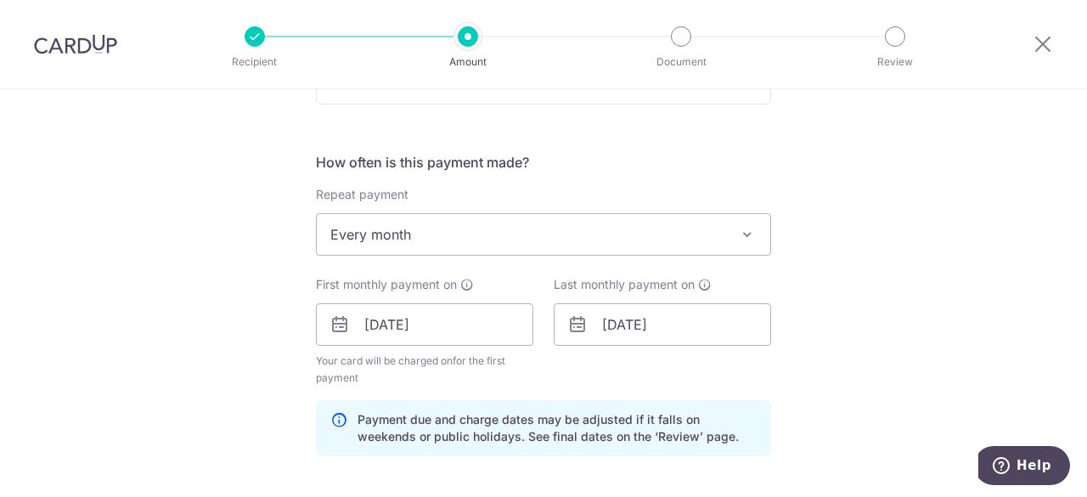
click at [890, 308] on div "Tell us more about your payment Enter payment amount SGD 1,000.00 1000.00 Card …" at bounding box center [543, 306] width 1087 height 1623
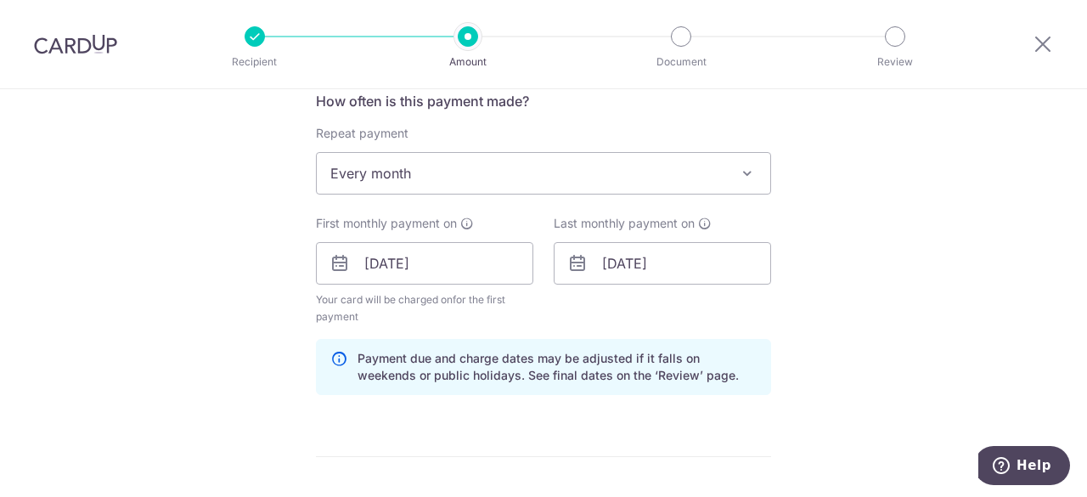
scroll to position [679, 0]
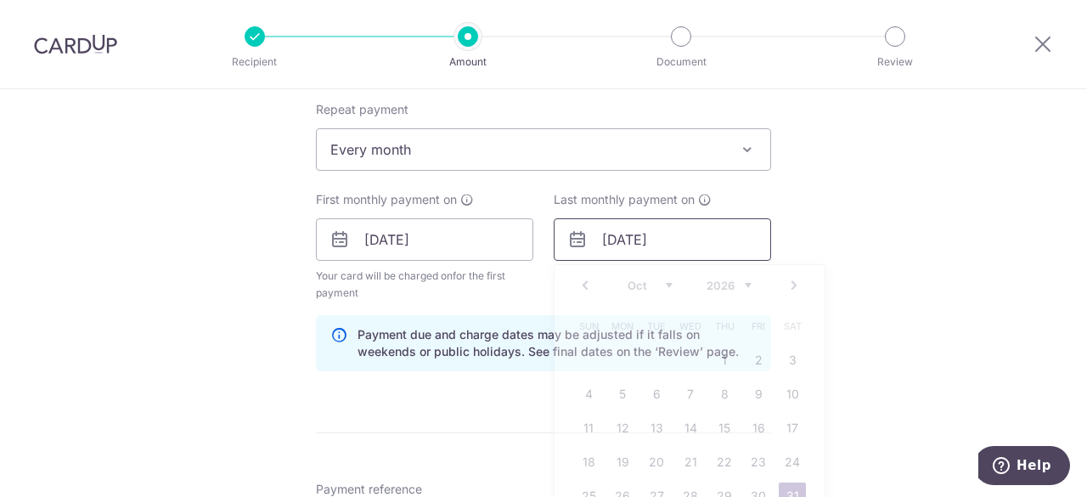
click at [634, 244] on input "31/10/2026" at bounding box center [662, 239] width 217 height 42
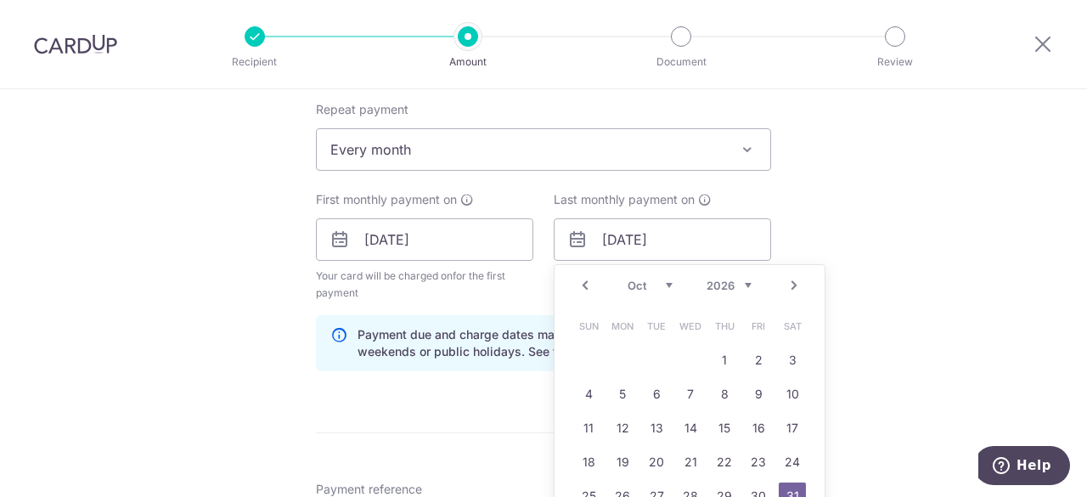
click at [659, 279] on select "Jan Feb Mar Apr May Jun Jul Aug Sep Oct Nov Dec" at bounding box center [650, 286] width 45 height 14
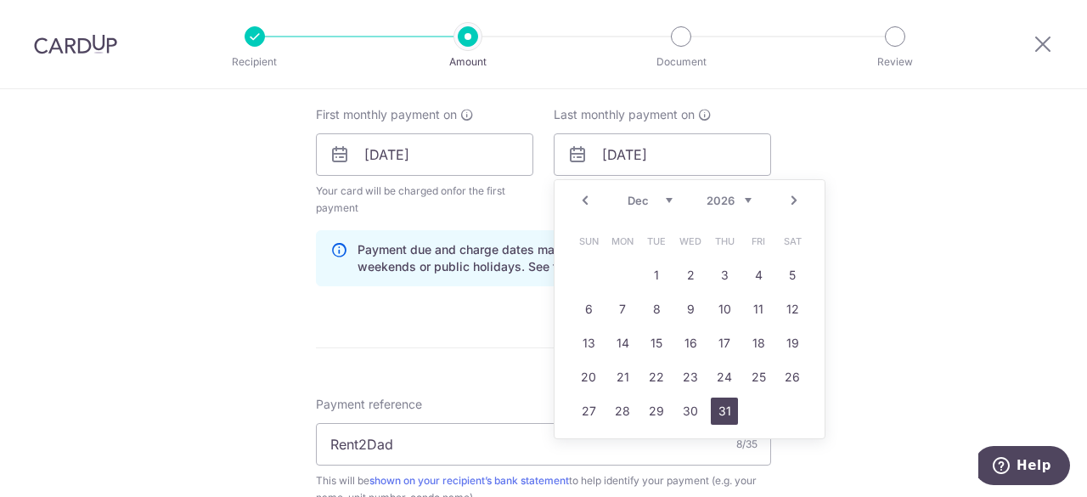
click at [730, 402] on link "31" at bounding box center [724, 410] width 27 height 27
type input "[DATE]"
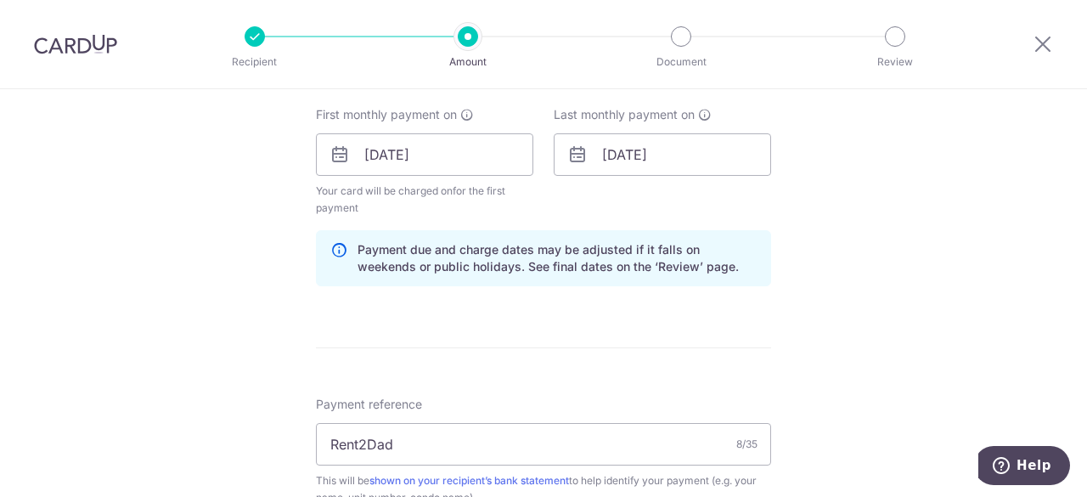
click at [925, 261] on div "Tell us more about your payment Enter payment amount SGD 1,000.00 1000.00 Card …" at bounding box center [543, 136] width 1087 height 1623
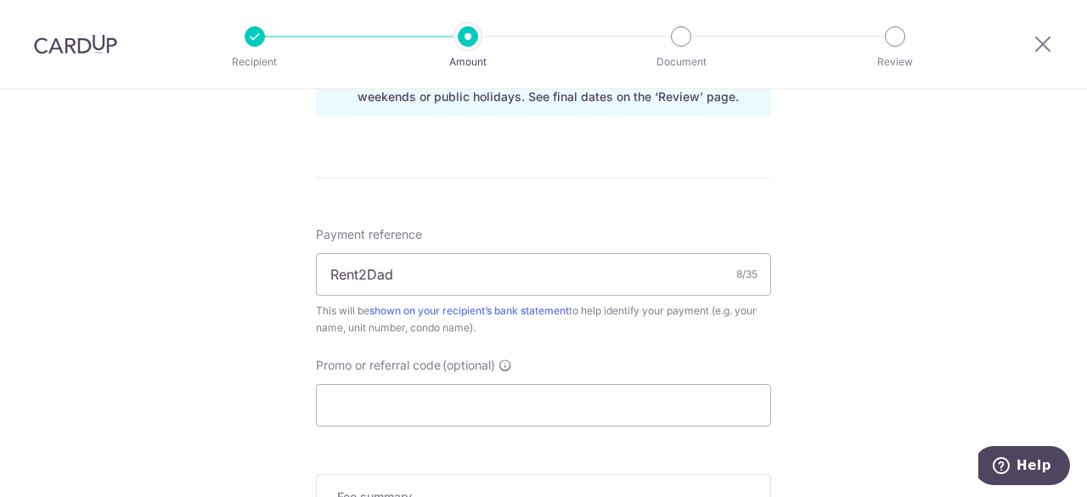
scroll to position [1019, 0]
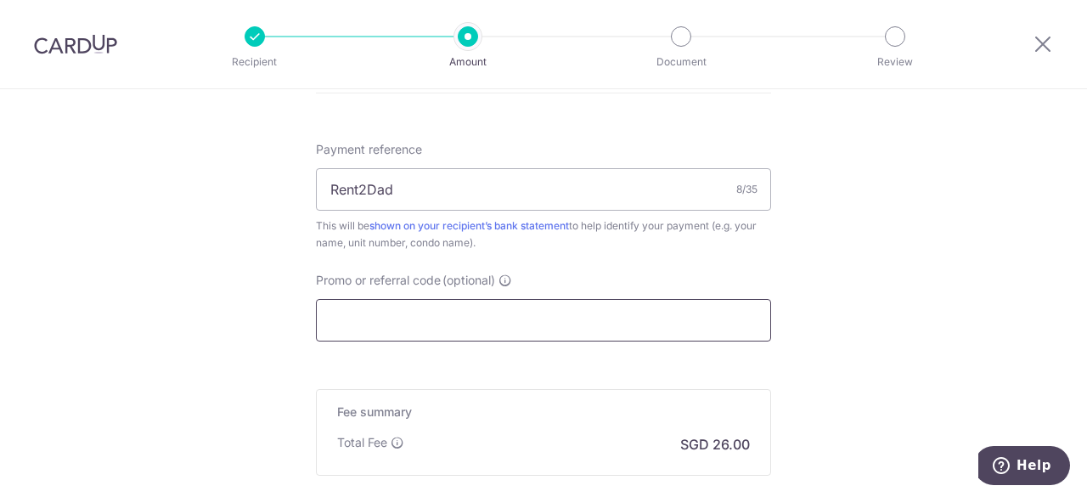
click at [555, 314] on input "Promo or referral code (optional)" at bounding box center [543, 320] width 455 height 42
click at [555, 320] on input "Promo or referral code (optional)" at bounding box center [543, 320] width 455 height 42
click at [461, 327] on input "Promo or referral code (optional)" at bounding box center [543, 320] width 455 height 42
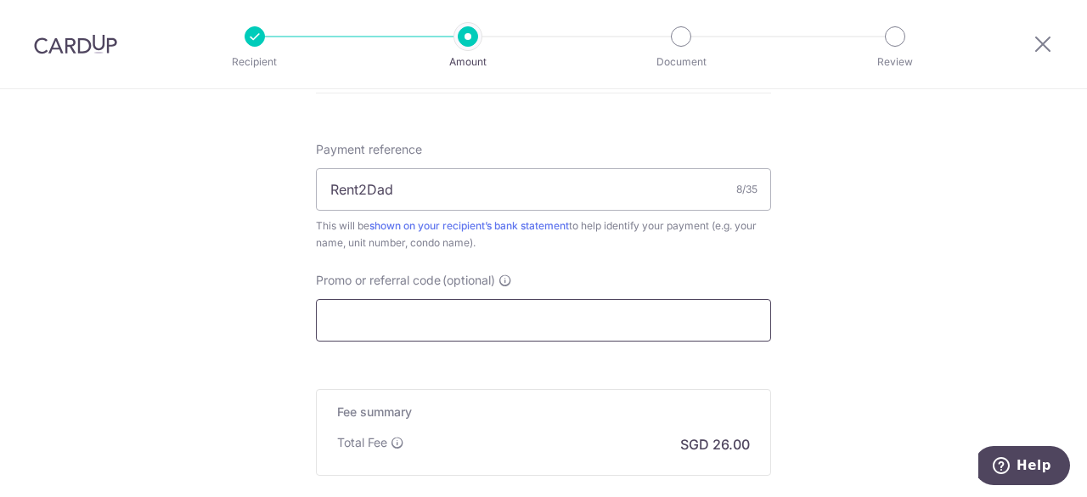
paste input "LAYSANA37"
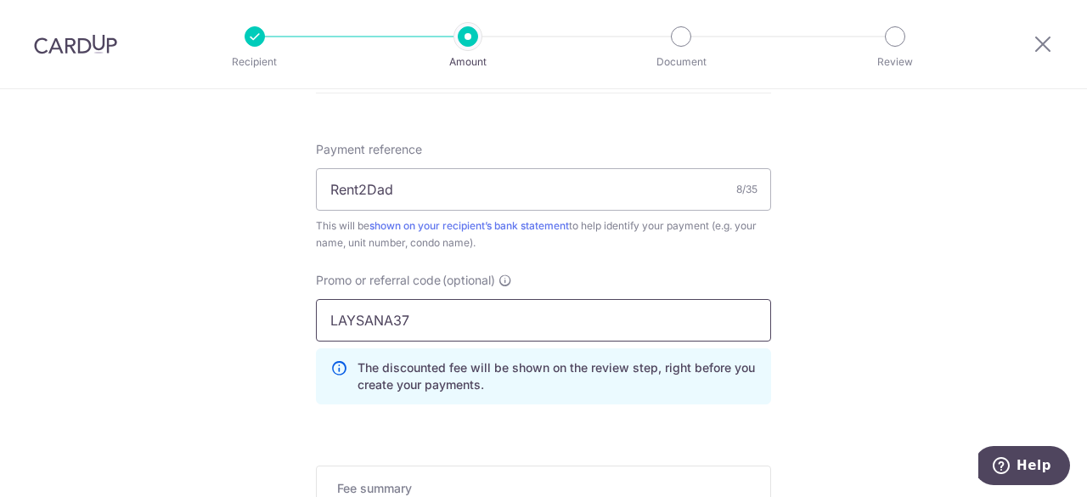
type input "LAYSANA37"
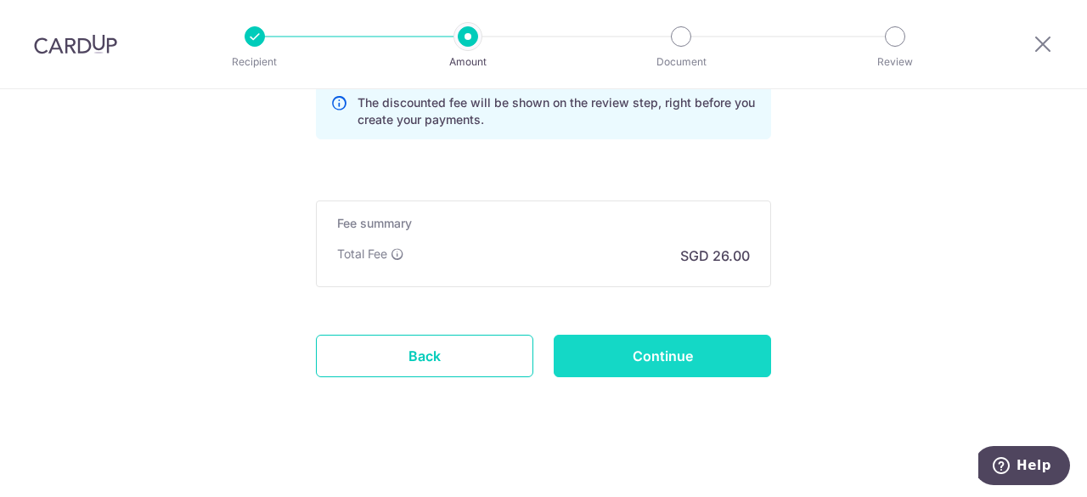
scroll to position [1287, 0]
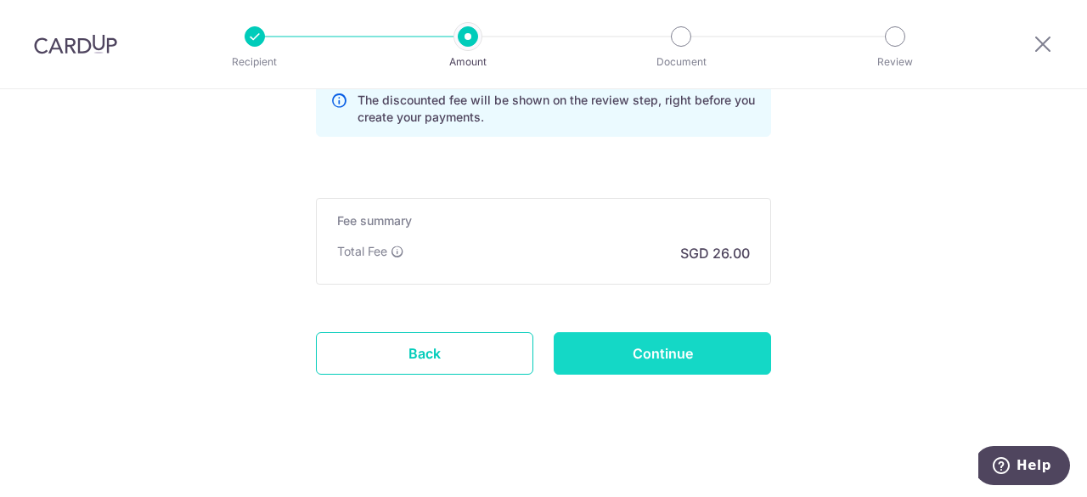
click at [635, 345] on input "Continue" at bounding box center [662, 353] width 217 height 42
type input "Create Schedule"
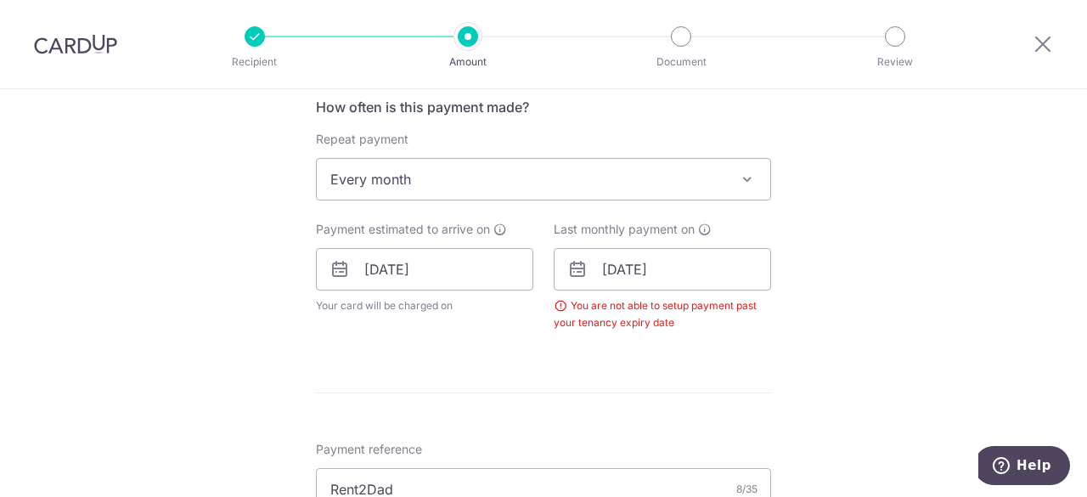
scroll to position [601, 0]
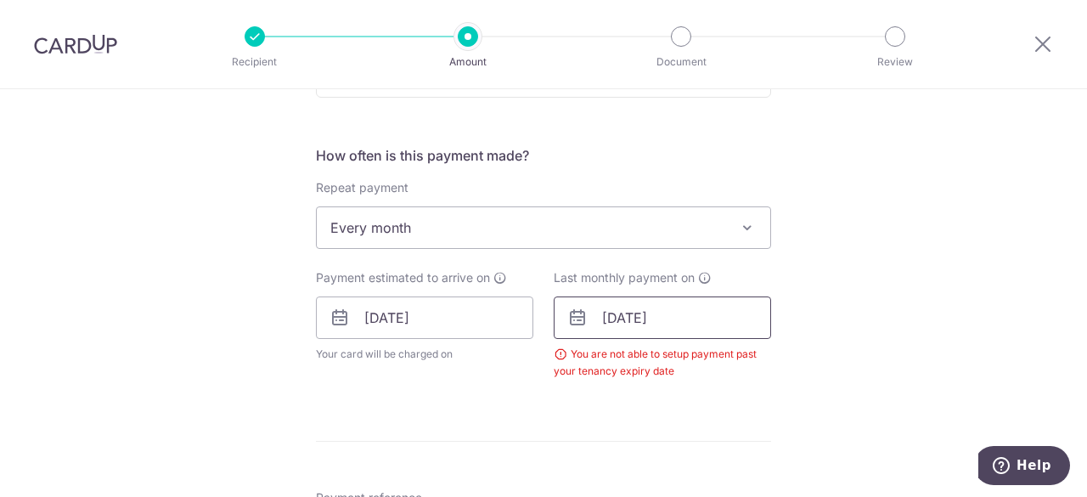
click at [671, 322] on input "[DATE]" at bounding box center [662, 317] width 217 height 42
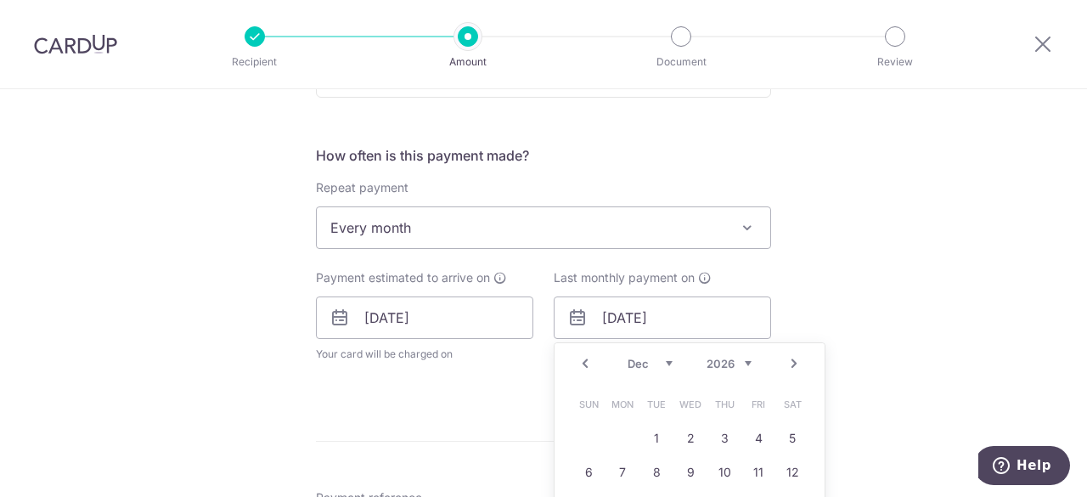
click at [749, 363] on div "Prev Next Jan Feb Mar Apr May Jun [DATE] Aug Sep Oct Nov [DATE] 2026 2027 2028 …" at bounding box center [690, 363] width 270 height 41
click at [739, 359] on select "2025 2026 2027 2028 2029 2030 2031 2032 2033 2034 2035" at bounding box center [729, 364] width 45 height 14
click at [849, 180] on div "Tell us more about your payment Enter payment amount SGD 1,000.00 1000.00 Selec…" at bounding box center [543, 303] width 1087 height 1630
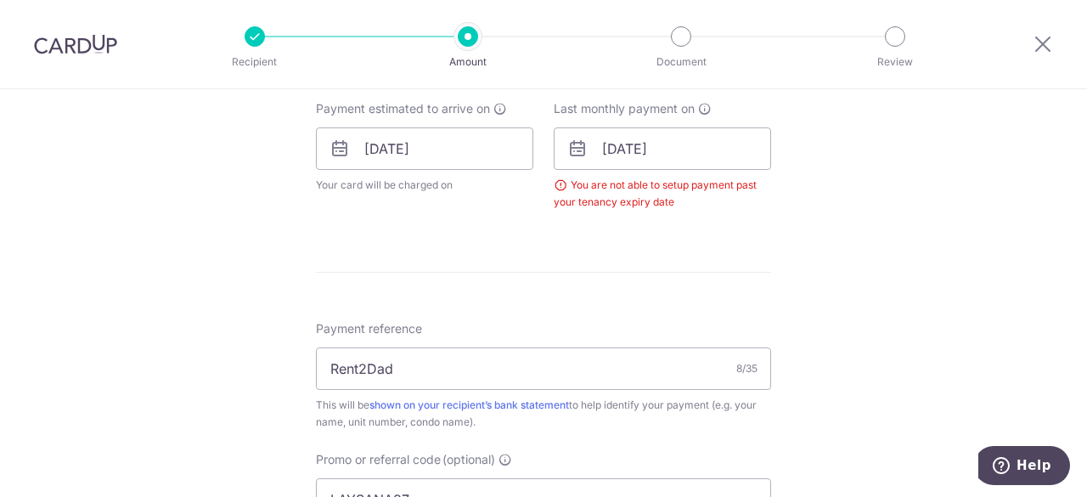
scroll to position [771, 0]
click at [710, 164] on input "[DATE]" at bounding box center [662, 148] width 217 height 42
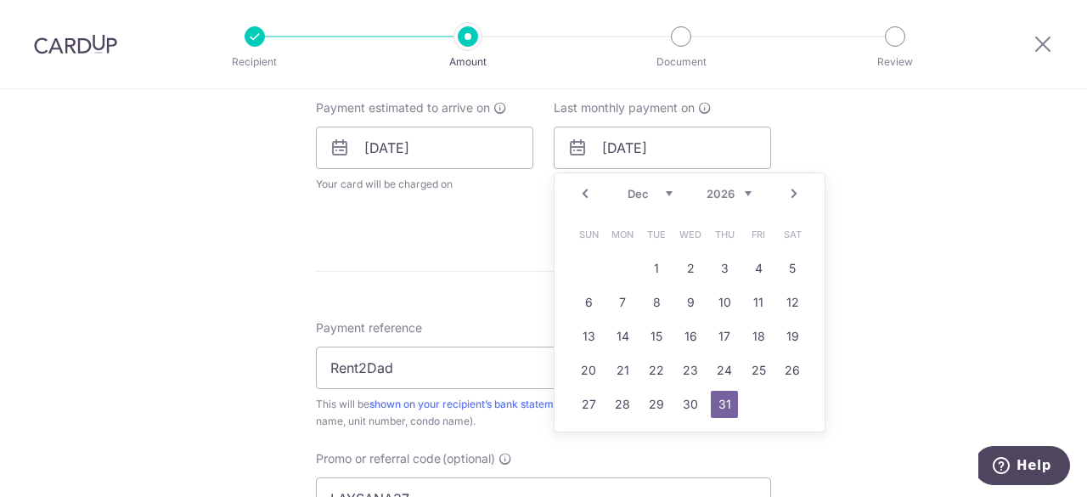
click at [712, 190] on select "2025 2026 2027 2028 2029 2030 2031 2032 2033 2034 2035" at bounding box center [729, 194] width 45 height 14
click at [688, 404] on link "31" at bounding box center [690, 404] width 27 height 27
type input "[DATE]"
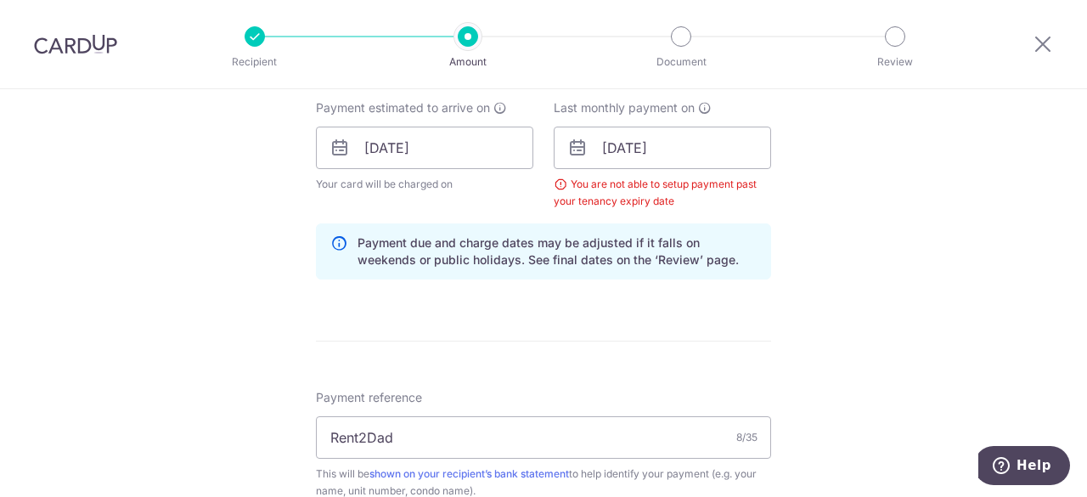
click at [837, 310] on div "Tell us more about your payment Enter payment amount SGD 1,000.00 1000.00 Selec…" at bounding box center [543, 167] width 1087 height 1699
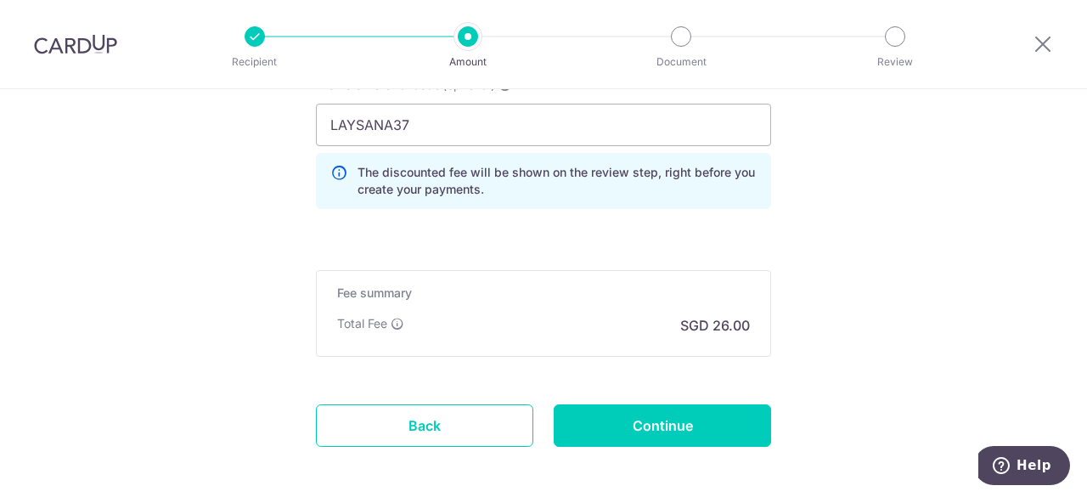
scroll to position [1287, 0]
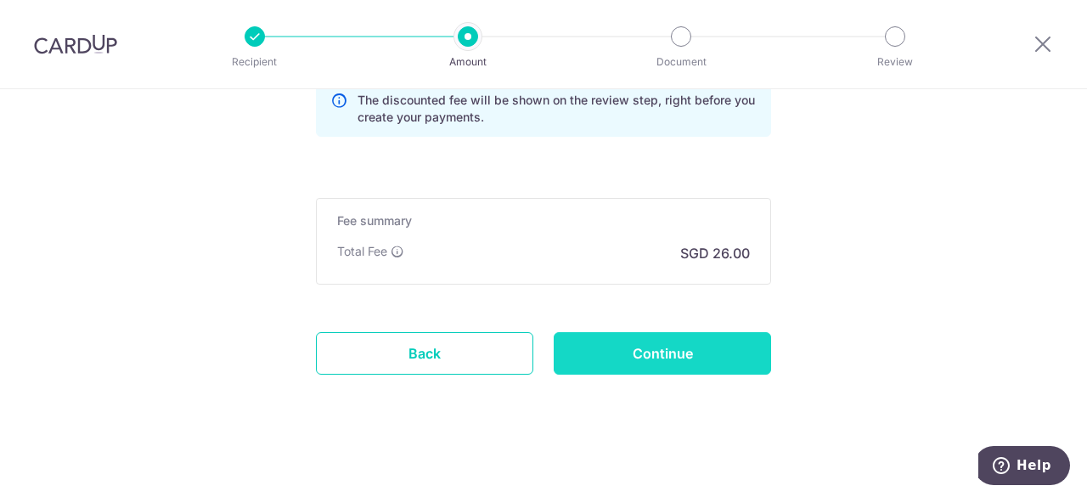
click at [635, 348] on input "Continue" at bounding box center [662, 353] width 217 height 42
type input "Create Schedule"
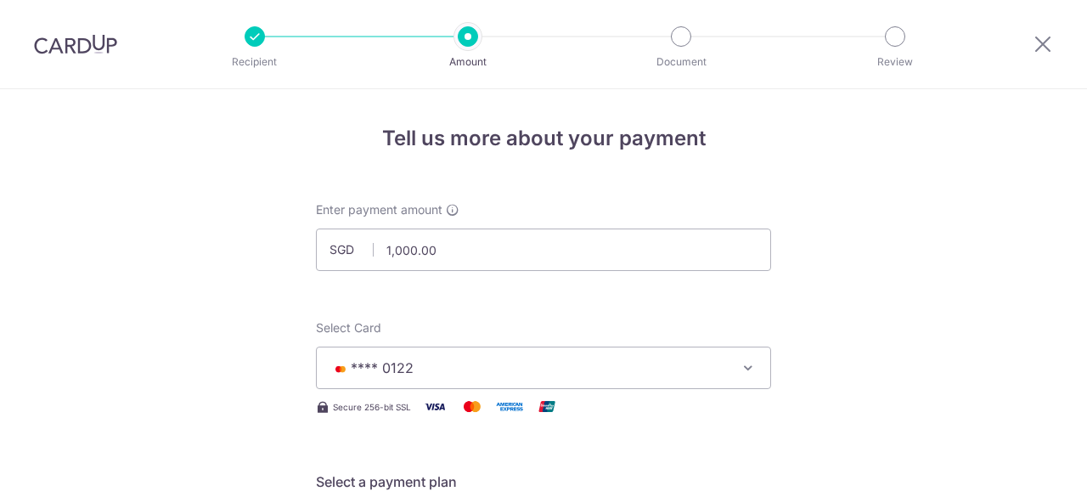
click at [65, 51] on img at bounding box center [75, 44] width 83 height 20
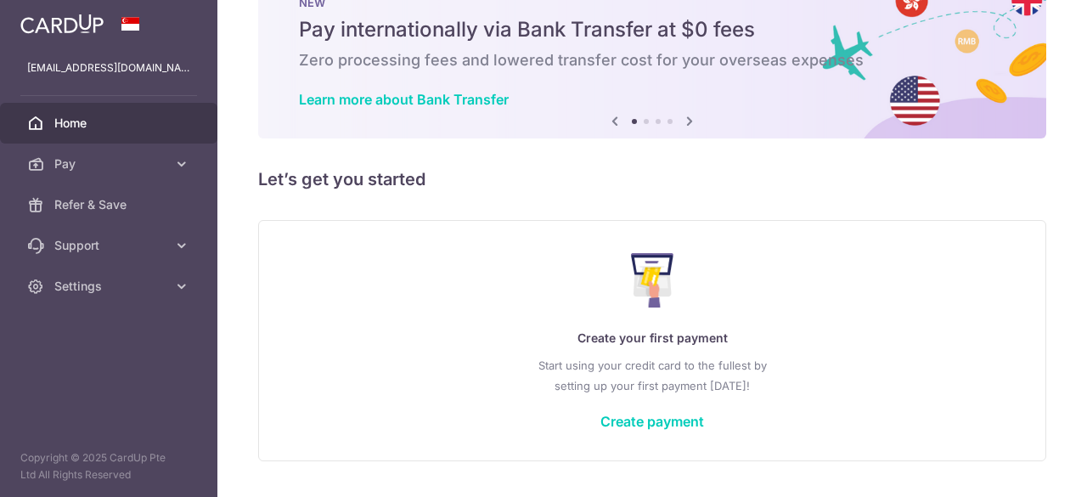
scroll to position [102, 0]
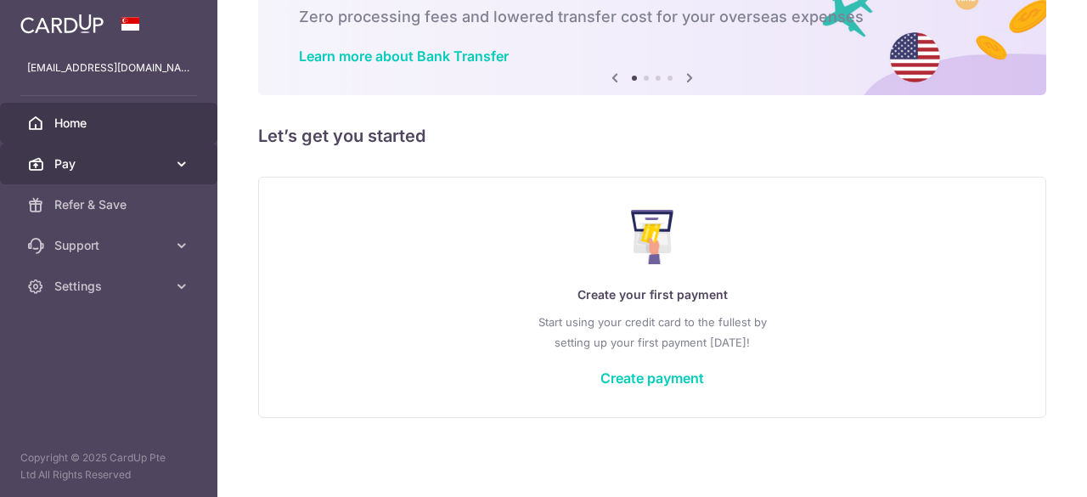
click at [161, 171] on span "Pay" at bounding box center [110, 163] width 112 height 17
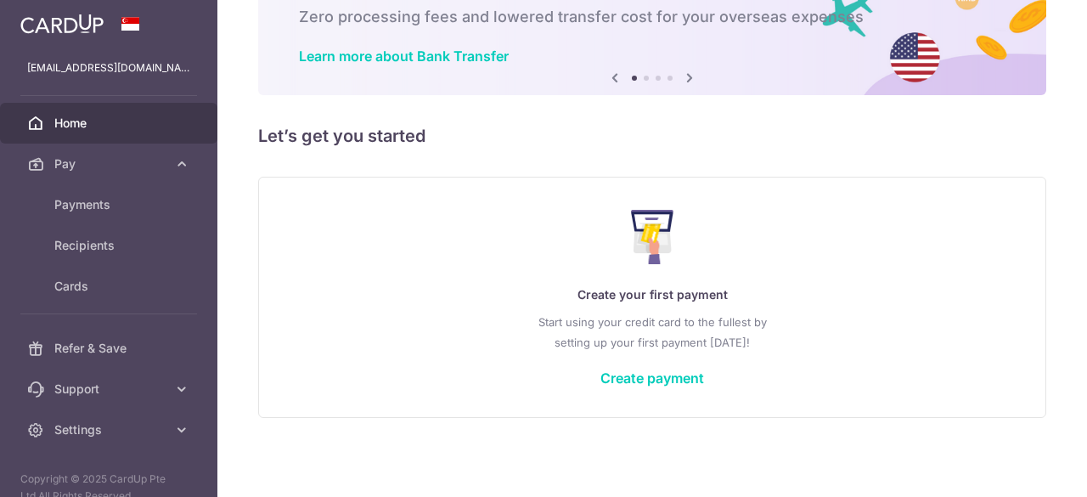
click at [98, 117] on span "Home" at bounding box center [110, 123] width 112 height 17
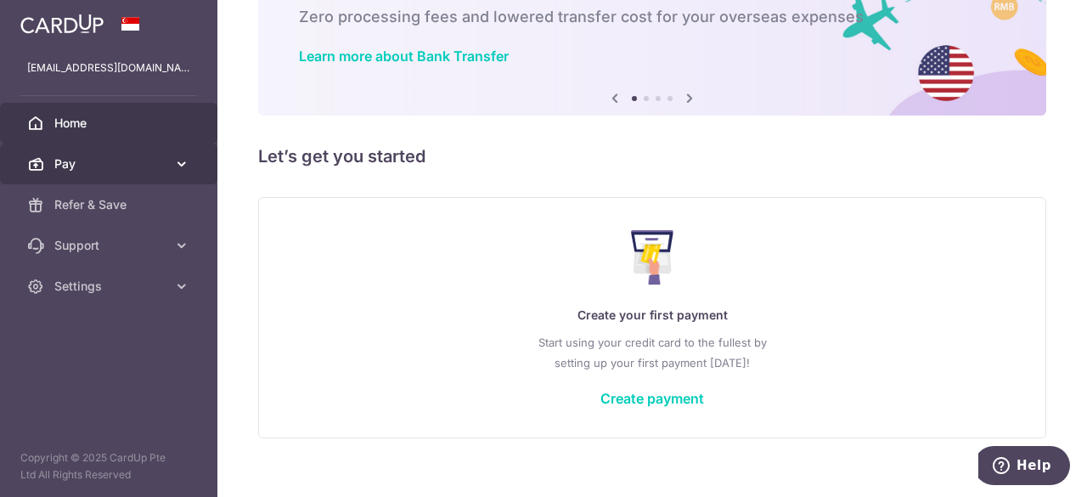
click at [139, 163] on span "Pay" at bounding box center [110, 163] width 112 height 17
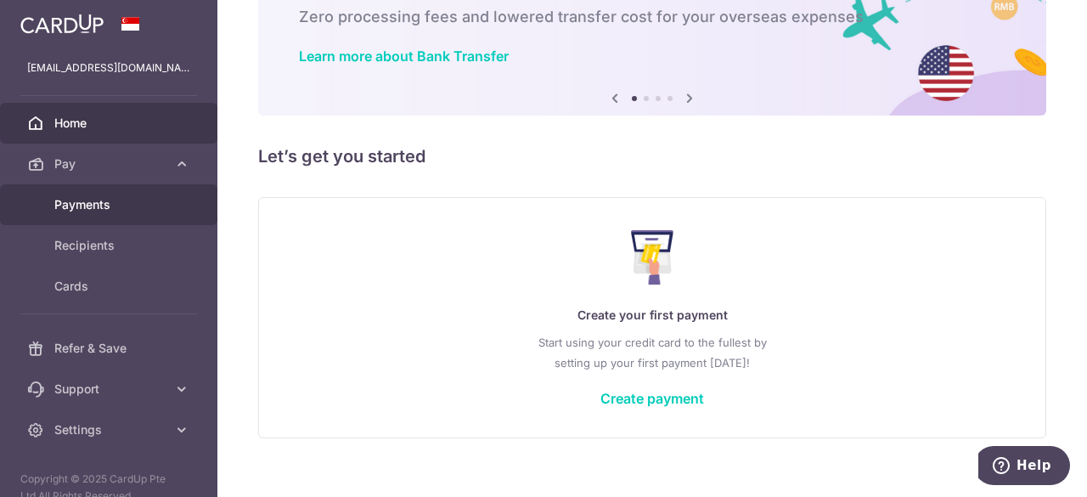
click at [101, 197] on span "Payments" at bounding box center [110, 204] width 112 height 17
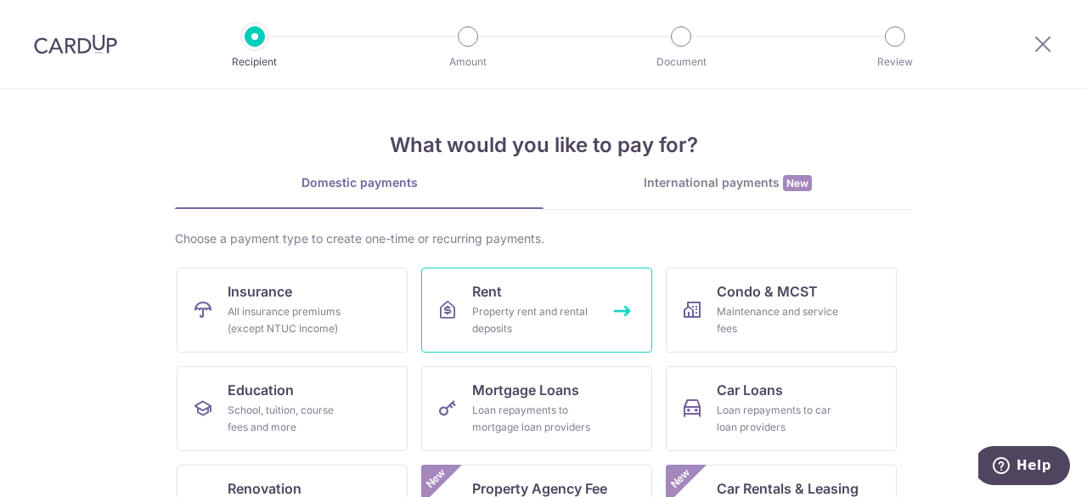
scroll to position [85, 0]
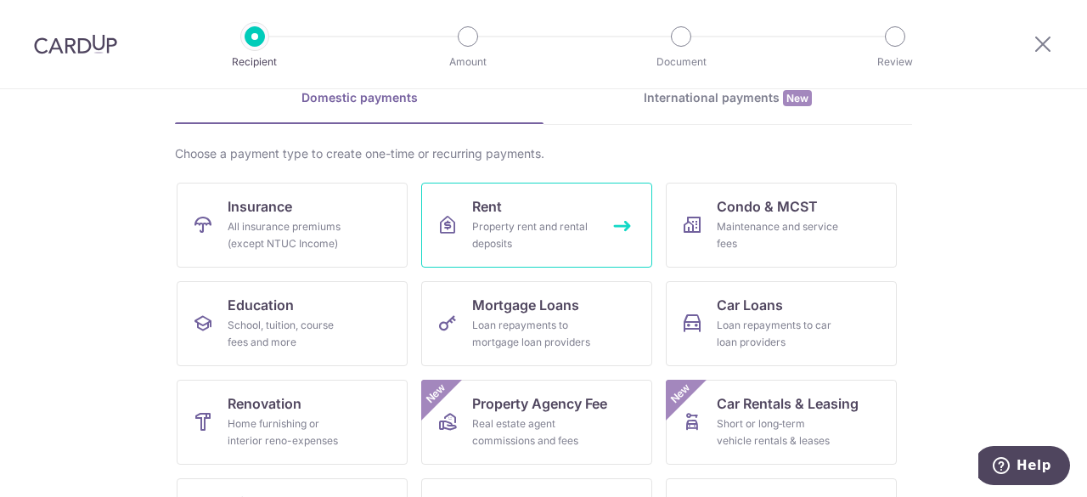
click at [555, 226] on div "Property rent and rental deposits" at bounding box center [533, 235] width 122 height 34
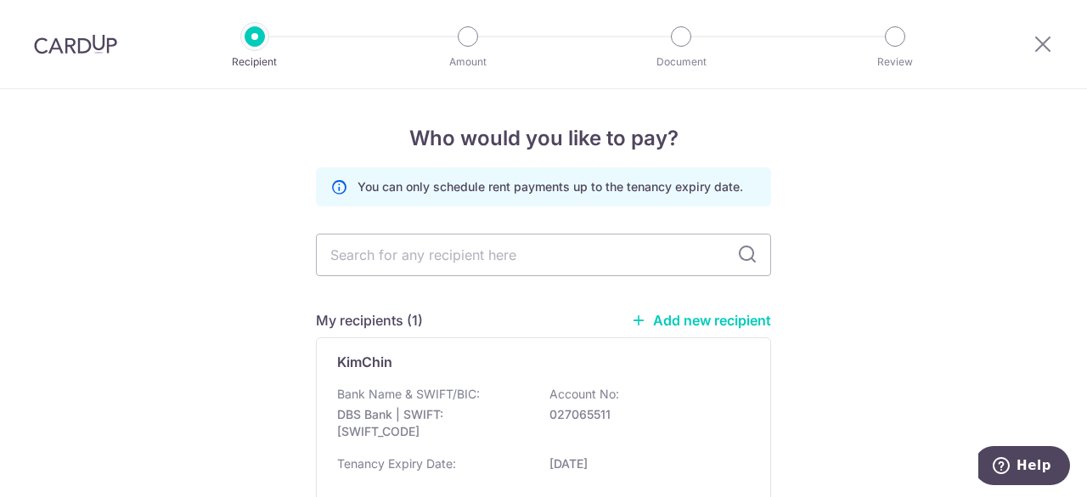
click at [662, 317] on link "Add new recipient" at bounding box center [701, 320] width 140 height 17
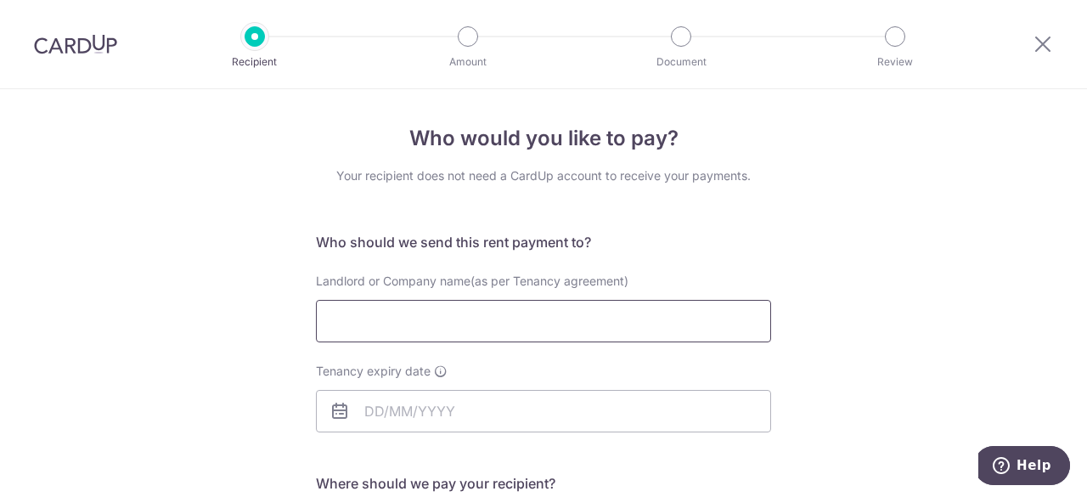
click at [519, 315] on input "Landlord or Company name(as per Tenancy agreement)" at bounding box center [543, 321] width 455 height 42
click at [487, 325] on input "Landlord or Company name(as per Tenancy agreement)" at bounding box center [543, 321] width 455 height 42
type input "DawnHouse"
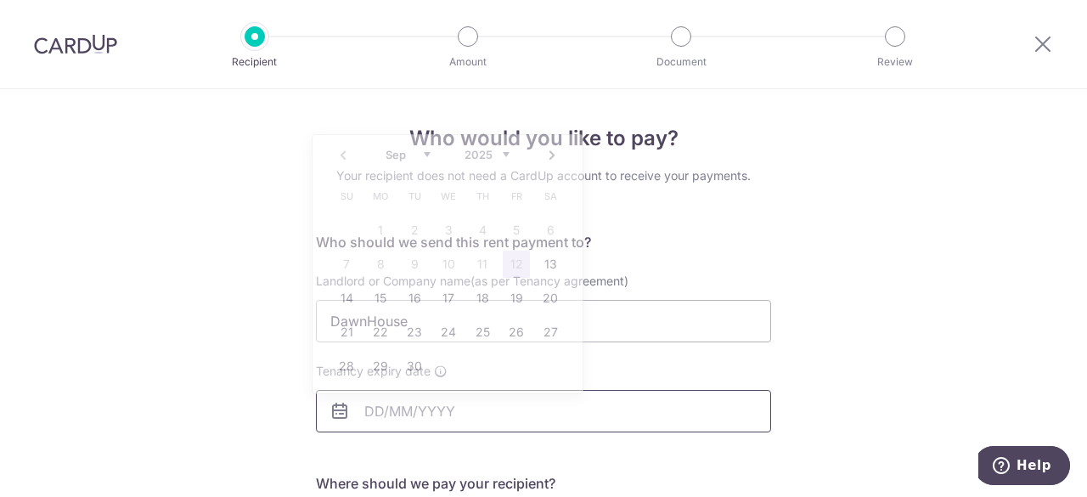
click at [434, 417] on input "Tenancy expiry date" at bounding box center [543, 411] width 455 height 42
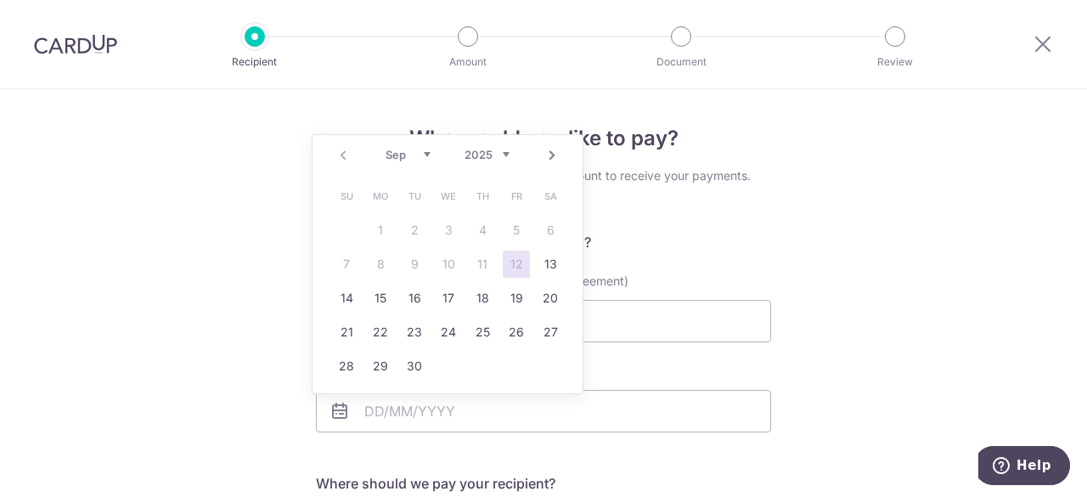
click at [506, 154] on select "2025 2026 2027 2028 2029 2030 2031 2032 2033 2034 2035" at bounding box center [487, 155] width 45 height 14
click at [425, 154] on select "Jan Feb Mar Apr May Jun [DATE] Aug Sep Oct Nov Dec" at bounding box center [408, 155] width 45 height 14
click at [478, 364] on link "31" at bounding box center [482, 365] width 27 height 27
type input "[DATE]"
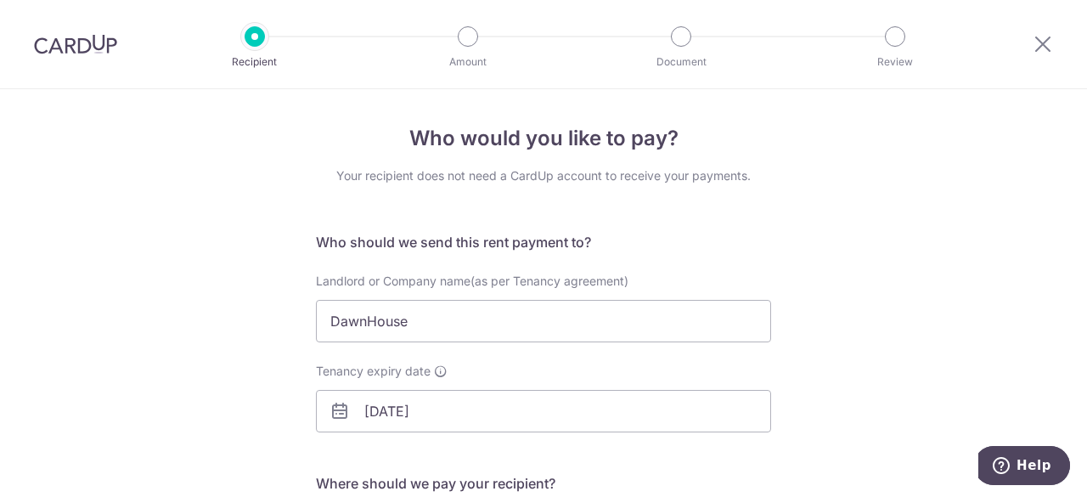
click at [888, 360] on div "Who would you like to pay? Your recipient does not need a CardUp account to rec…" at bounding box center [543, 493] width 1087 height 809
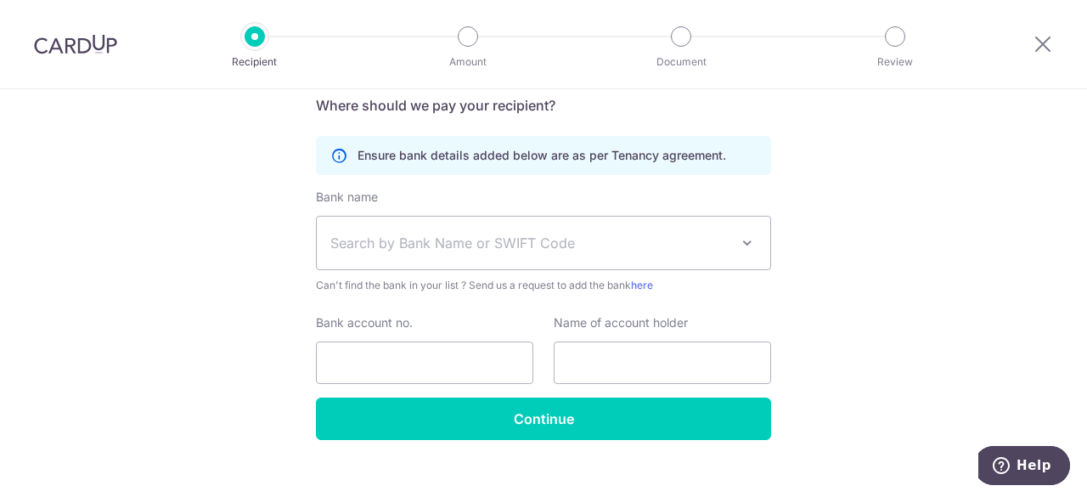
scroll to position [399, 0]
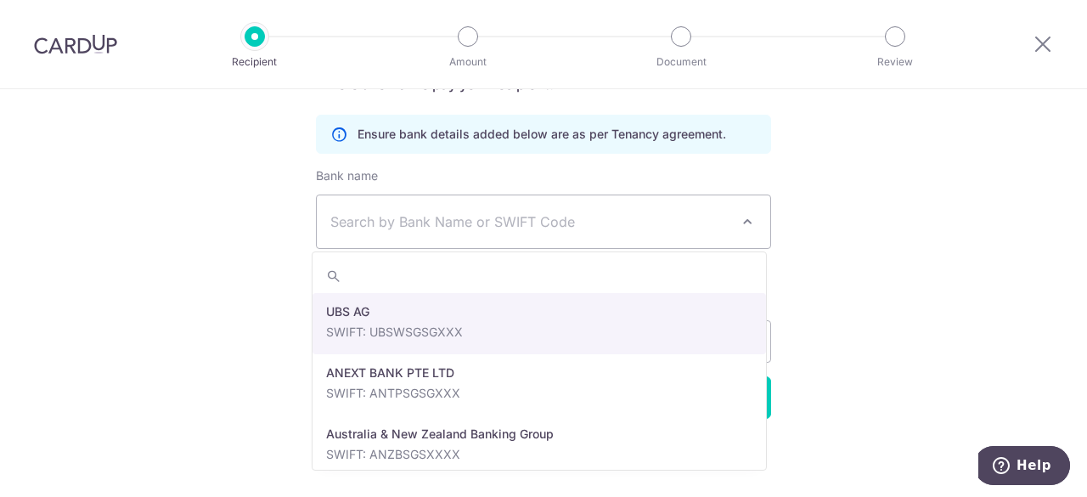
click at [534, 213] on span "Search by Bank Name or SWIFT Code" at bounding box center [529, 221] width 399 height 20
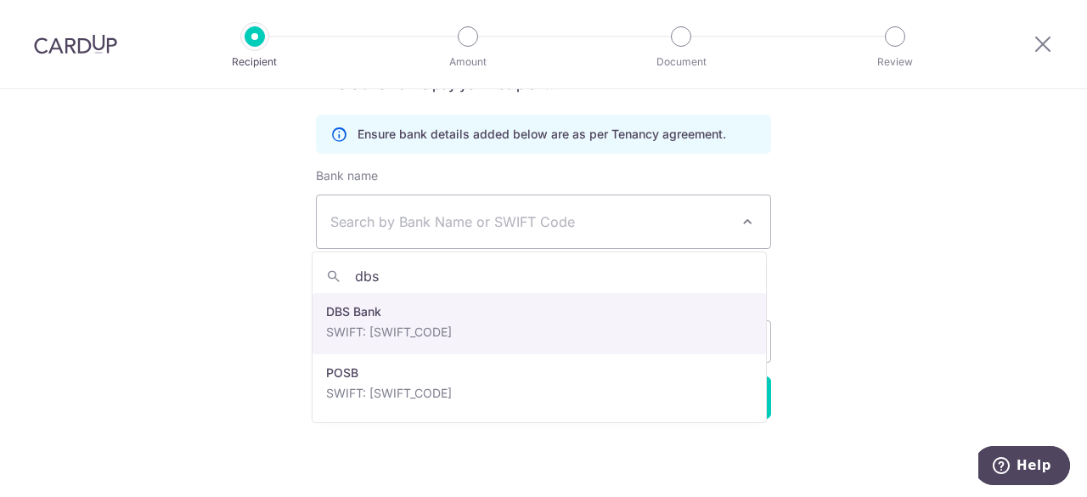
type input "dbs"
select select "6"
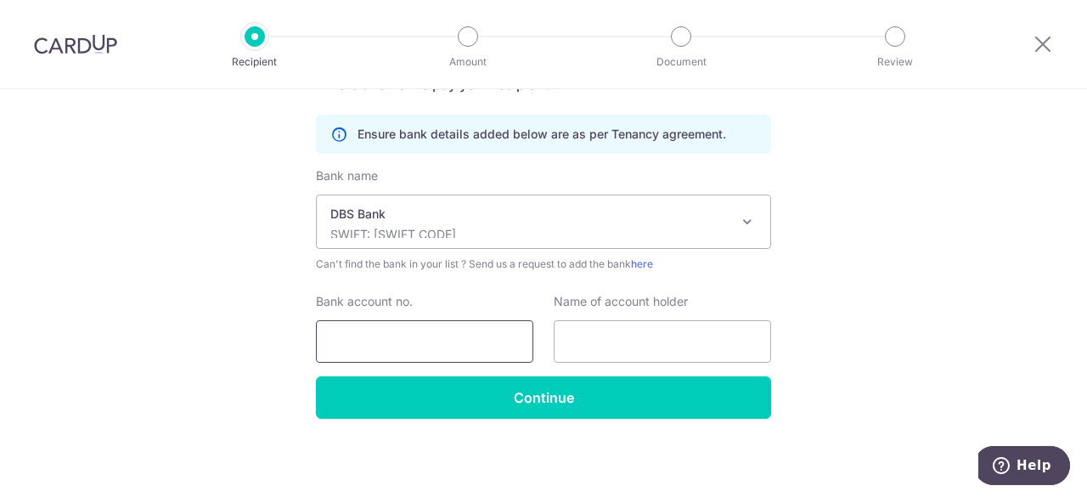
click at [454, 346] on input "Bank account no." at bounding box center [424, 341] width 217 height 42
type input "085745204"
click at [617, 346] on input "text" at bounding box center [662, 341] width 217 height 42
type input "Ang Lay San"
click at [962, 313] on div "Who would you like to pay? Your recipient does not need a CardUp account to rec…" at bounding box center [543, 94] width 1087 height 809
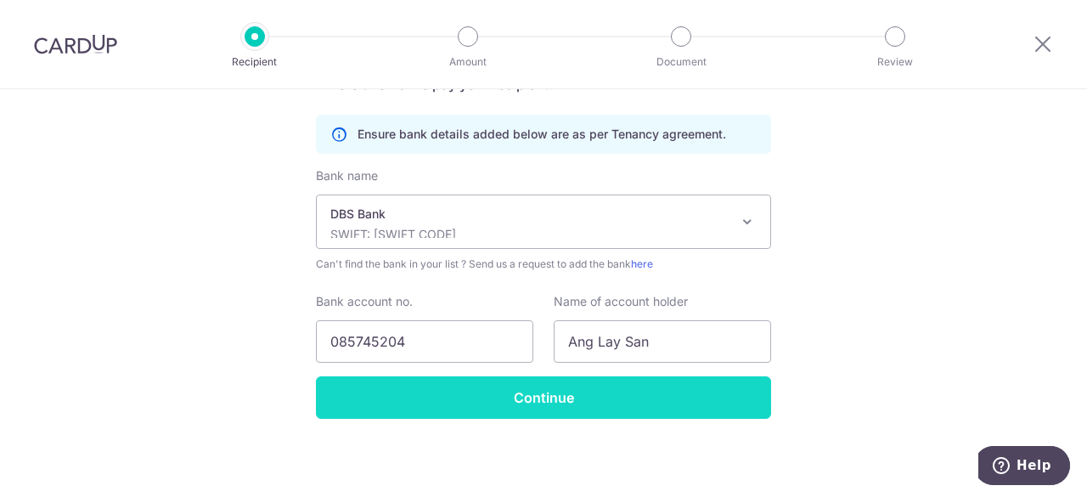
click at [561, 404] on input "Continue" at bounding box center [543, 397] width 455 height 42
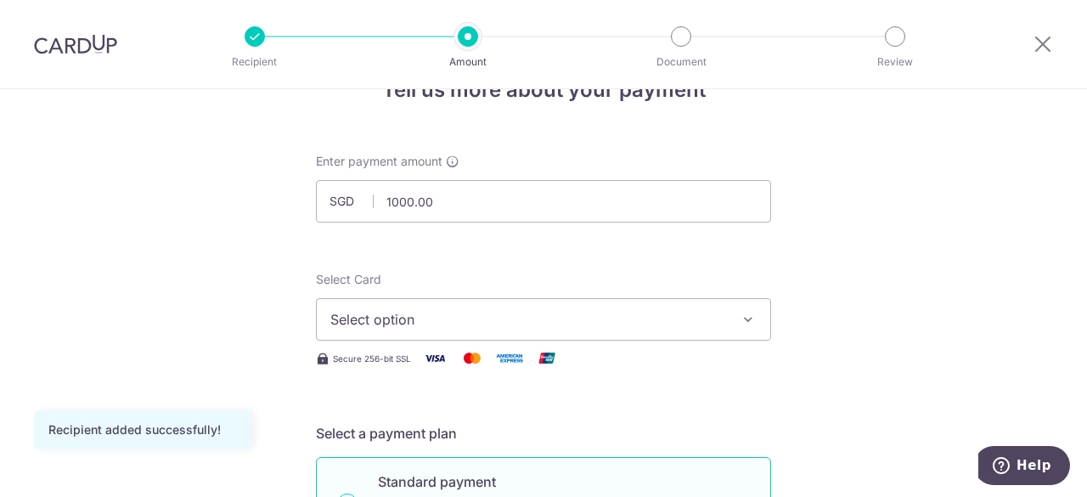
scroll to position [85, 0]
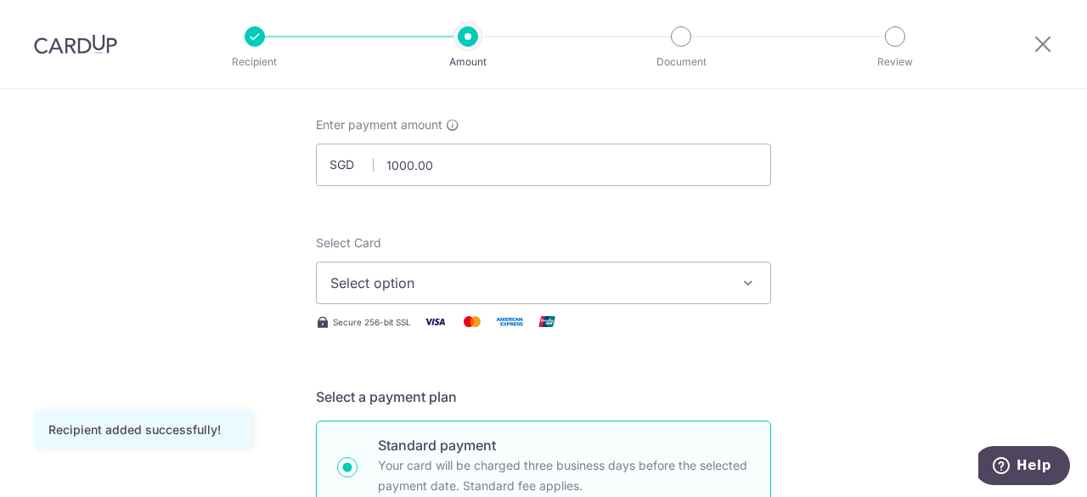
type input "1,000.00"
click at [615, 286] on span "Select option" at bounding box center [528, 283] width 396 height 20
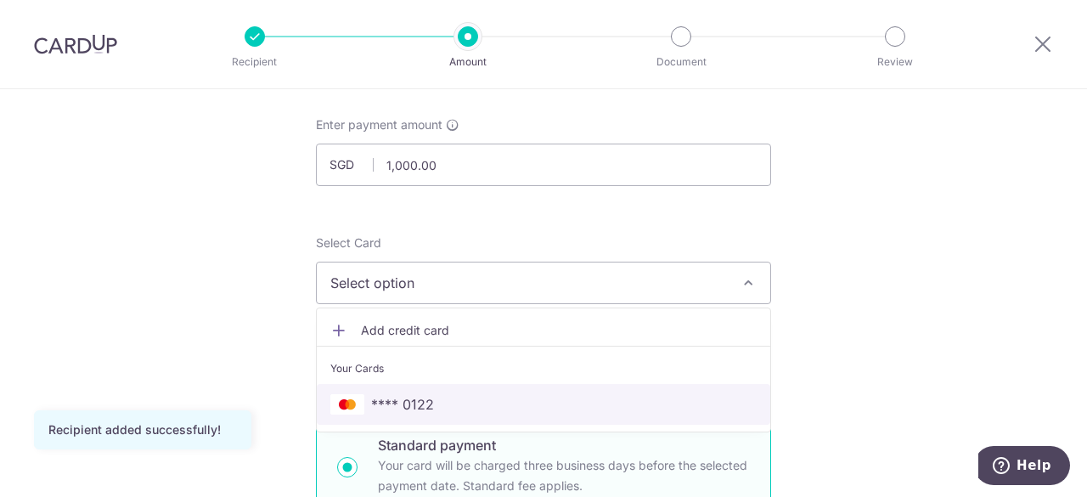
click at [436, 405] on span "**** 0122" at bounding box center [543, 404] width 426 height 20
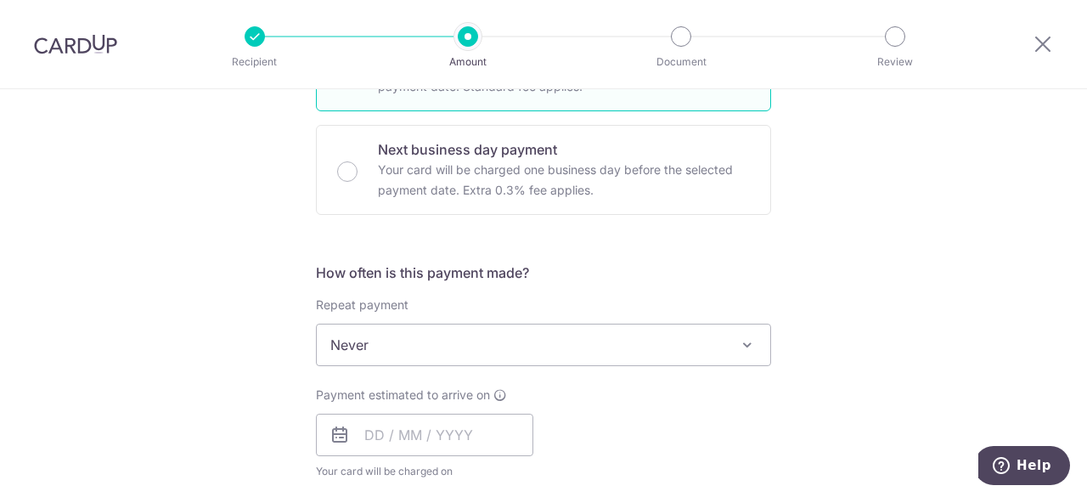
scroll to position [510, 0]
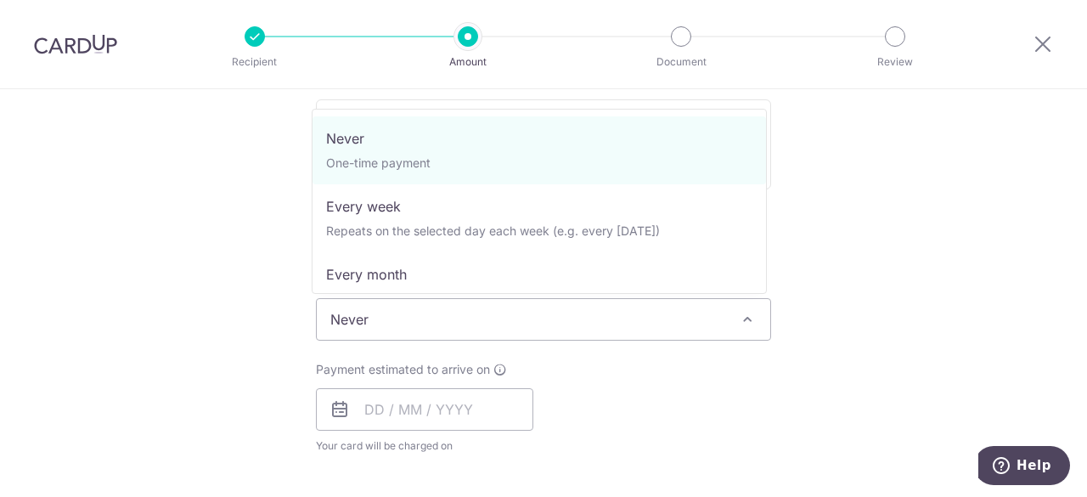
click at [493, 318] on span "Never" at bounding box center [544, 319] width 454 height 41
drag, startPoint x: 408, startPoint y: 215, endPoint x: 561, endPoint y: 172, distance: 158.7
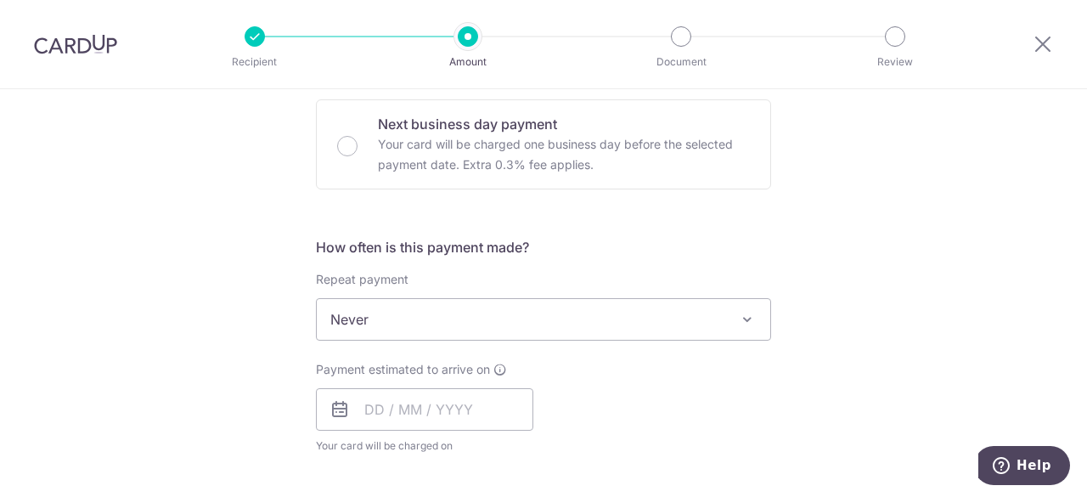
click at [870, 206] on div "Tell us more about your payment Enter payment amount SGD 1,000.00 1000.00 Recip…" at bounding box center [543, 348] width 1087 height 1536
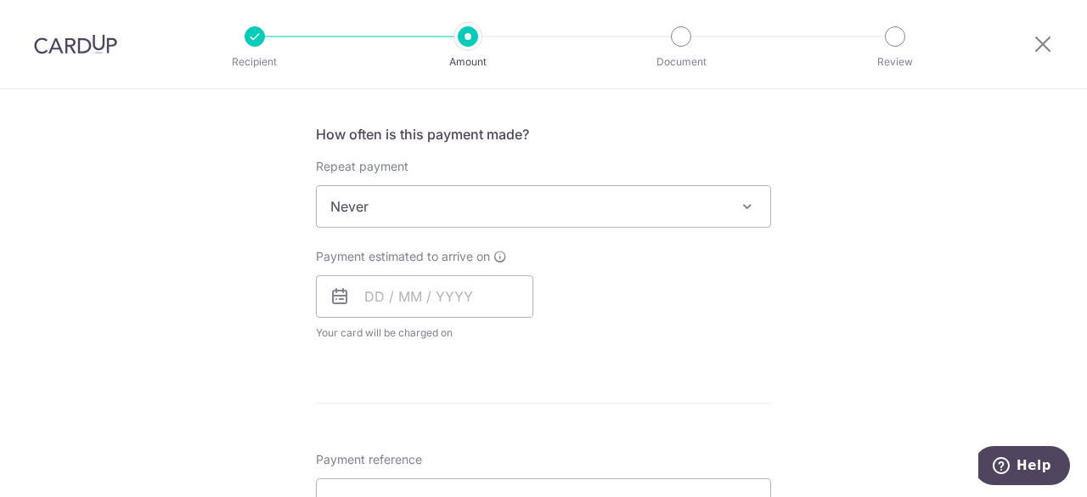
scroll to position [679, 0]
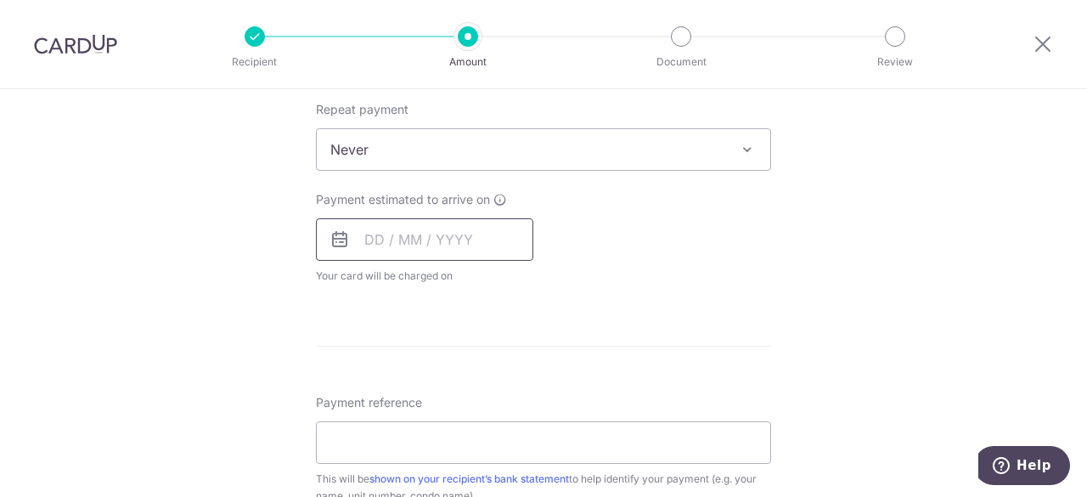
click at [418, 232] on input "text" at bounding box center [424, 239] width 217 height 42
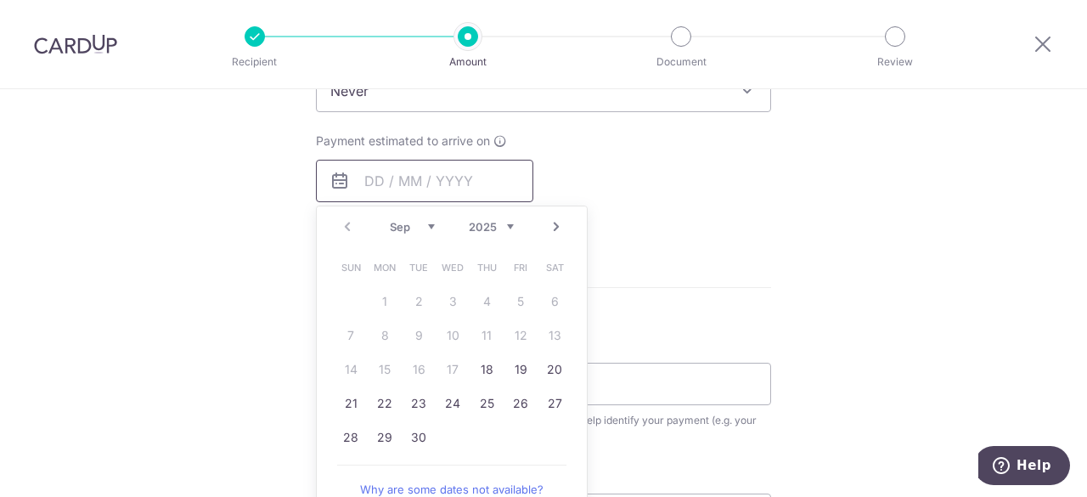
scroll to position [764, 0]
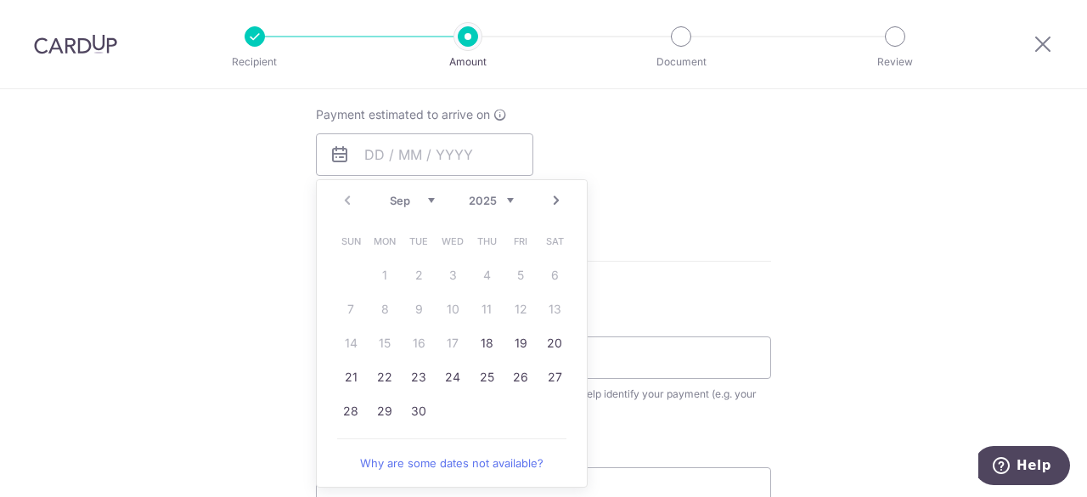
click at [905, 251] on div "Tell us more about your payment Enter payment amount SGD 1,000.00 1000.00 Recip…" at bounding box center [543, 93] width 1087 height 1536
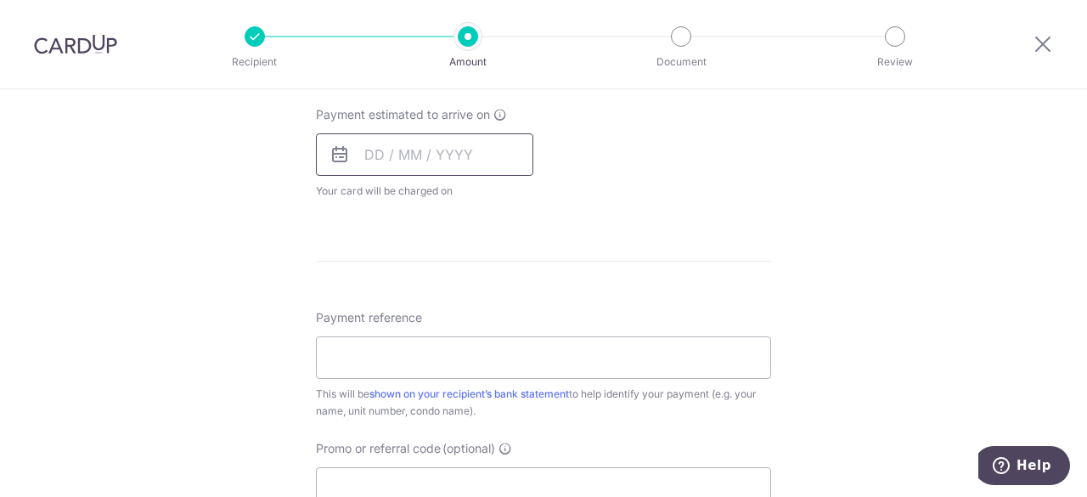
click at [466, 155] on input "text" at bounding box center [424, 154] width 217 height 42
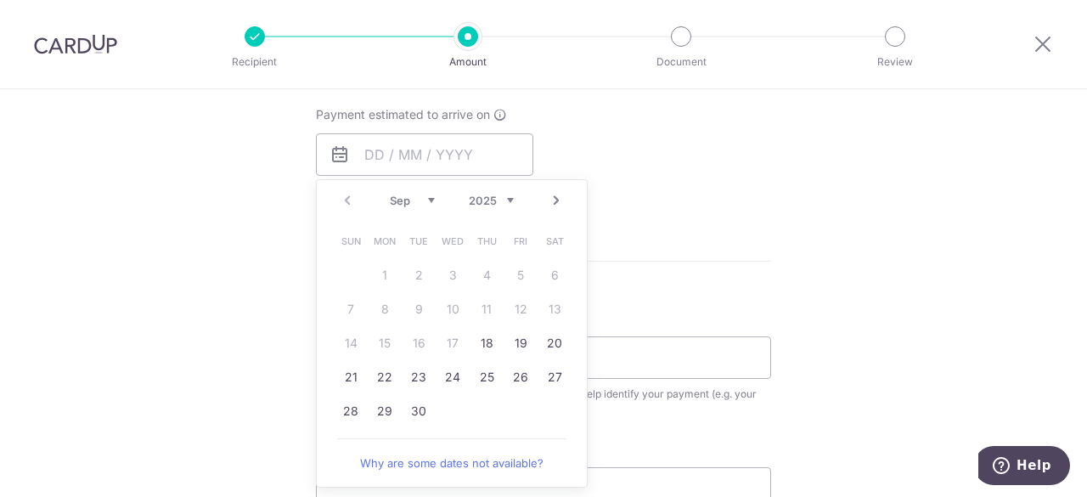
click at [423, 198] on select "Sep Oct Nov Dec" at bounding box center [412, 201] width 45 height 14
click at [513, 300] on link "10" at bounding box center [520, 309] width 27 height 27
type input "[DATE]"
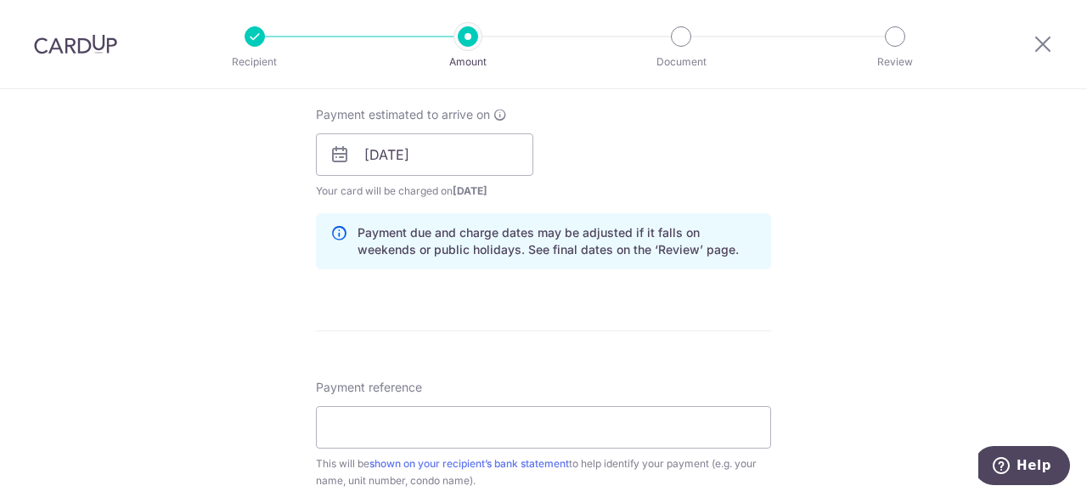
drag, startPoint x: 897, startPoint y: 285, endPoint x: 886, endPoint y: 290, distance: 12.5
click at [897, 285] on div "Tell us more about your payment Enter payment amount SGD 1,000.00 1000.00 Recip…" at bounding box center [543, 128] width 1087 height 1606
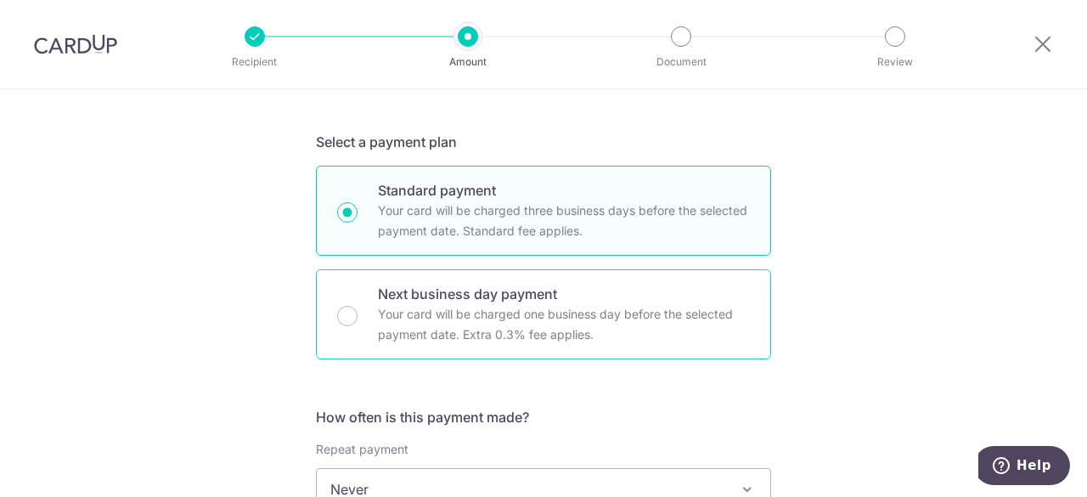
scroll to position [0, 0]
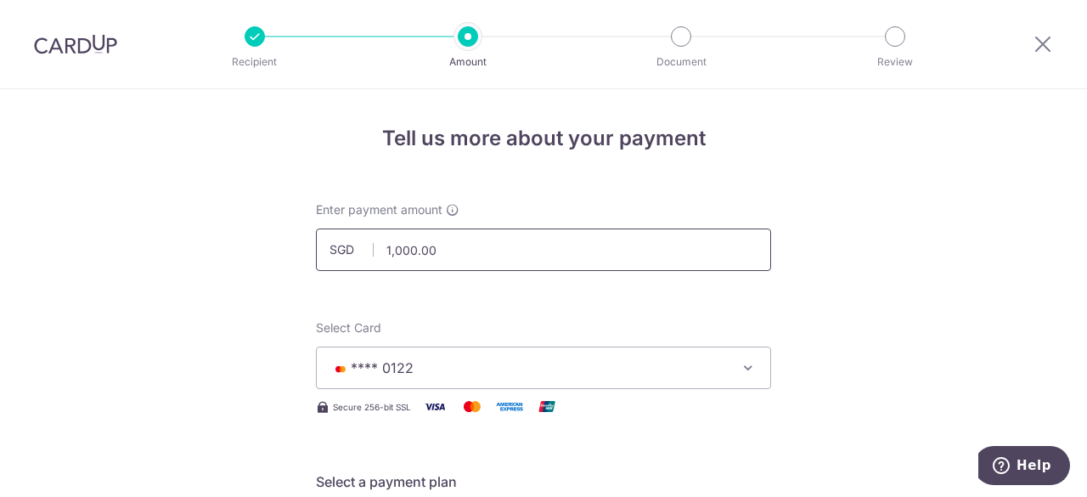
drag, startPoint x: 443, startPoint y: 245, endPoint x: 370, endPoint y: 245, distance: 73.0
click at [370, 245] on input "1,000.00" at bounding box center [543, 249] width 455 height 42
type input "9"
click at [564, 323] on div "Select Card **** 0122 Add credit card Your Cards **** 0122" at bounding box center [543, 354] width 455 height 70
type input "1,000.00"
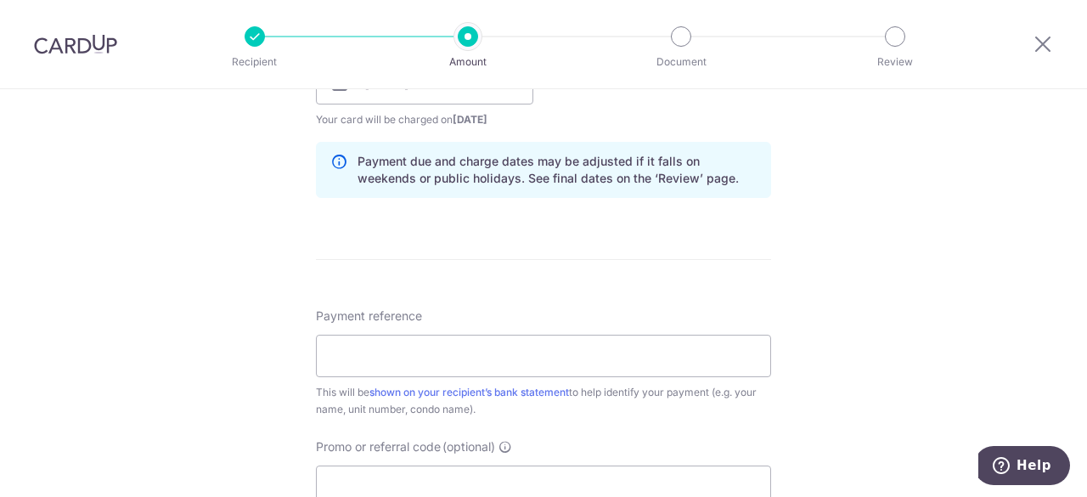
scroll to position [934, 0]
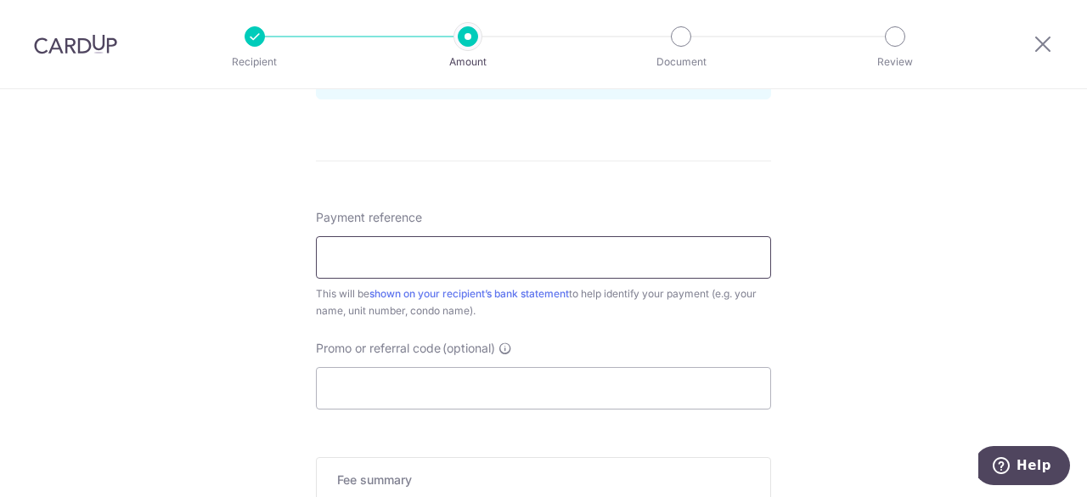
click at [408, 264] on input "Payment reference" at bounding box center [543, 257] width 455 height 42
type input "Rent2Dawn"
click at [437, 390] on input "Promo or referral code (optional)" at bounding box center [543, 388] width 455 height 42
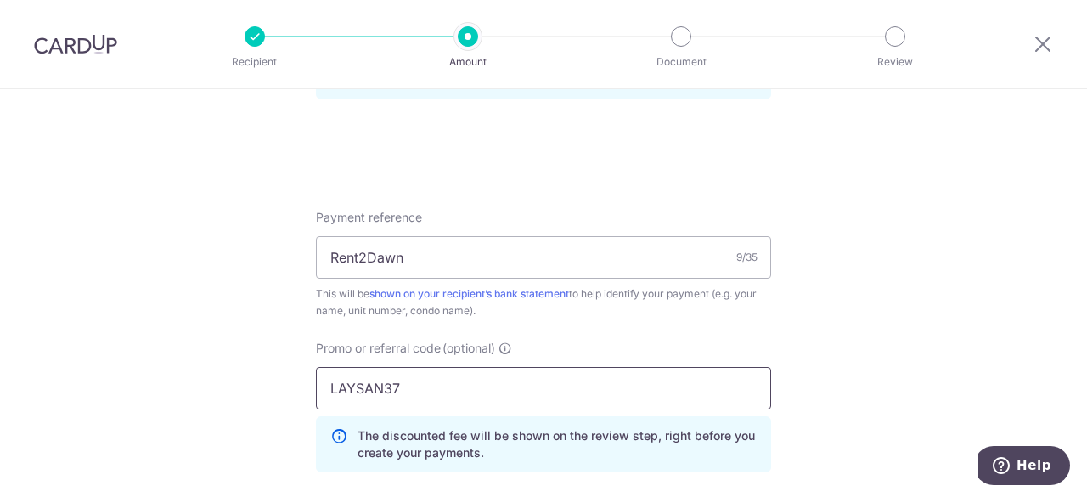
type input "LAYSAN37"
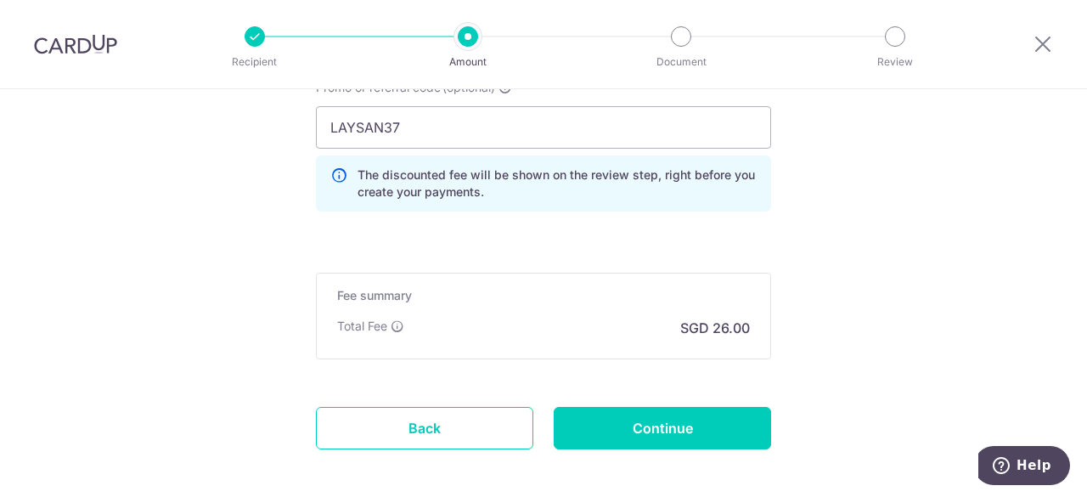
scroll to position [1270, 0]
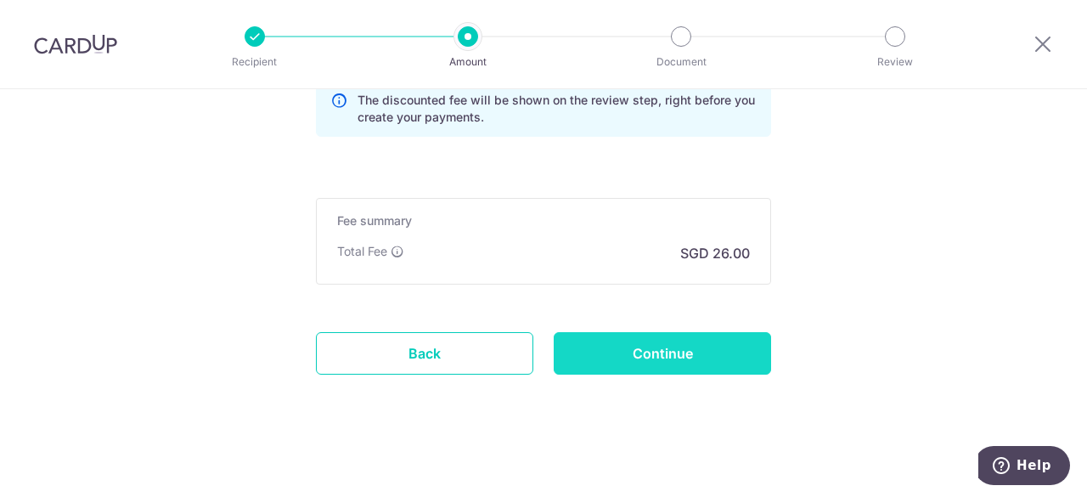
click at [669, 349] on input "Continue" at bounding box center [662, 353] width 217 height 42
type input "Create Schedule"
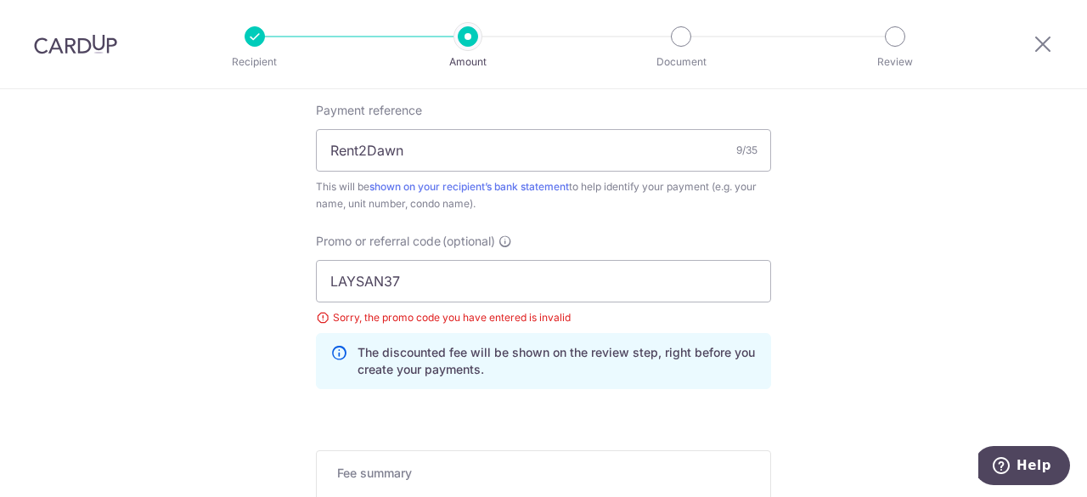
scroll to position [1004, 0]
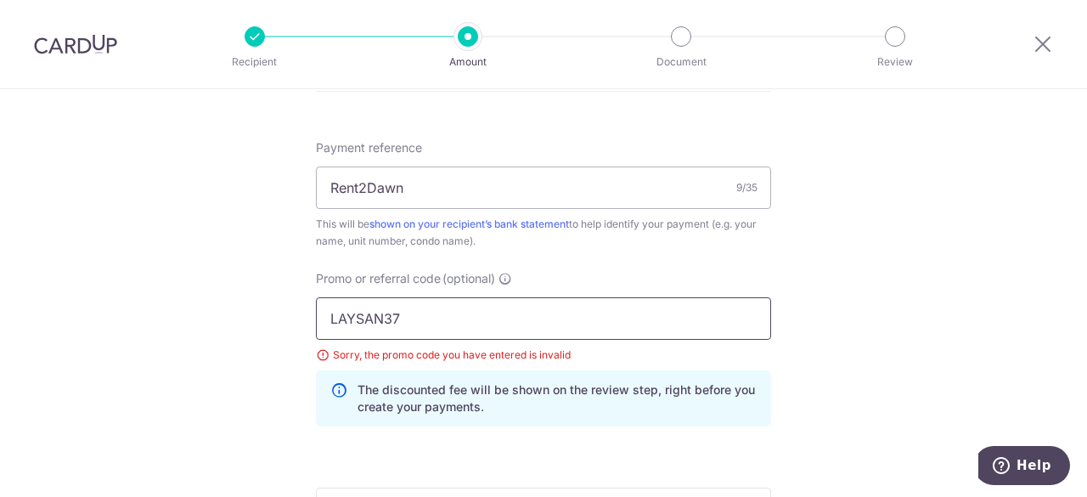
click at [438, 312] on input "LAYSAN37" at bounding box center [543, 318] width 455 height 42
click at [440, 327] on input "LAYSAN37" at bounding box center [543, 318] width 455 height 42
drag, startPoint x: 431, startPoint y: 323, endPoint x: 223, endPoint y: 302, distance: 209.9
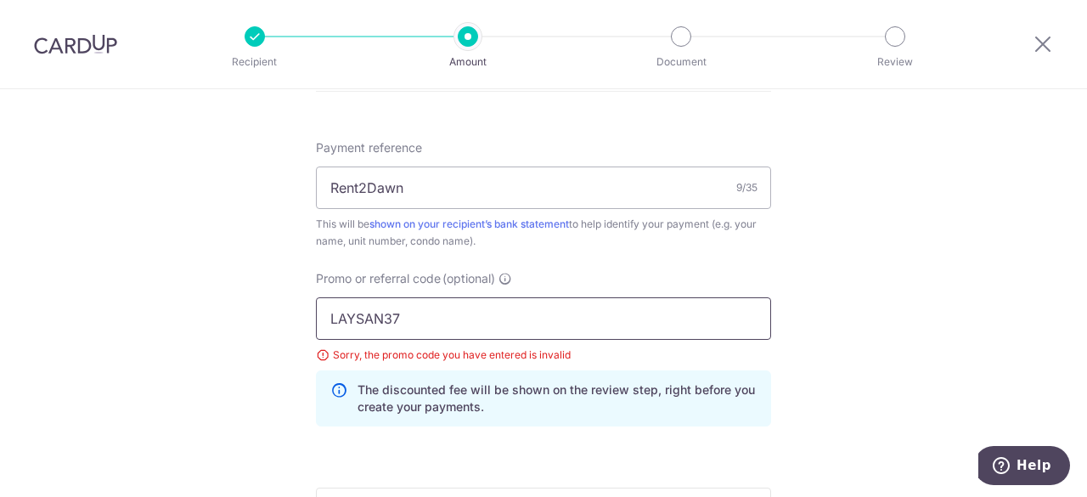
paste input "A"
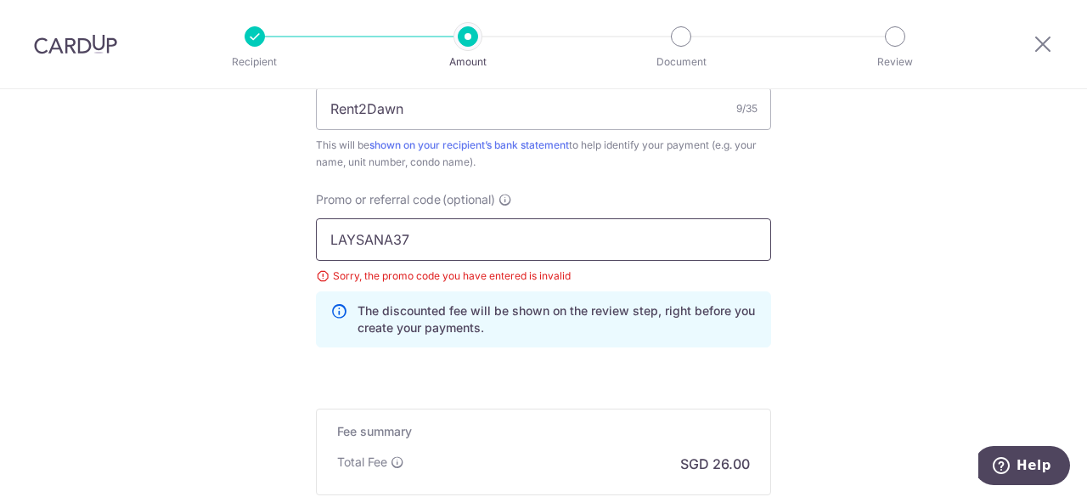
scroll to position [1174, 0]
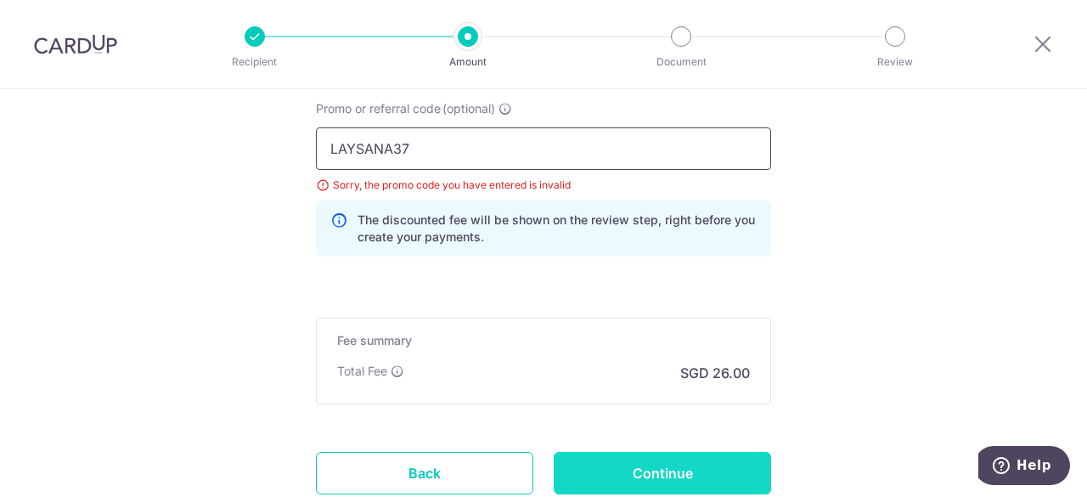
type input "LAYSANA37"
click at [695, 464] on input "Continue" at bounding box center [662, 473] width 217 height 42
type input "Update Schedule"
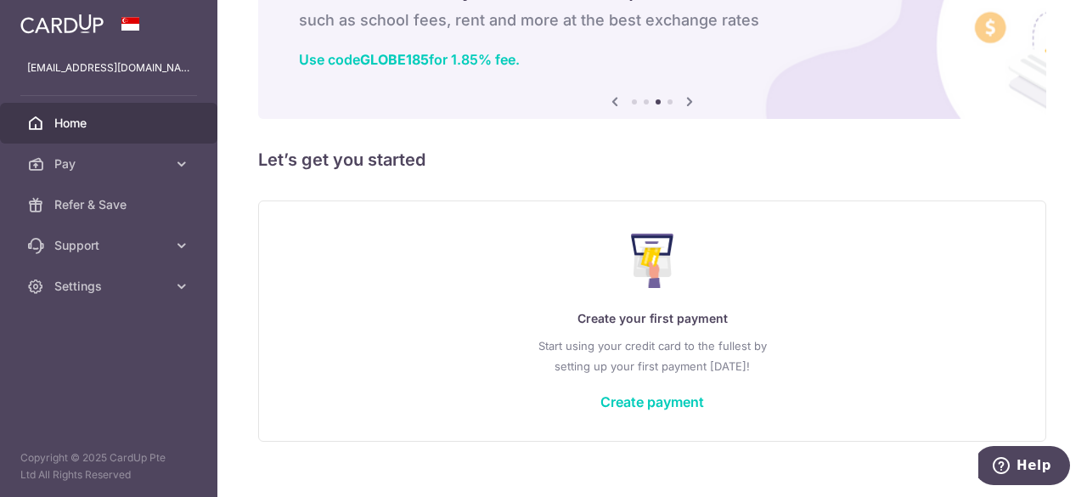
scroll to position [122, 0]
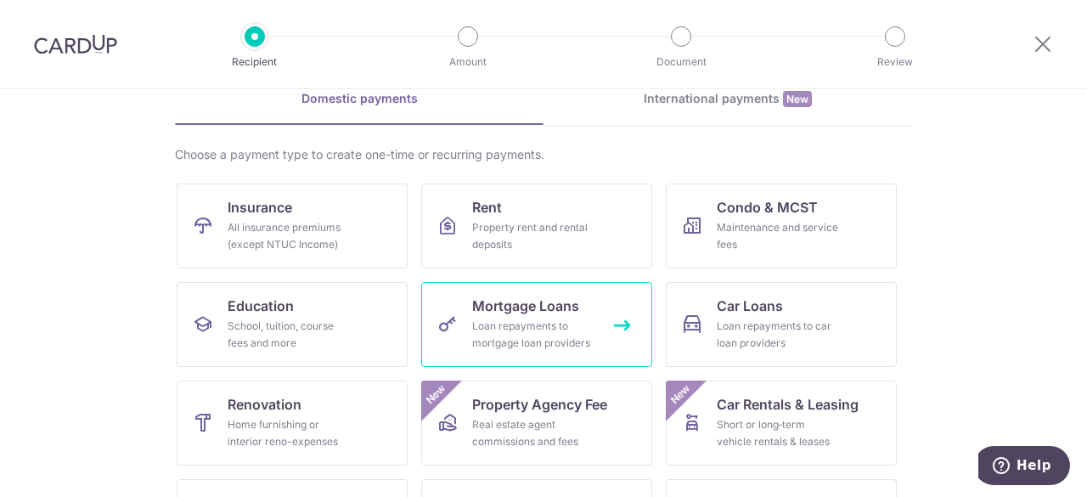
scroll to position [59, 0]
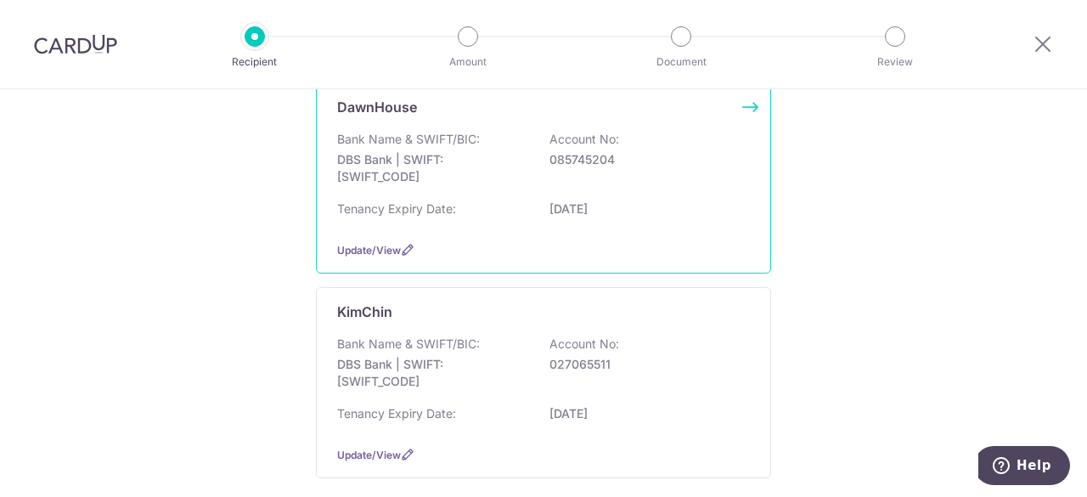
click at [454, 197] on div "Bank Name & SWIFT/BIC: DBS Bank | SWIFT: [SWIFT_CODE] Account No: 085745204 Ten…" at bounding box center [543, 179] width 413 height 97
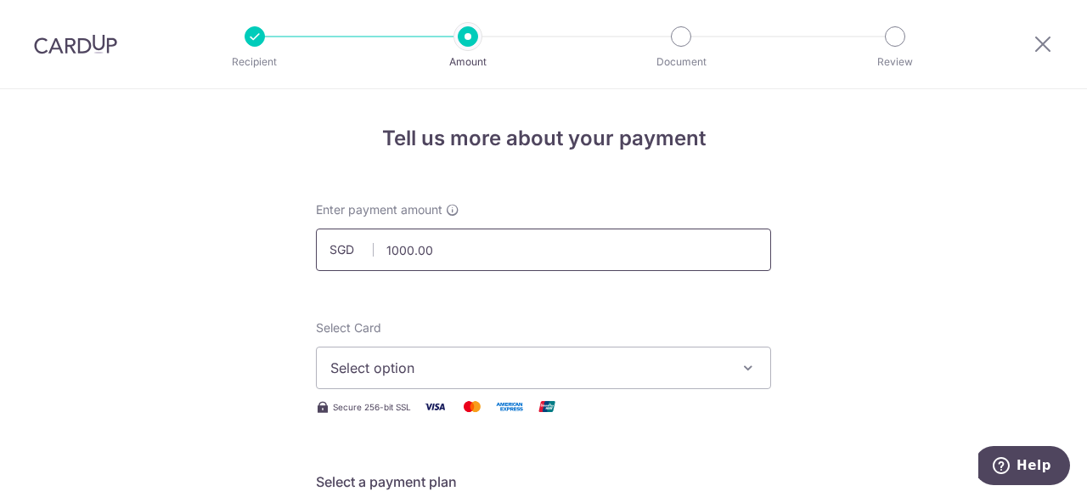
click at [497, 252] on input "1000.00" at bounding box center [543, 249] width 455 height 42
click at [454, 370] on span "Select option" at bounding box center [528, 368] width 396 height 20
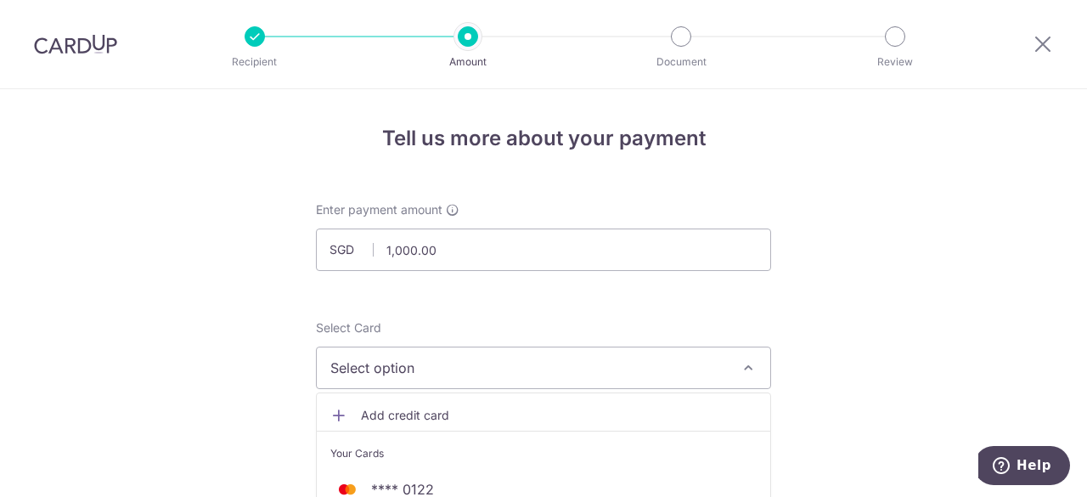
scroll to position [85, 0]
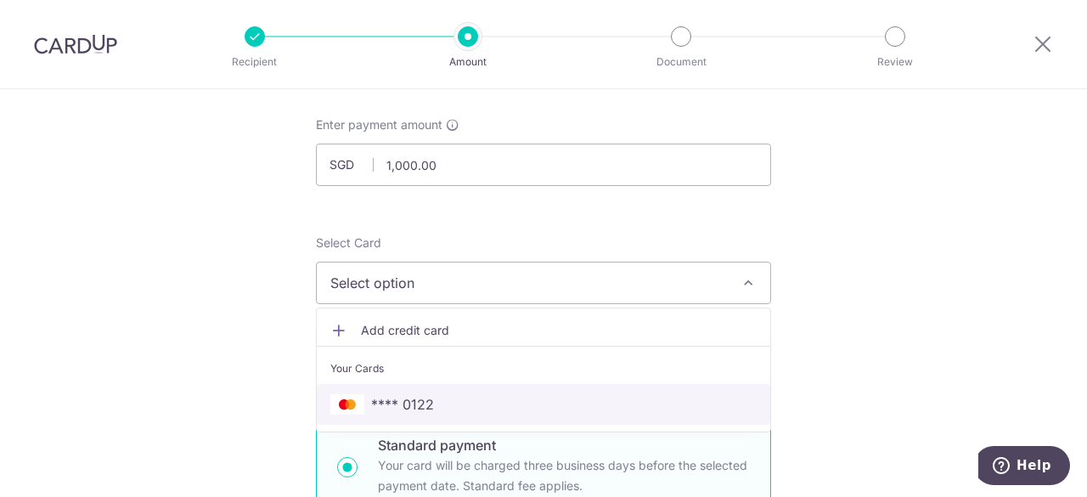
drag, startPoint x: 456, startPoint y: 405, endPoint x: 482, endPoint y: 293, distance: 115.2
click at [456, 405] on span "**** 0122" at bounding box center [543, 404] width 426 height 20
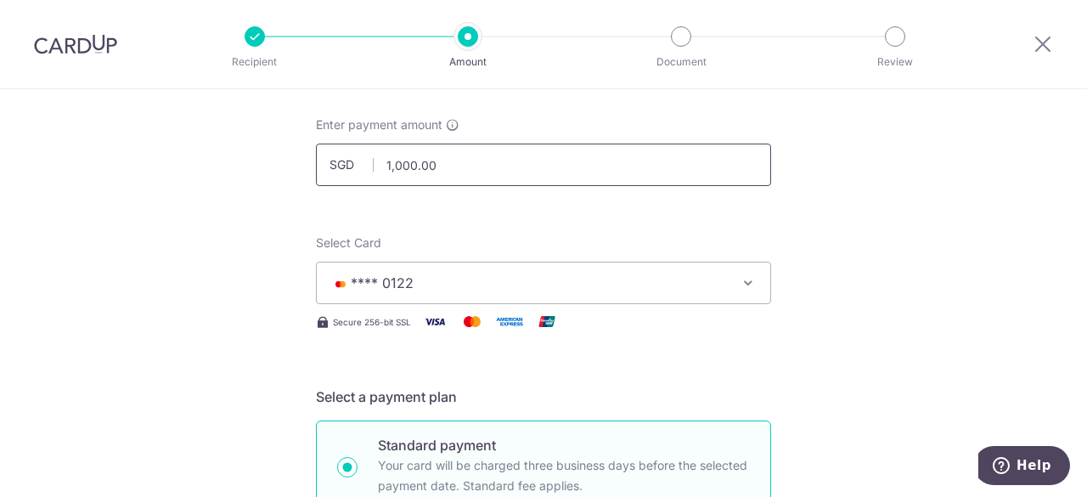
click at [454, 162] on input "1,000.00" at bounding box center [543, 165] width 455 height 42
drag, startPoint x: 453, startPoint y: 161, endPoint x: 319, endPoint y: 151, distance: 133.7
click at [319, 151] on input "1,000.00" at bounding box center [543, 165] width 455 height 42
type input "1,100.00"
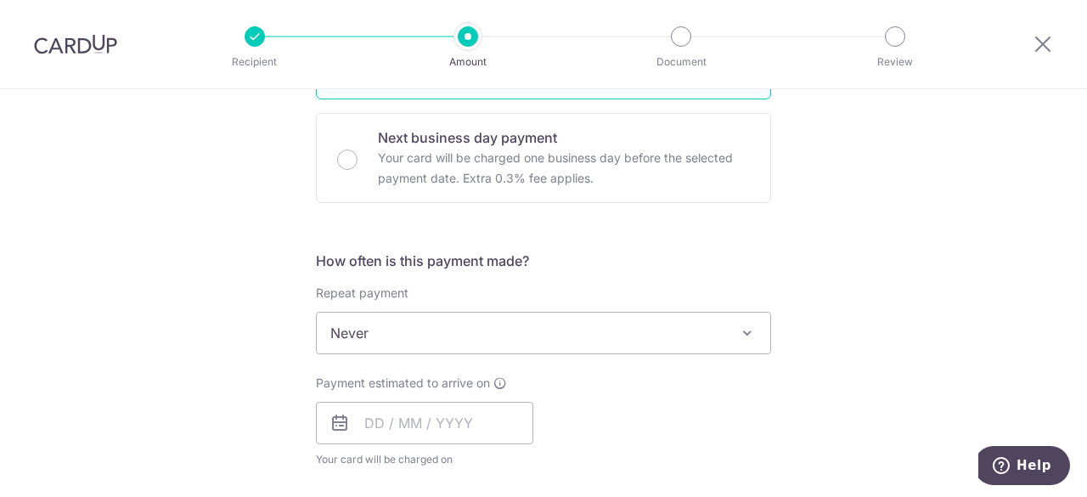
scroll to position [594, 0]
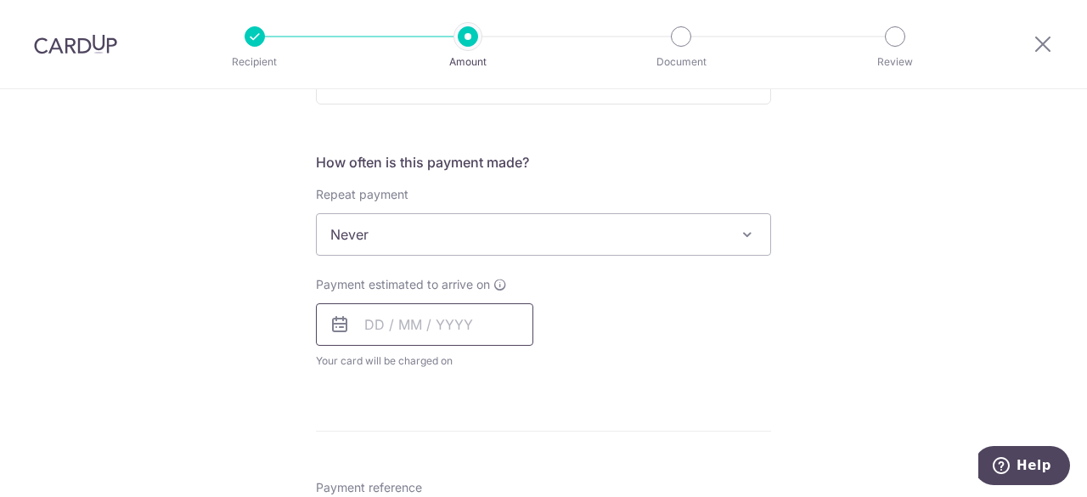
click at [433, 311] on input "text" at bounding box center [424, 324] width 217 height 42
click at [856, 308] on div "Tell us more about your payment Enter payment amount SGD 1,100.00 1100.00 Selec…" at bounding box center [543, 263] width 1087 height 1536
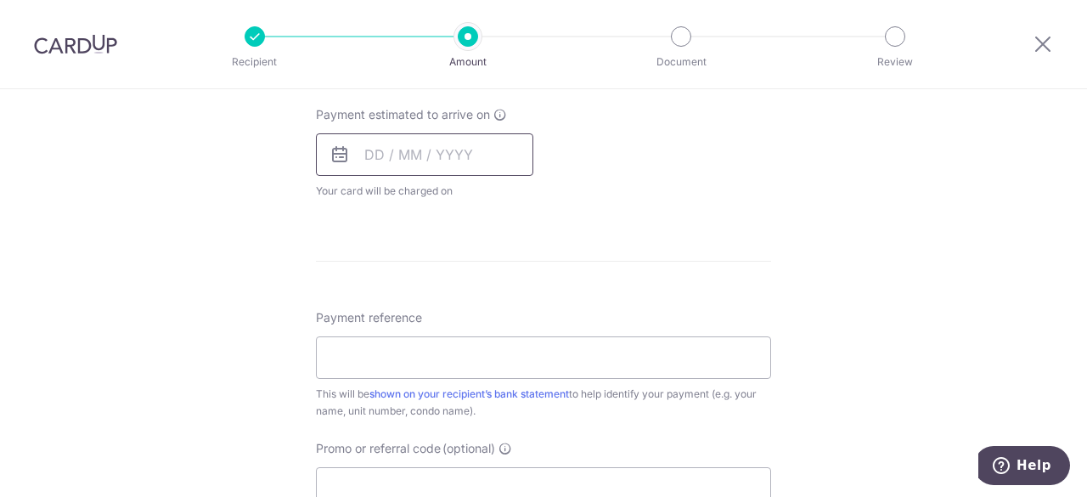
click at [419, 147] on input "text" at bounding box center [424, 154] width 217 height 42
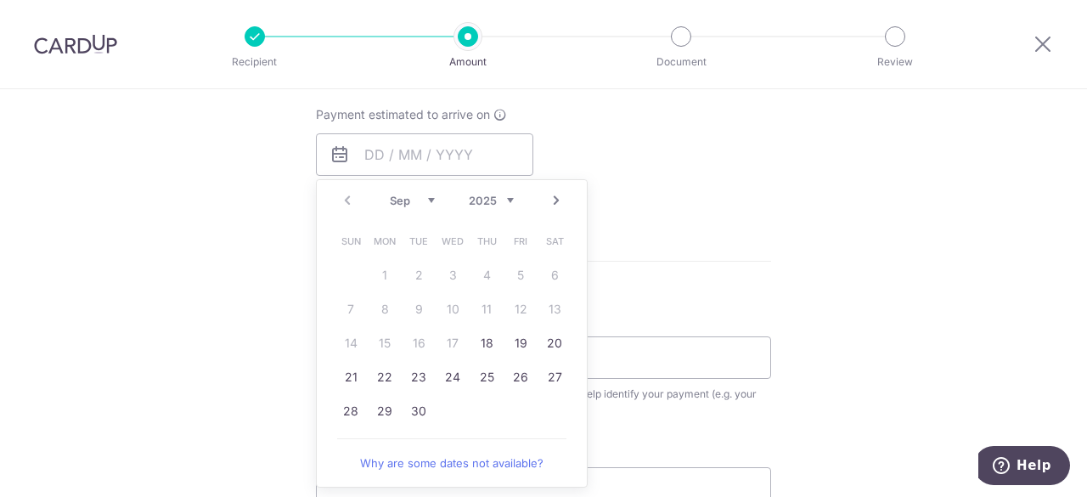
click at [425, 196] on select "Sep Oct Nov Dec" at bounding box center [412, 201] width 45 height 14
click at [520, 310] on link "10" at bounding box center [520, 309] width 27 height 27
type input "10/10/2025"
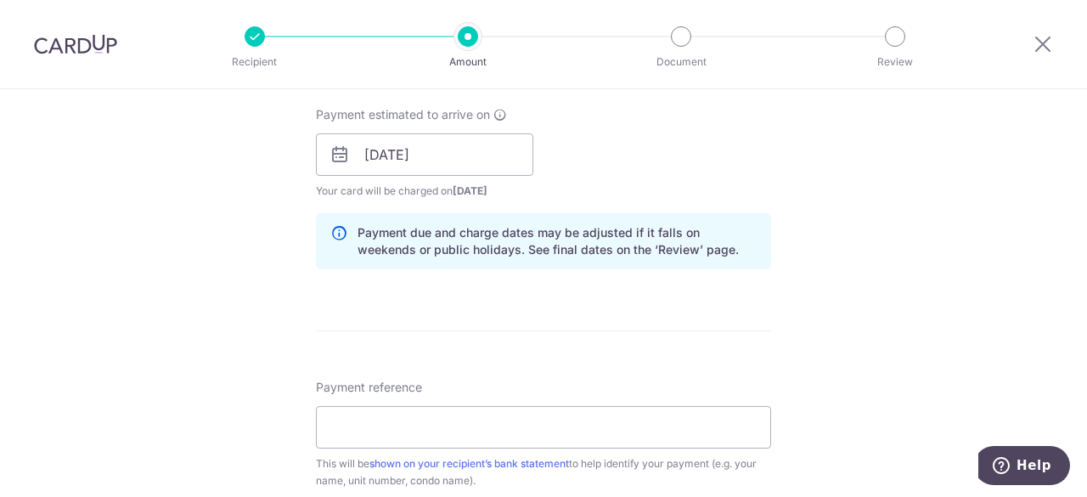
click at [745, 324] on form "Enter payment amount SGD 1,100.00 1100.00 Select Card **** 0122 Add credit card…" at bounding box center [543, 144] width 455 height 1414
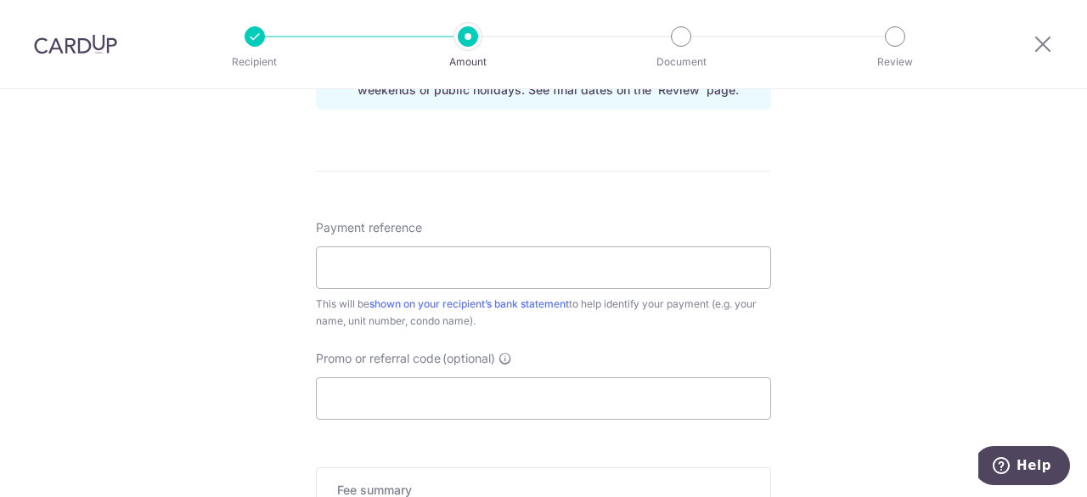
scroll to position [934, 0]
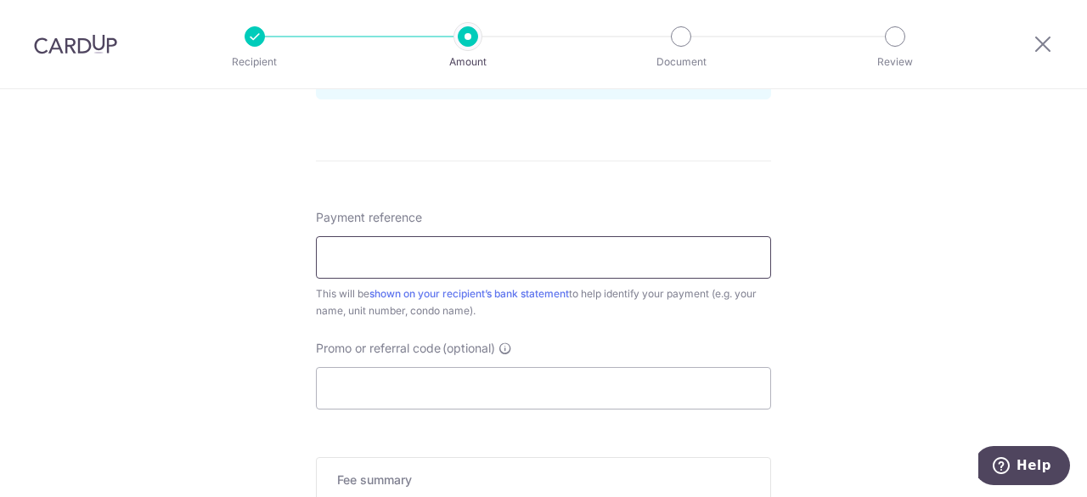
click at [428, 271] on input "Payment reference" at bounding box center [543, 257] width 455 height 42
type input "Rent2Dawn"
click at [411, 403] on input "Promo or referral code (optional)" at bounding box center [543, 388] width 455 height 42
click at [409, 394] on input "Promo or referral code (optional)" at bounding box center [543, 388] width 455 height 42
paste input "LAYSANA37"
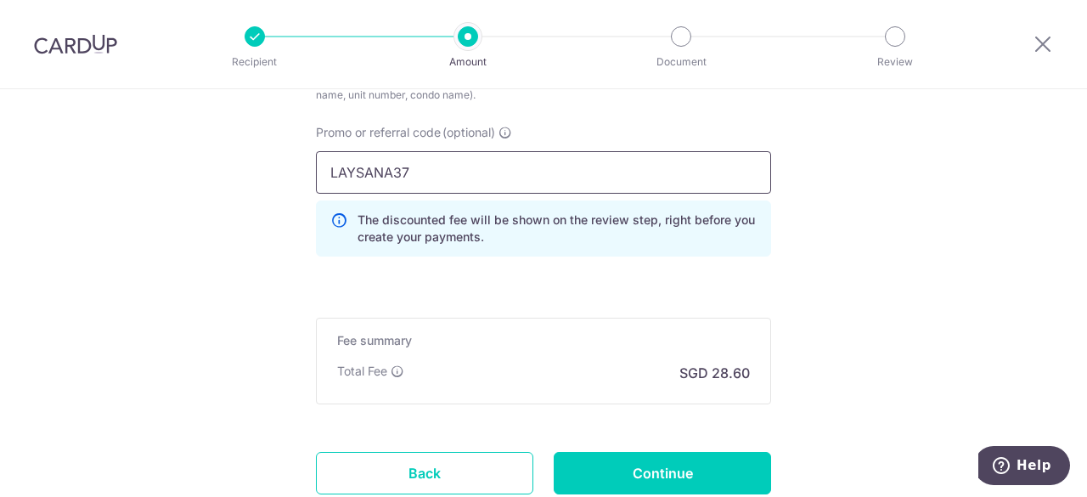
scroll to position [1189, 0]
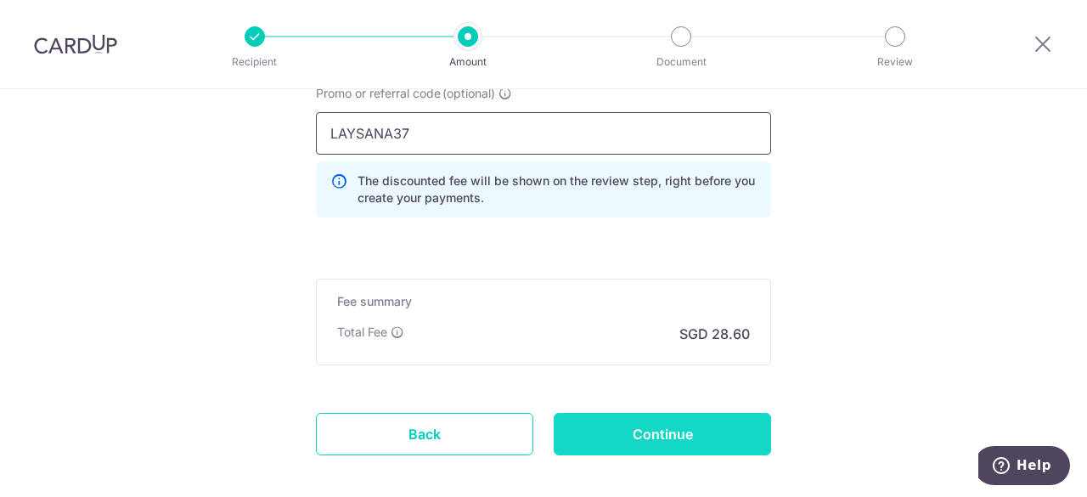
type input "LAYSANA37"
click at [710, 421] on input "Continue" at bounding box center [662, 434] width 217 height 42
type input "Create Schedule"
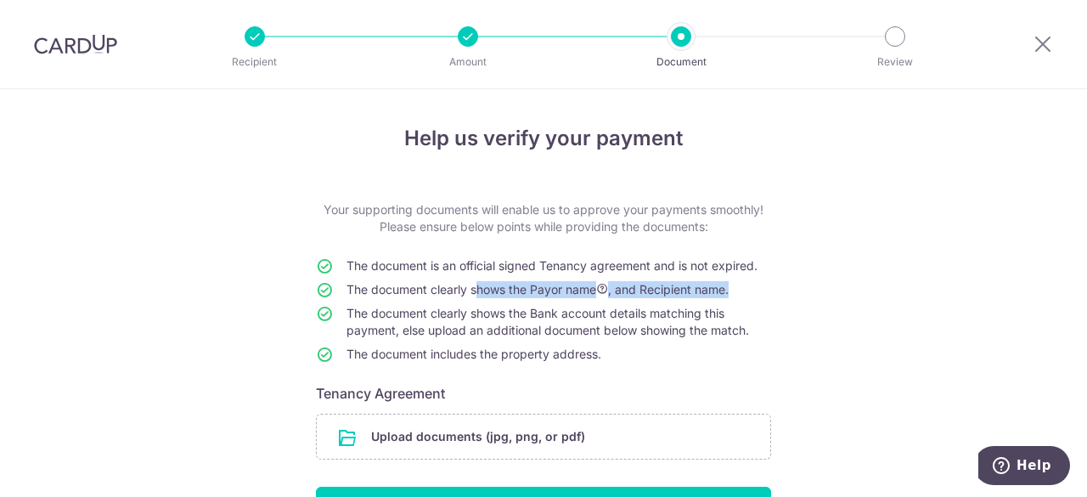
drag, startPoint x: 468, startPoint y: 290, endPoint x: 742, endPoint y: 296, distance: 274.4
click at [742, 296] on td "The document clearly shows the Payor name , and Recipient name." at bounding box center [559, 293] width 425 height 24
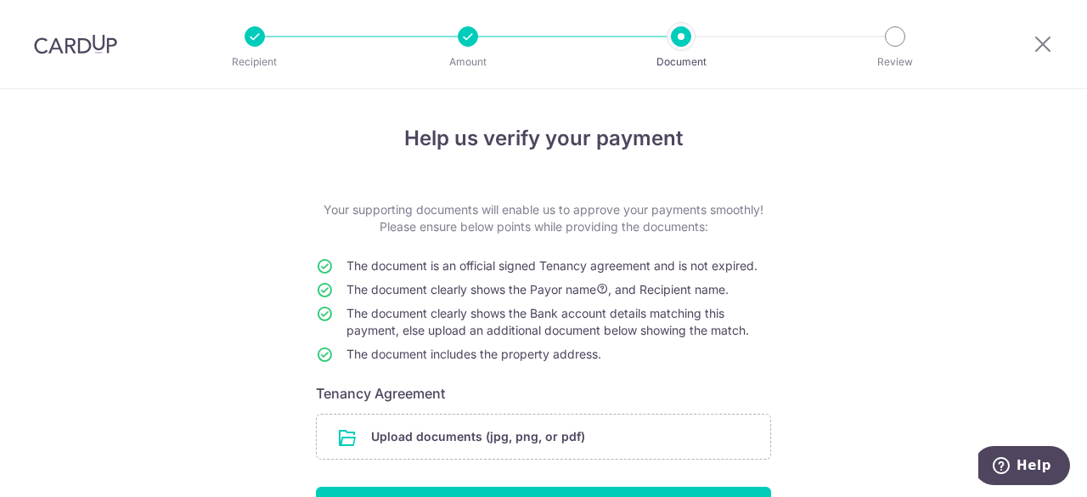
click at [535, 322] on td "The document clearly shows the Bank account details matching this payment, else…" at bounding box center [559, 325] width 425 height 41
drag, startPoint x: 508, startPoint y: 312, endPoint x: 661, endPoint y: 320, distance: 153.1
click at [661, 320] on span "The document clearly shows the Bank account details matching this payment, else…" at bounding box center [548, 321] width 403 height 31
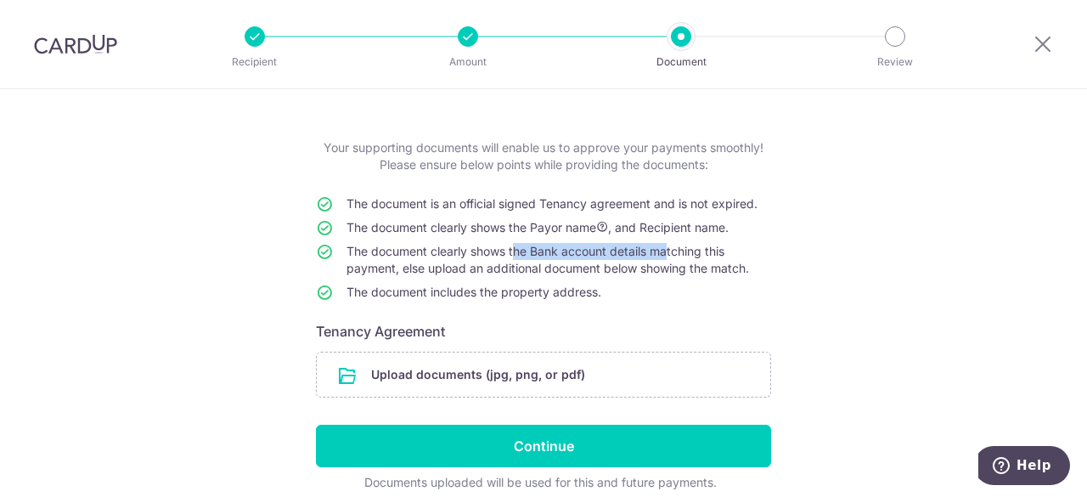
scroll to position [134, 0]
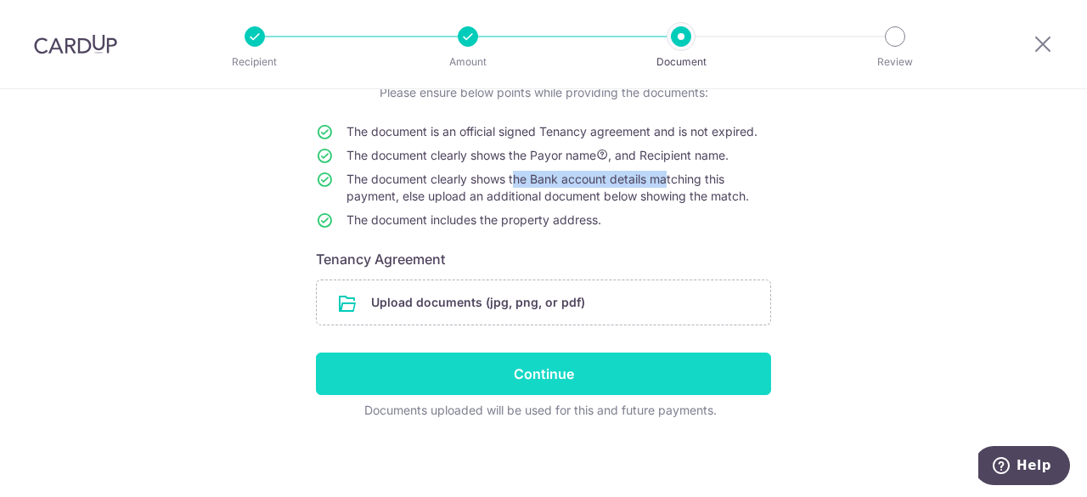
click at [563, 365] on input "Continue" at bounding box center [543, 373] width 455 height 42
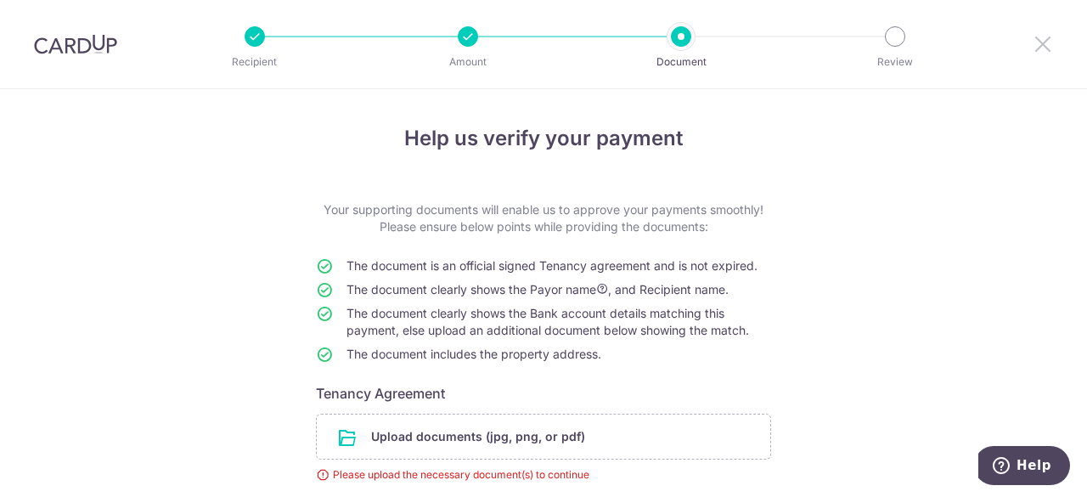
drag, startPoint x: 1040, startPoint y: 43, endPoint x: 599, endPoint y: 93, distance: 443.5
click at [1040, 43] on icon at bounding box center [1043, 43] width 20 height 21
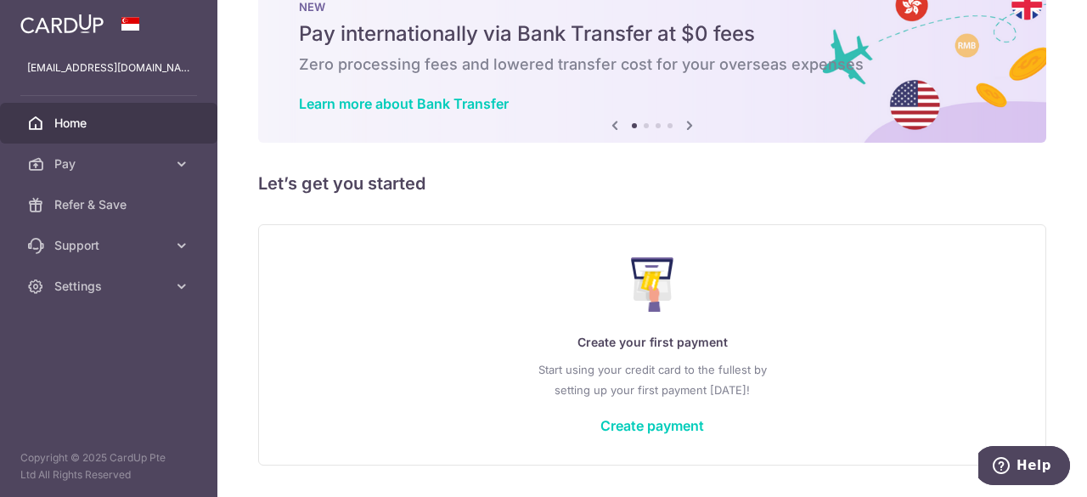
scroll to position [102, 0]
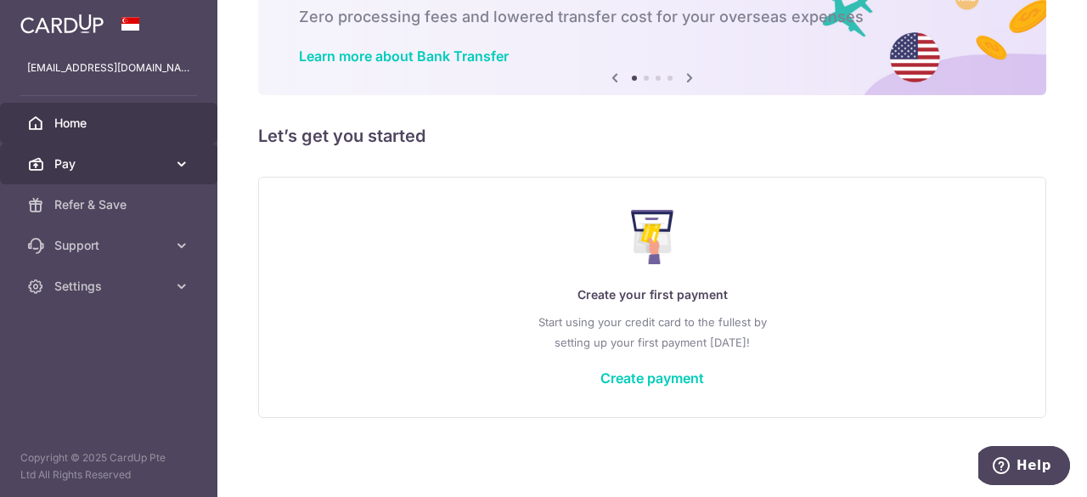
click at [97, 162] on span "Pay" at bounding box center [110, 163] width 112 height 17
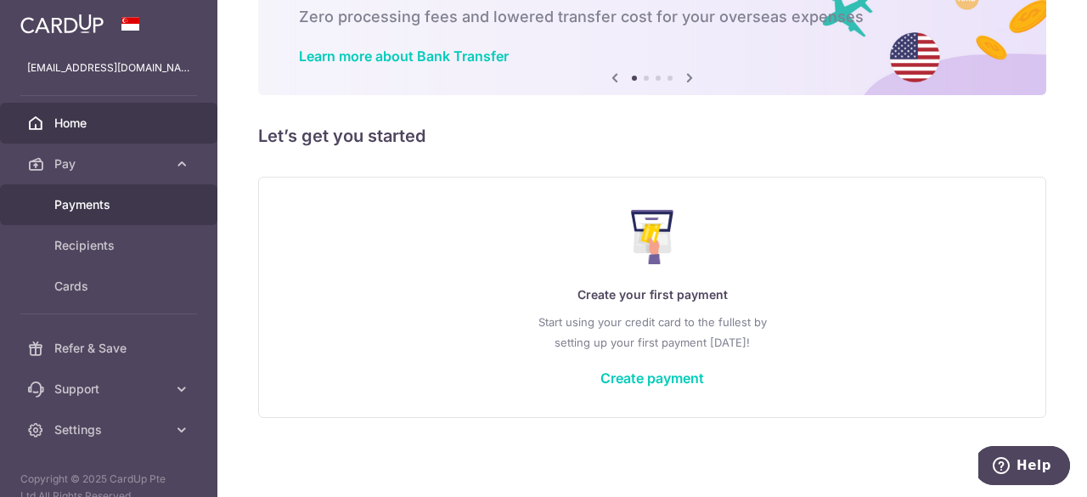
click at [116, 207] on span "Payments" at bounding box center [110, 204] width 112 height 17
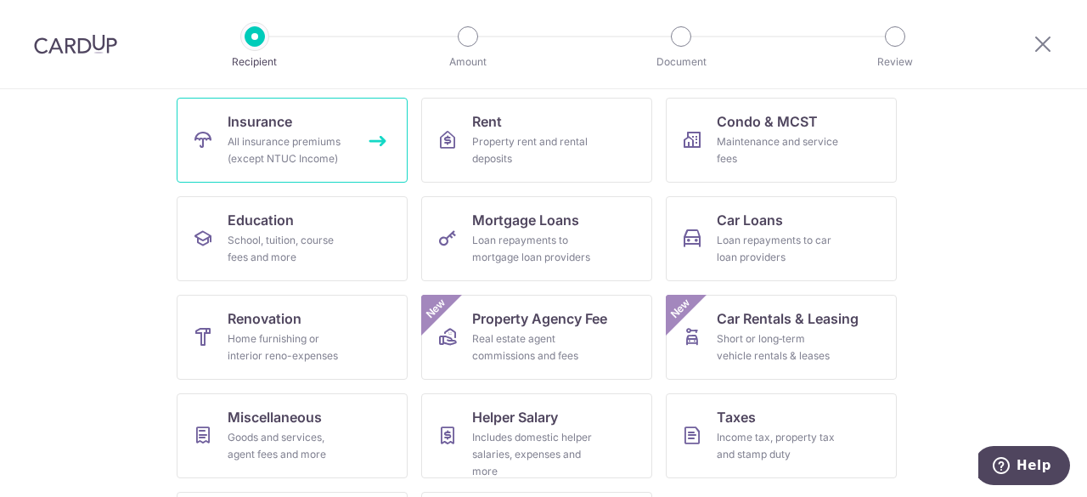
click at [276, 144] on div "All insurance premiums (except NTUC Income)" at bounding box center [289, 150] width 122 height 34
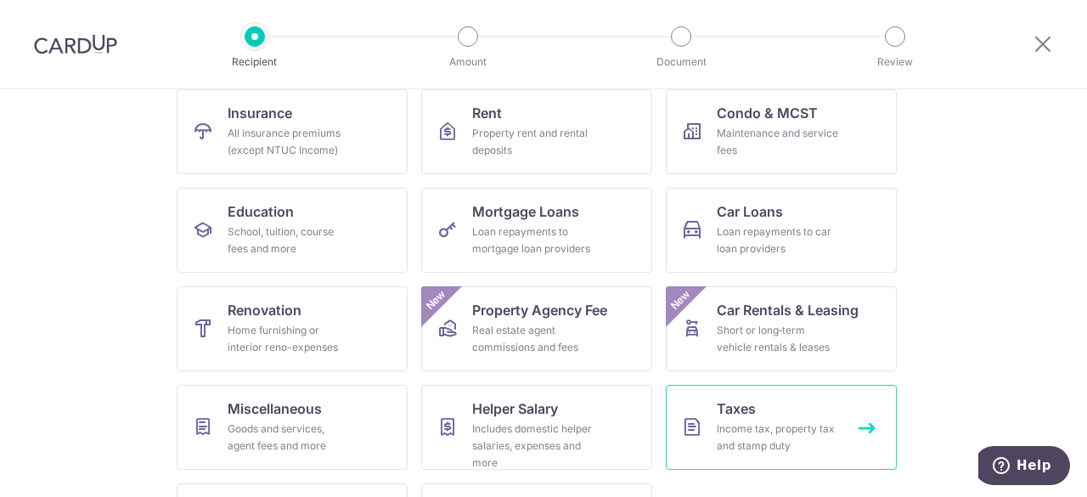
scroll to position [85, 0]
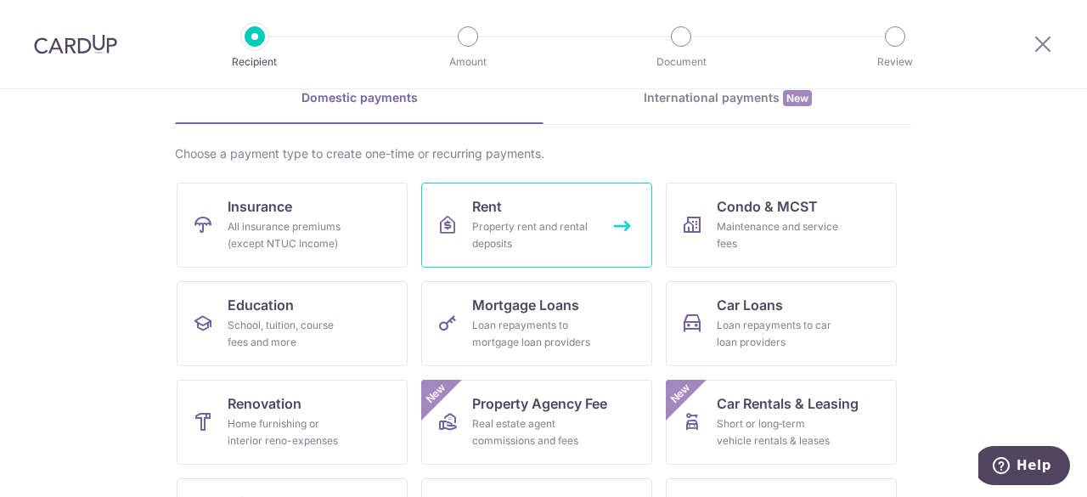
click at [624, 224] on link "Rent Property rent and rental deposits" at bounding box center [536, 225] width 231 height 85
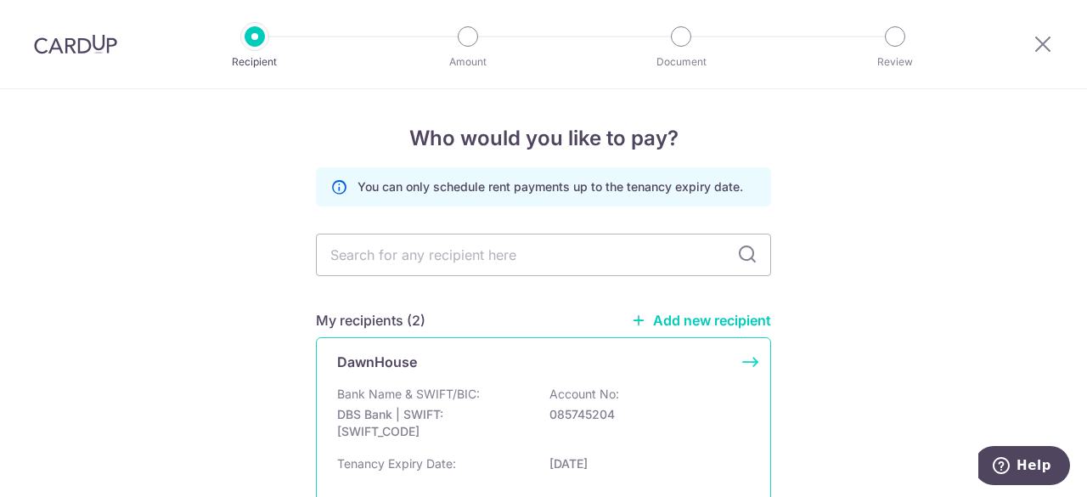
click at [682, 391] on div "Bank Name & SWIFT/BIC: DBS Bank | SWIFT: [SWIFT_CODE] Account No: 085745204" at bounding box center [543, 417] width 413 height 63
